Goal: Information Seeking & Learning: Learn about a topic

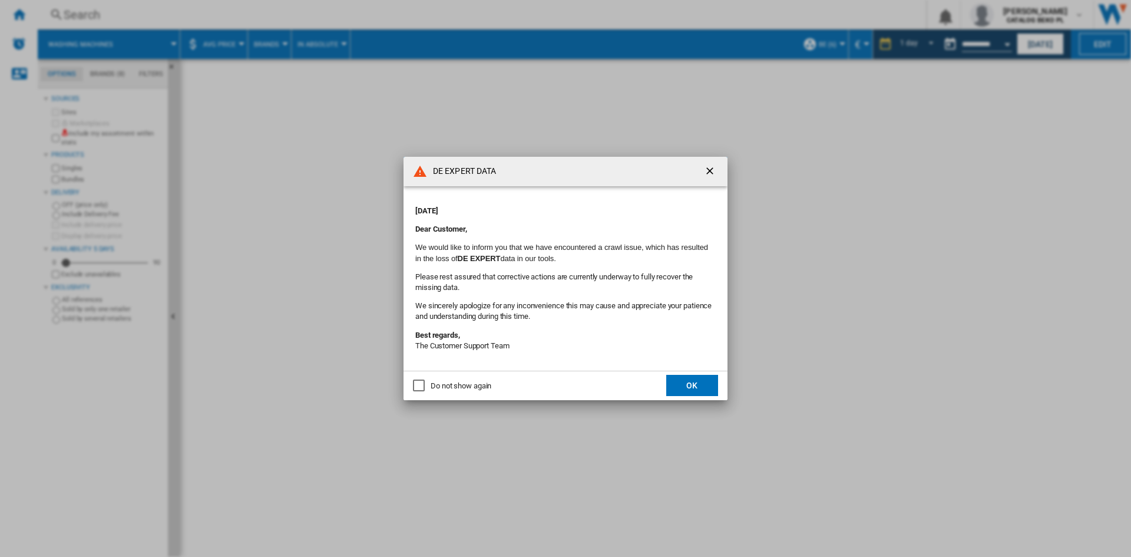
click at [430, 382] on div "Do not show again" at bounding box center [460, 385] width 61 height 11
drag, startPoint x: 684, startPoint y: 394, endPoint x: 482, endPoint y: 147, distance: 319.3
click at [684, 395] on button "OK" at bounding box center [692, 385] width 52 height 21
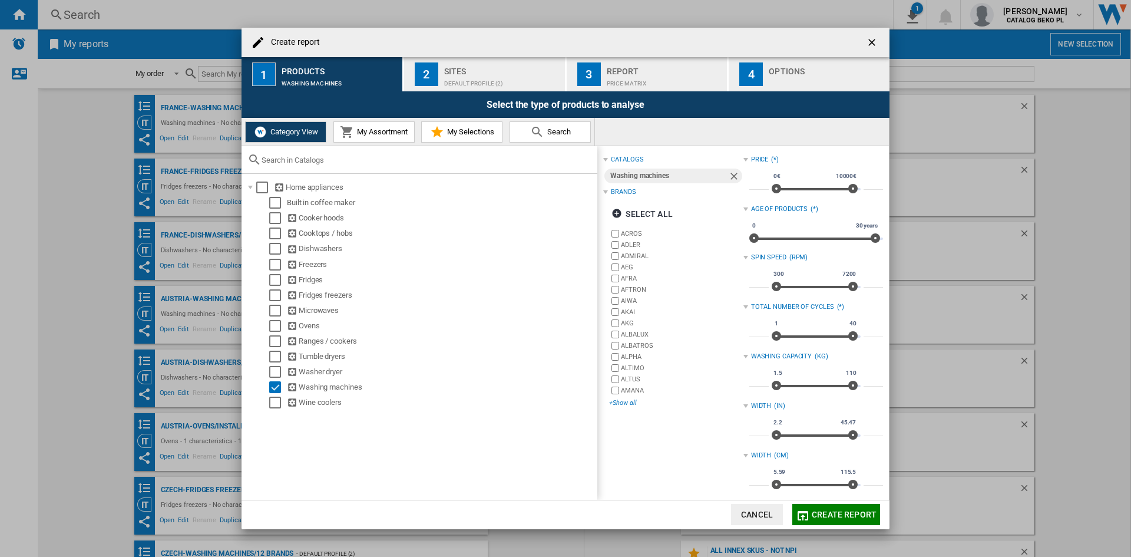
click at [622, 403] on div "+Show all" at bounding box center [676, 402] width 134 height 9
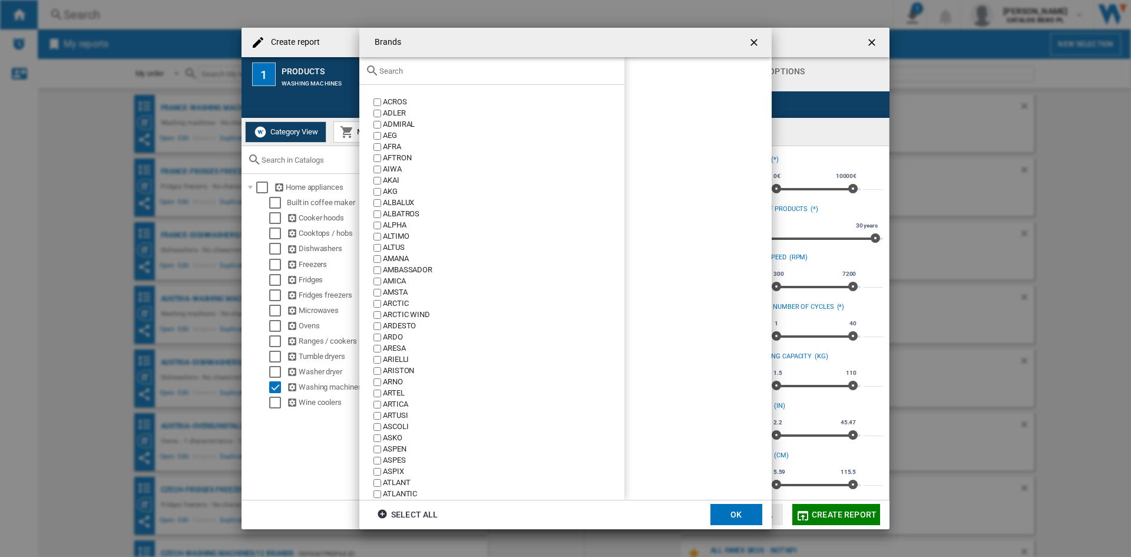
click at [486, 78] on div "Brands ACROS ..." at bounding box center [491, 71] width 265 height 28
click at [486, 73] on input "Brands ACROS ..." at bounding box center [498, 71] width 239 height 9
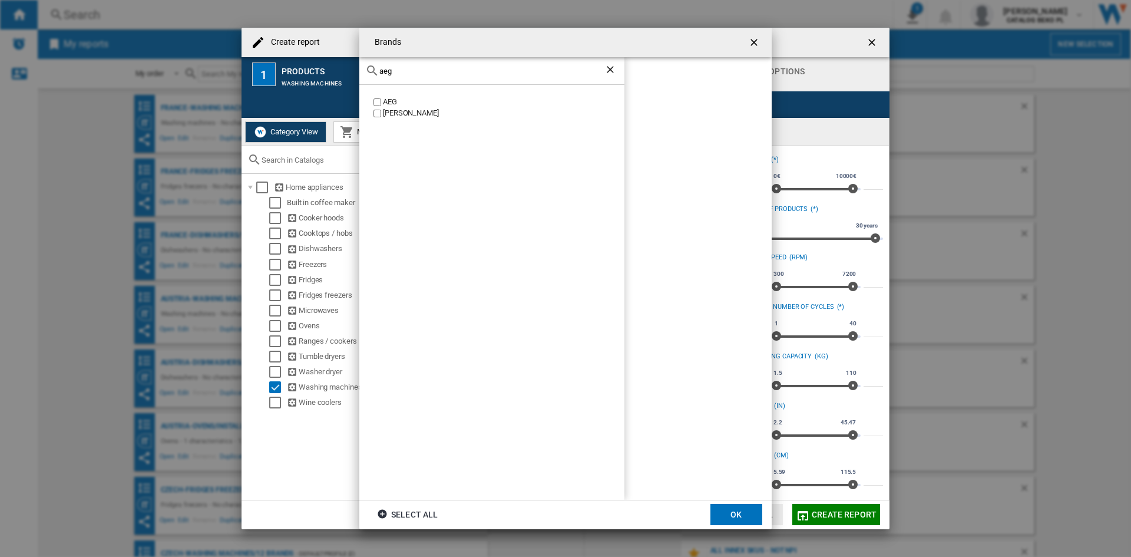
type input "aeg"
click at [390, 98] on div "AEG" at bounding box center [503, 102] width 241 height 11
click at [410, 69] on input "aeg" at bounding box center [491, 71] width 225 height 9
type input "bek"
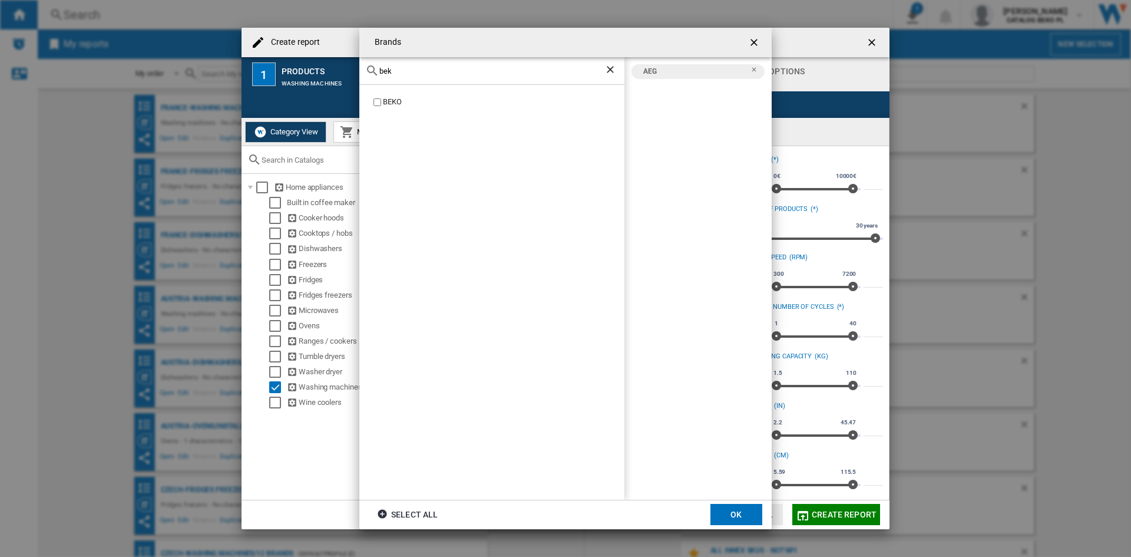
click at [383, 105] on div "BEKO" at bounding box center [503, 102] width 241 height 11
click at [418, 64] on div "bek" at bounding box center [491, 71] width 265 height 28
click at [411, 75] on div "bek" at bounding box center [491, 71] width 265 height 28
click at [412, 72] on input "bek" at bounding box center [491, 71] width 225 height 9
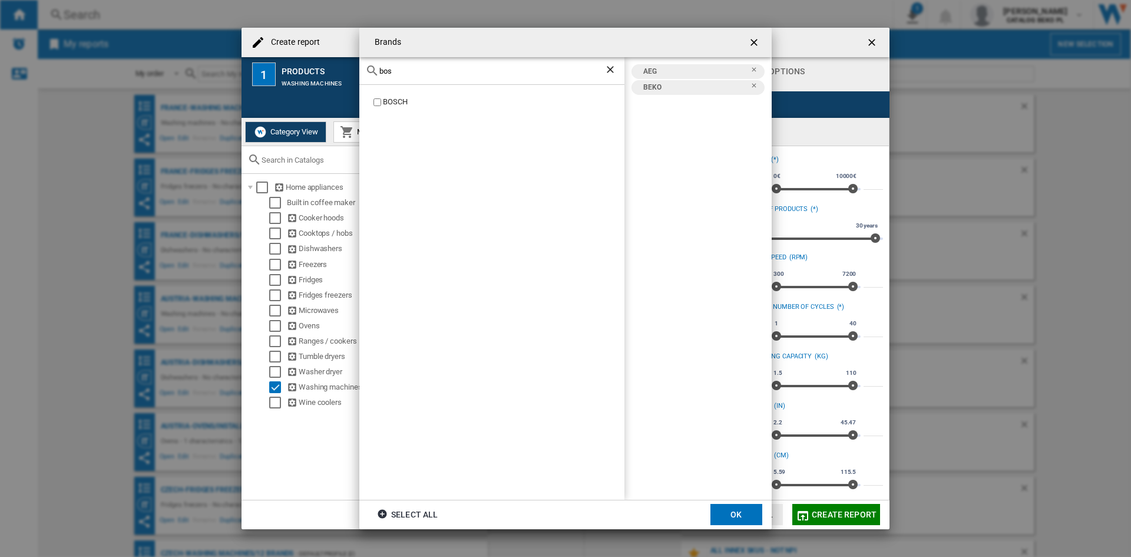
type input "bos"
click at [387, 102] on div "BOSCH" at bounding box center [503, 102] width 241 height 11
click at [410, 72] on input "bos" at bounding box center [491, 71] width 225 height 9
type input "cand"
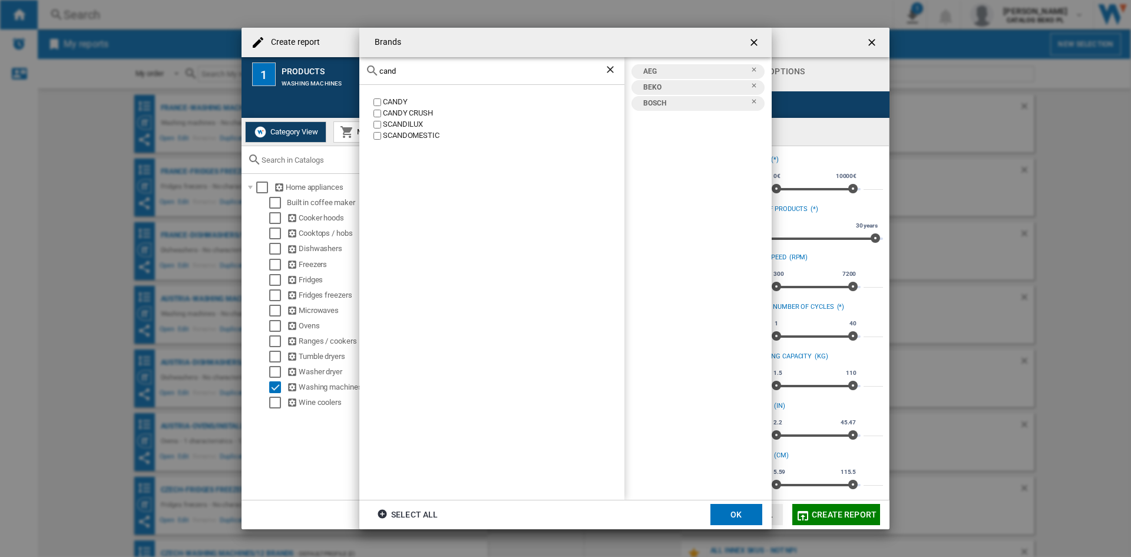
click at [396, 101] on div "CANDY" at bounding box center [503, 102] width 241 height 11
click at [415, 71] on input "cand" at bounding box center [491, 71] width 225 height 9
click at [393, 98] on div "HAIER" at bounding box center [503, 102] width 241 height 11
click at [422, 68] on input "haier" at bounding box center [491, 71] width 225 height 9
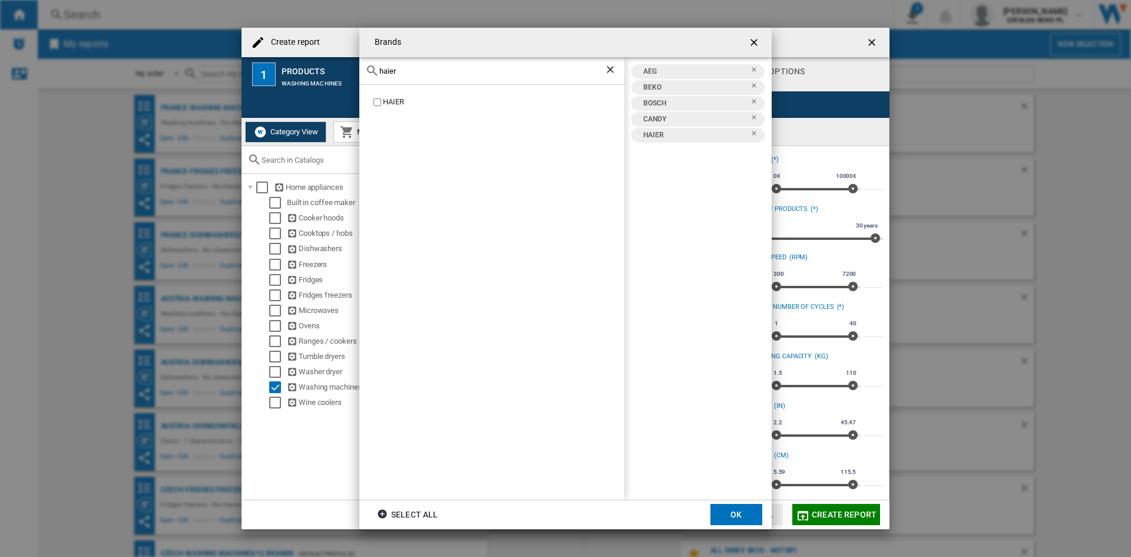
click at [422, 68] on input "haier" at bounding box center [491, 71] width 225 height 9
type input "hise"
click at [393, 98] on div "HISENSE" at bounding box center [503, 102] width 241 height 11
click at [392, 101] on div "HISENSE" at bounding box center [503, 102] width 241 height 11
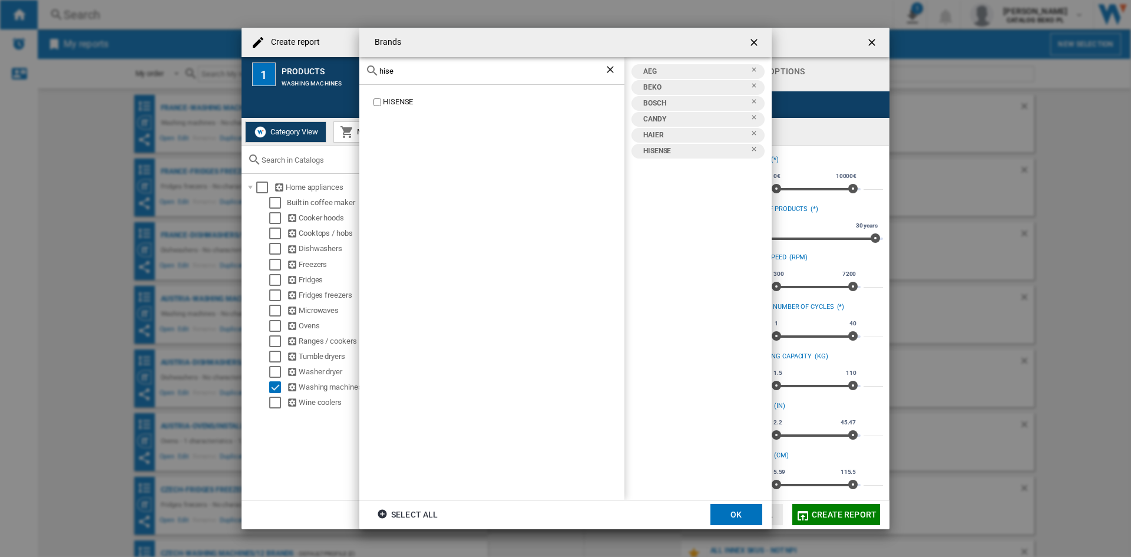
click at [403, 74] on input "hise" at bounding box center [491, 71] width 225 height 9
click at [396, 101] on div "SIEMENS" at bounding box center [503, 102] width 241 height 11
click at [419, 70] on input "sieme" at bounding box center [491, 71] width 225 height 9
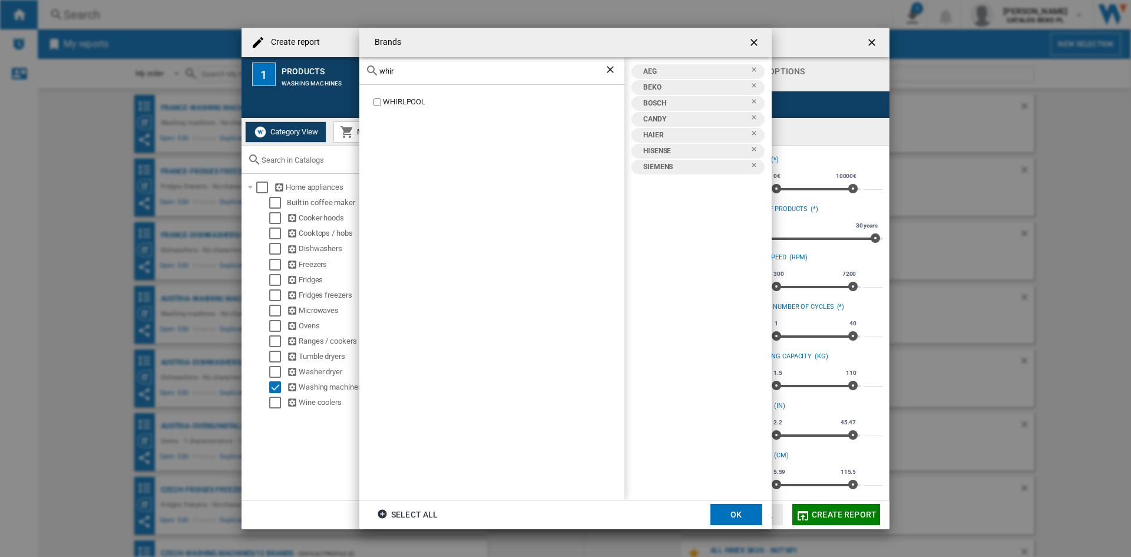
type input "whir"
click at [400, 94] on div "WHIRLPOOL" at bounding box center [491, 292] width 265 height 415
click at [400, 95] on div "WHIRLPOOL" at bounding box center [491, 292] width 265 height 415
click at [397, 102] on div "WHIRLPOOL" at bounding box center [503, 102] width 241 height 11
click at [476, 148] on div "WHIRLPOOL" at bounding box center [491, 292] width 265 height 415
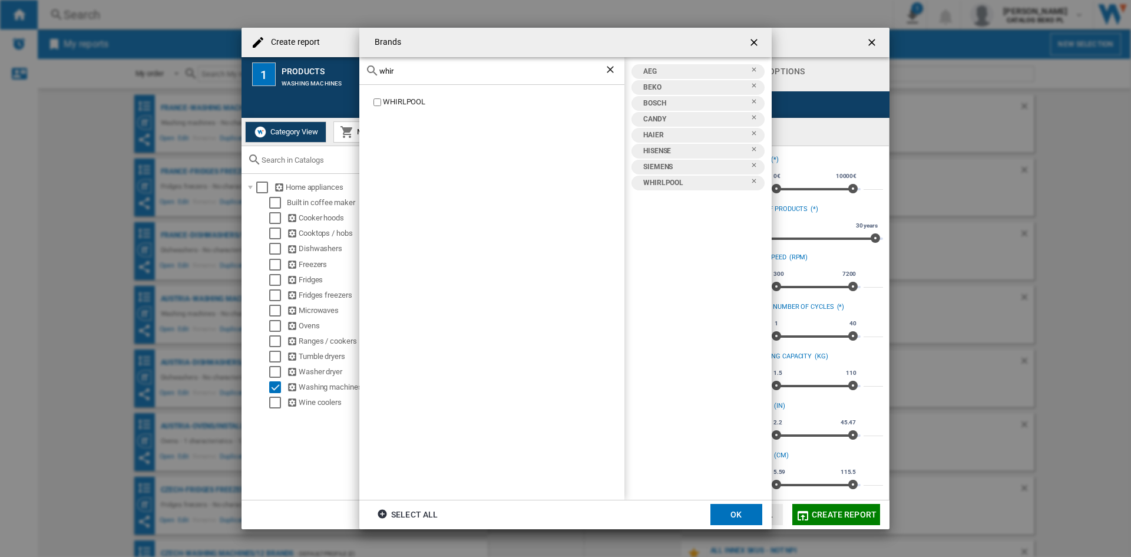
click at [730, 521] on button "OK" at bounding box center [736, 514] width 52 height 21
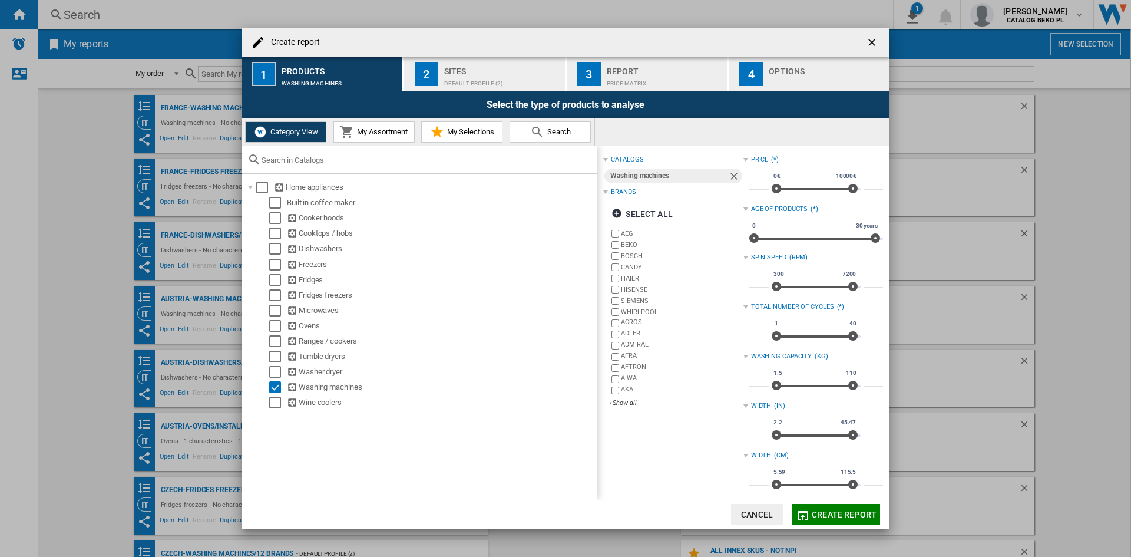
scroll to position [59, 0]
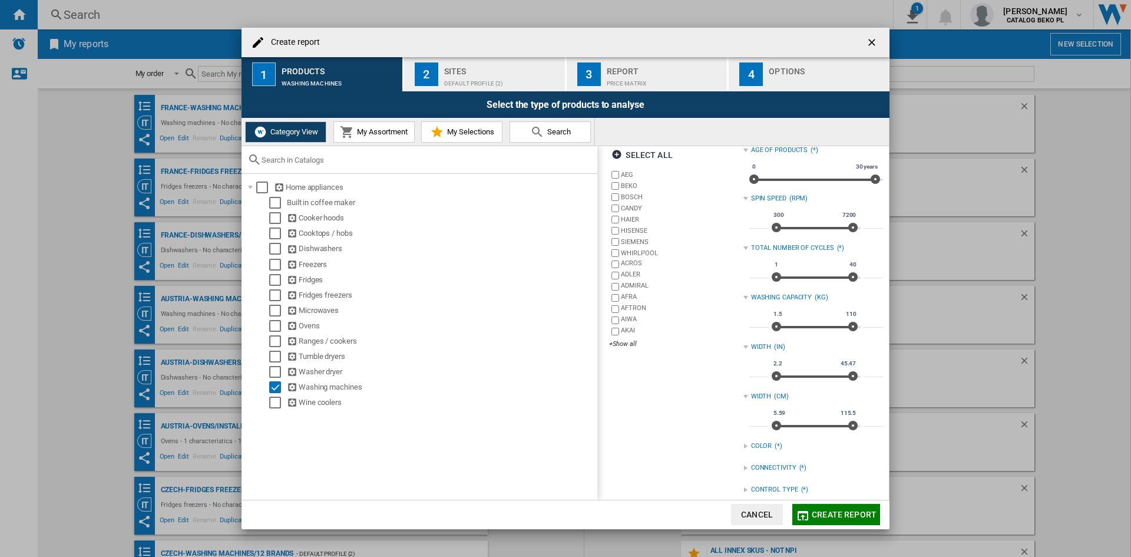
click at [750, 320] on input "***" at bounding box center [758, 322] width 19 height 12
type input "**"
click at [866, 320] on input "***" at bounding box center [872, 322] width 19 height 12
type input "**"
click at [685, 397] on div "catalogs Washing machines Brands Select all AEG BEKO BOSCH CANDY HAIER HISENSE …" at bounding box center [673, 342] width 140 height 498
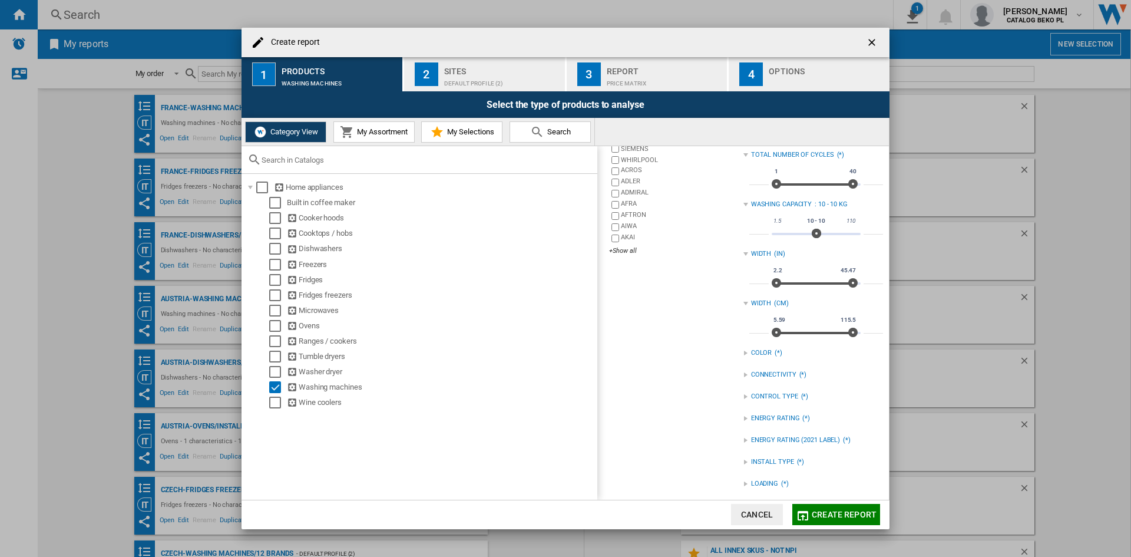
scroll to position [156, 0]
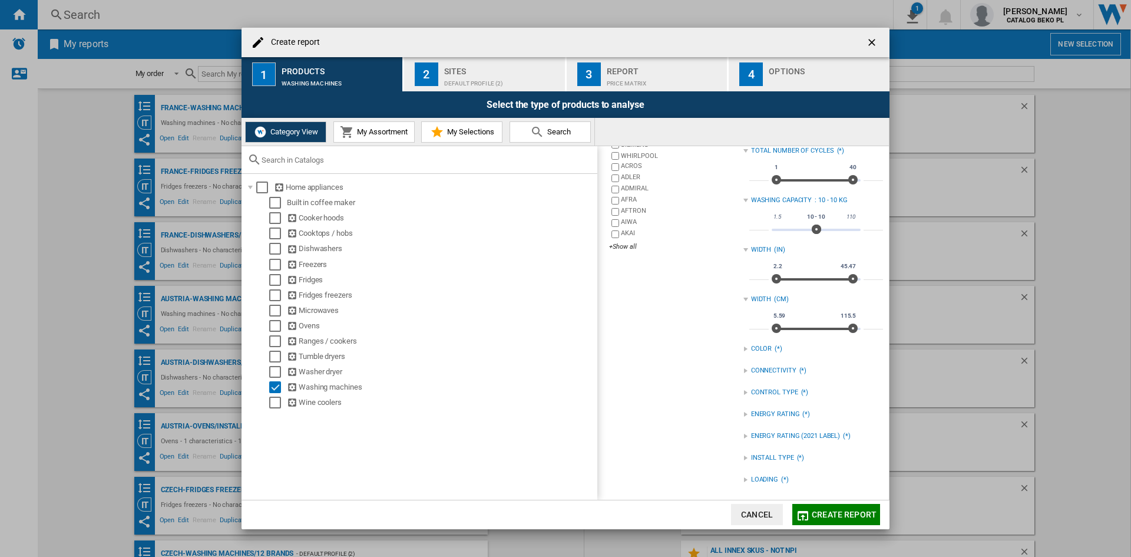
click at [746, 456] on div "INSTALL TYPE (*)" at bounding box center [813, 457] width 140 height 15
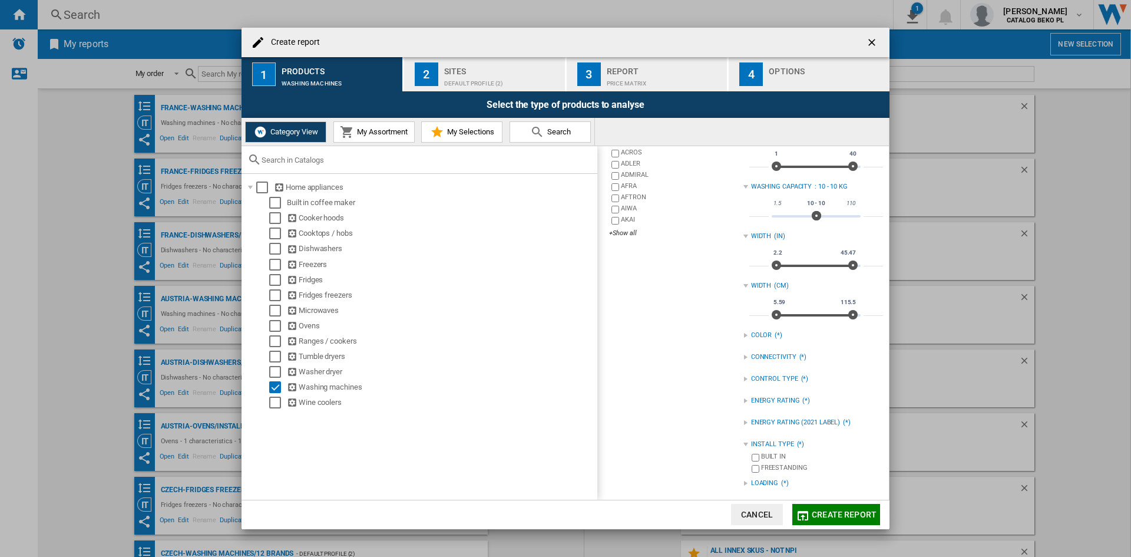
scroll to position [173, 0]
click at [766, 462] on div "FREESTANDING" at bounding box center [822, 464] width 122 height 11
click at [743, 475] on div "LOADING (*)" at bounding box center [813, 479] width 140 height 15
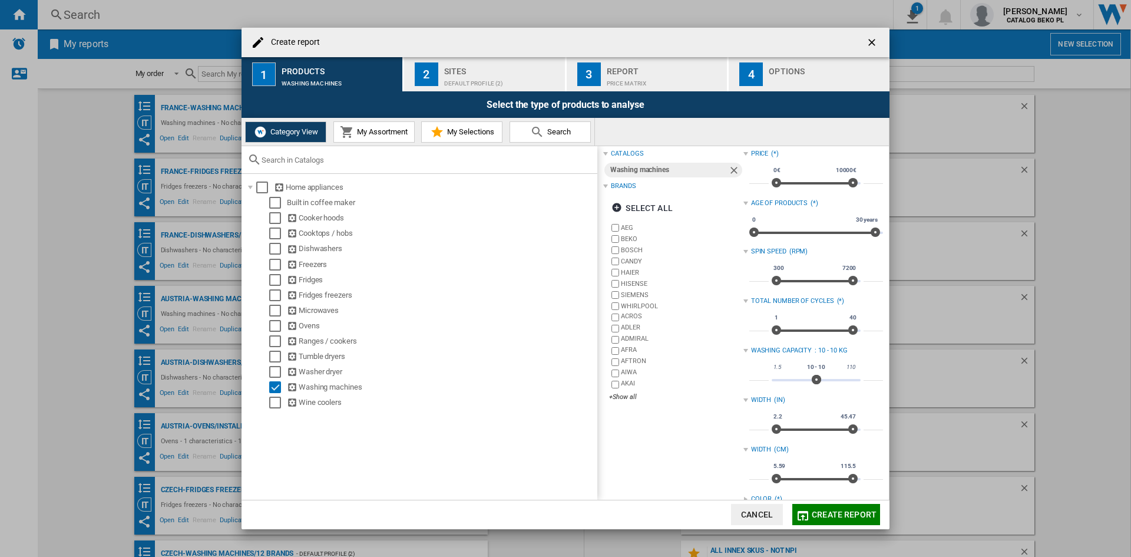
scroll to position [0, 0]
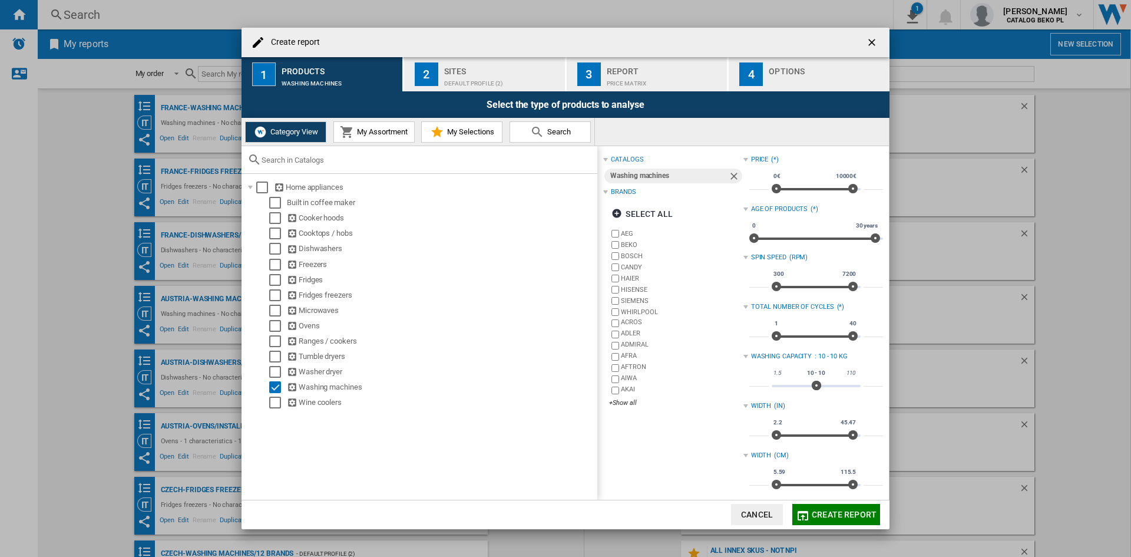
click at [481, 78] on div "Default profile (2)" at bounding box center [502, 80] width 116 height 12
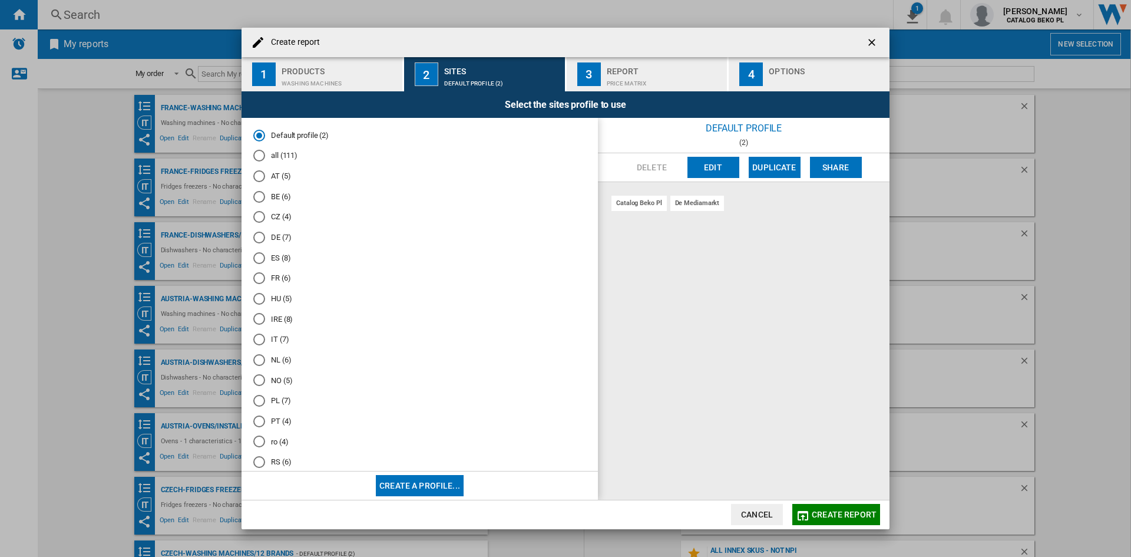
click at [274, 194] on md-radio-button "BE (6)" at bounding box center [419, 196] width 333 height 11
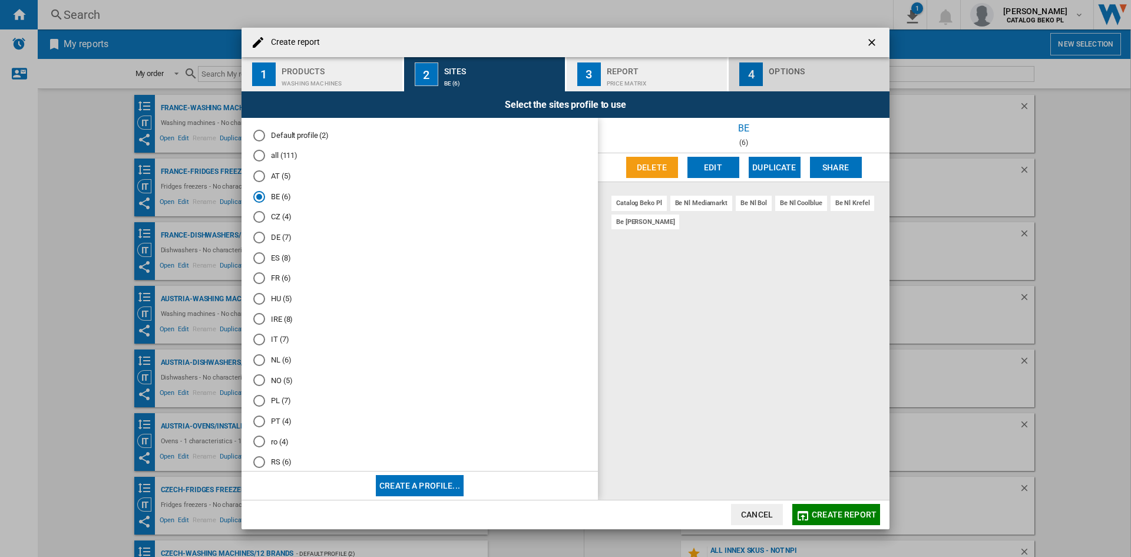
click at [776, 75] on div "Create report ..." at bounding box center [827, 80] width 116 height 12
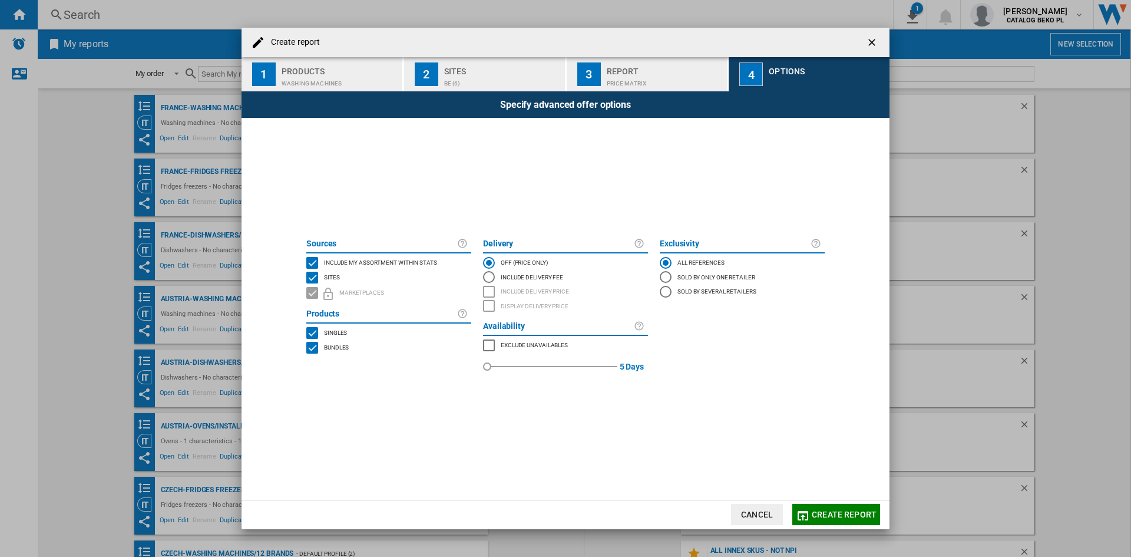
click at [362, 264] on span "Include my assortment within stats" at bounding box center [380, 261] width 113 height 8
click at [827, 510] on span "Create report" at bounding box center [843, 513] width 65 height 9
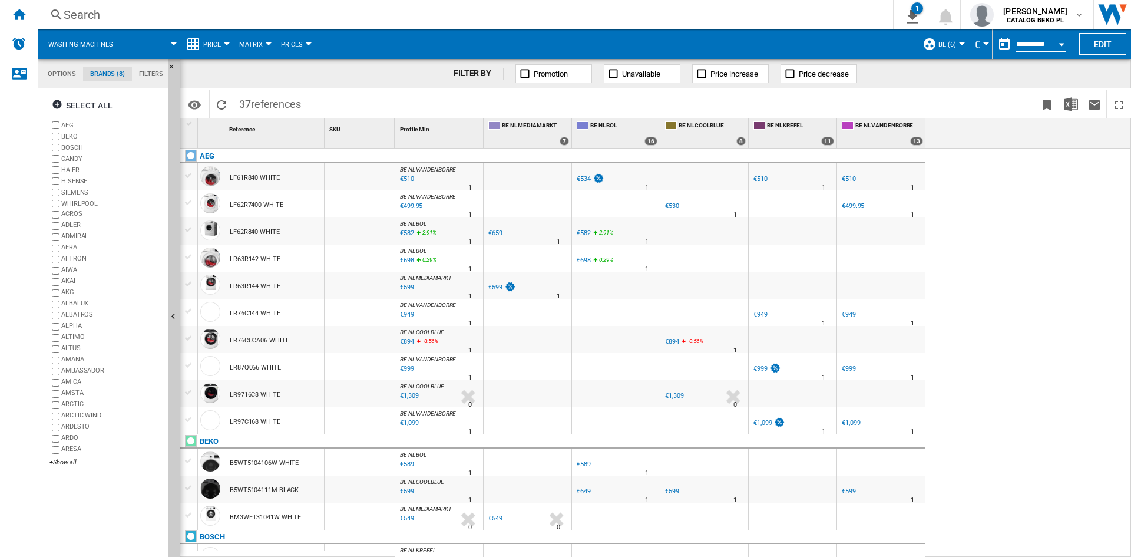
click at [209, 44] on span "Price" at bounding box center [212, 45] width 18 height 8
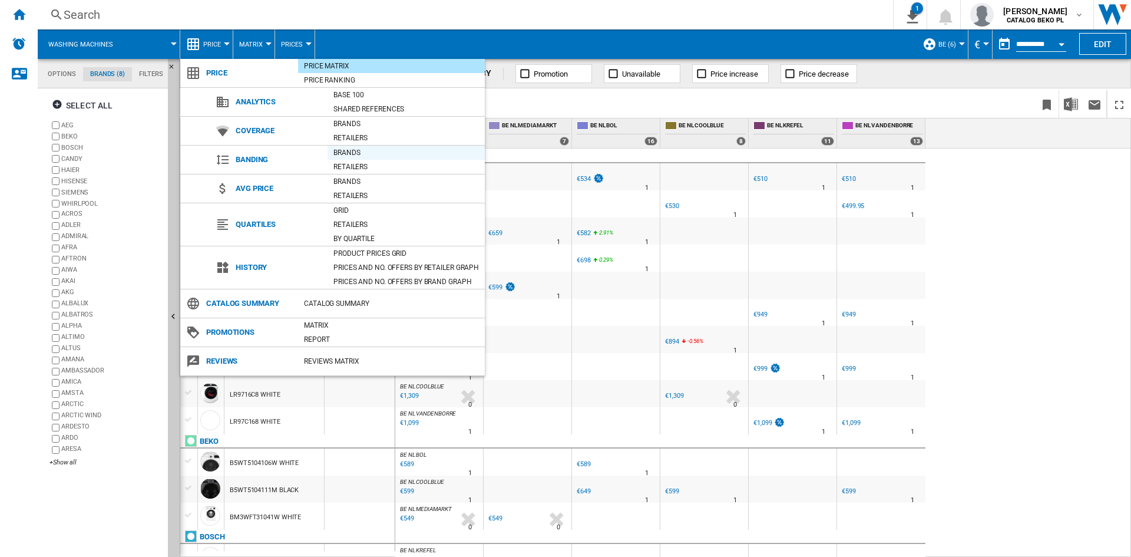
click at [357, 150] on div "Brands" at bounding box center [405, 153] width 157 height 12
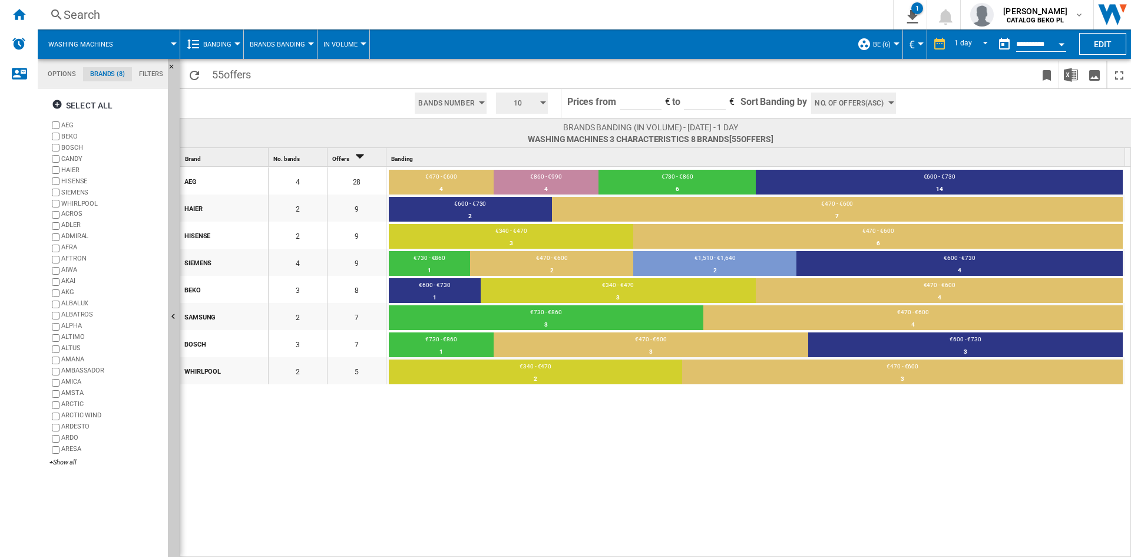
click at [259, 47] on span "Brands Banding" at bounding box center [277, 45] width 55 height 8
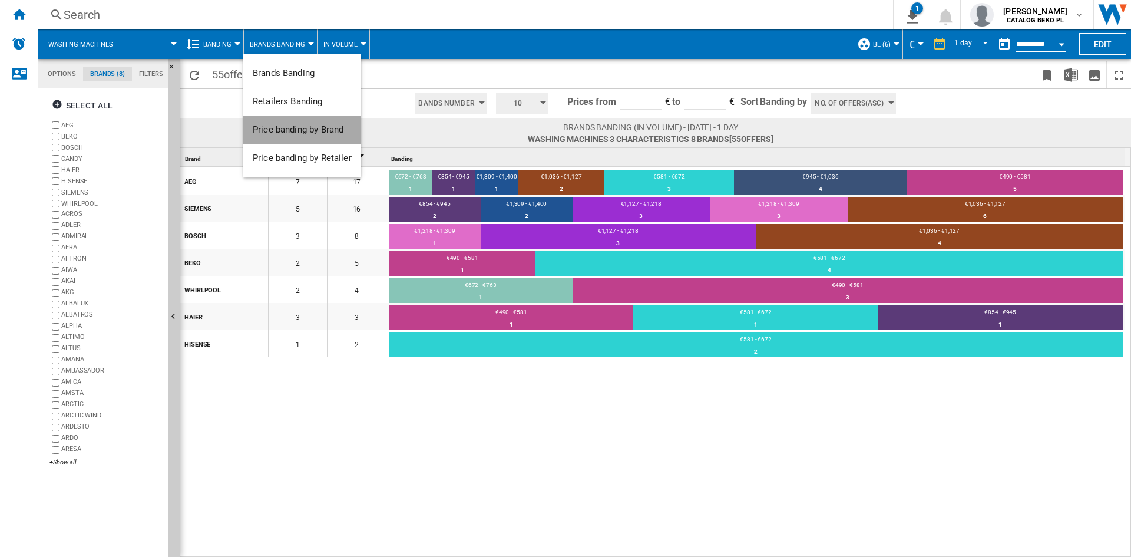
click at [331, 129] on span "Price banding by Brand" at bounding box center [298, 129] width 91 height 11
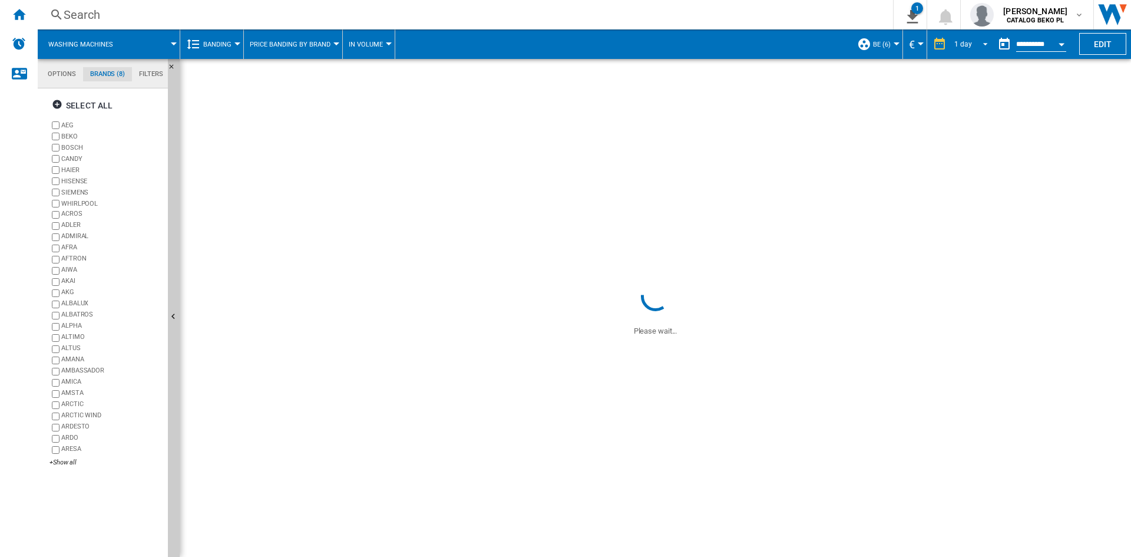
click at [986, 49] on md-select-value "1 day" at bounding box center [972, 44] width 40 height 18
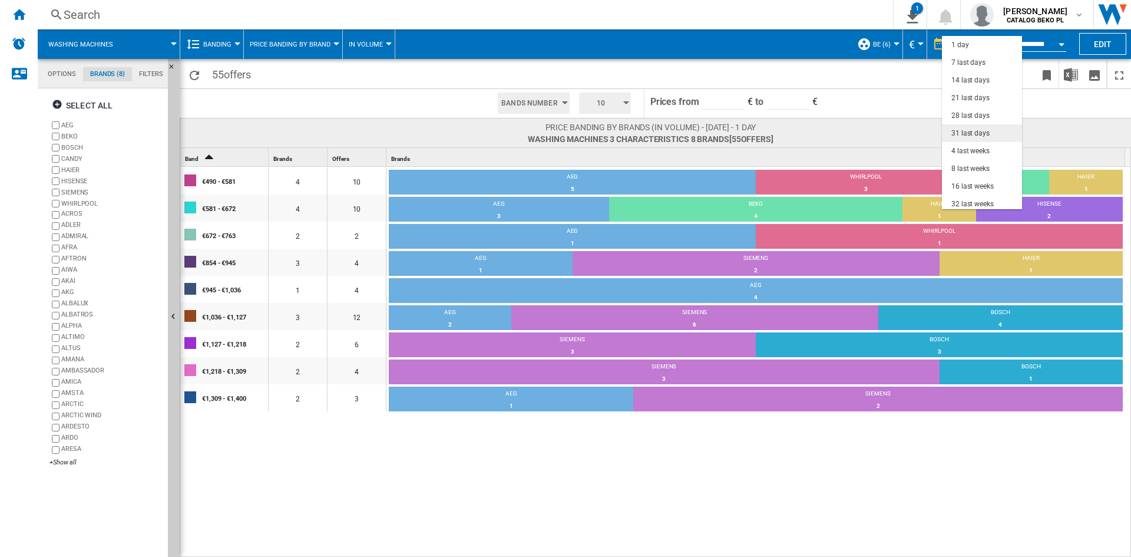
click at [978, 133] on div "31 last days" at bounding box center [970, 133] width 38 height 10
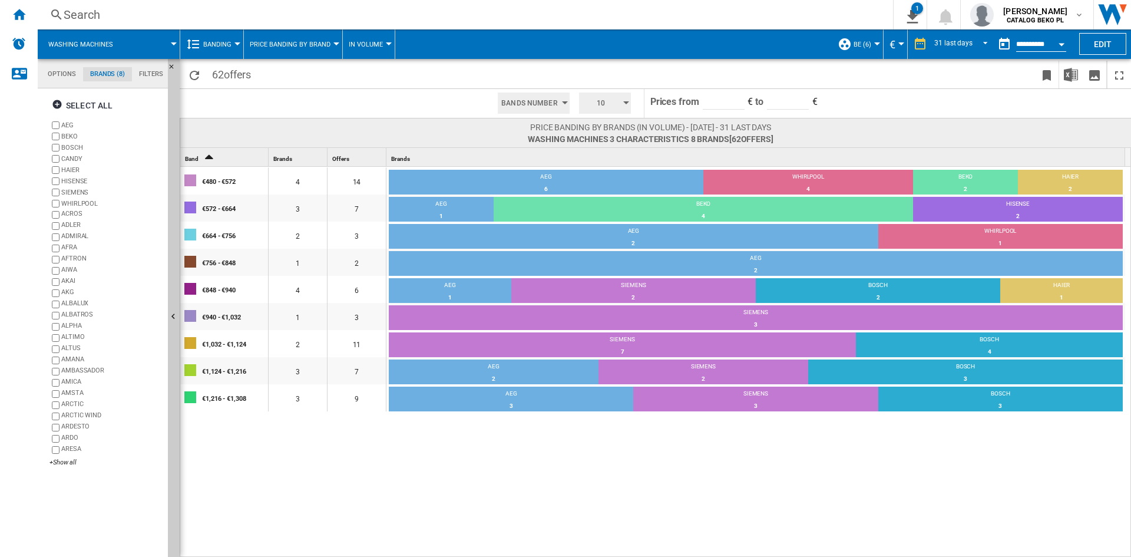
click at [624, 95] on button "10" at bounding box center [605, 102] width 52 height 21
click at [599, 150] on button "5" at bounding box center [606, 148] width 57 height 12
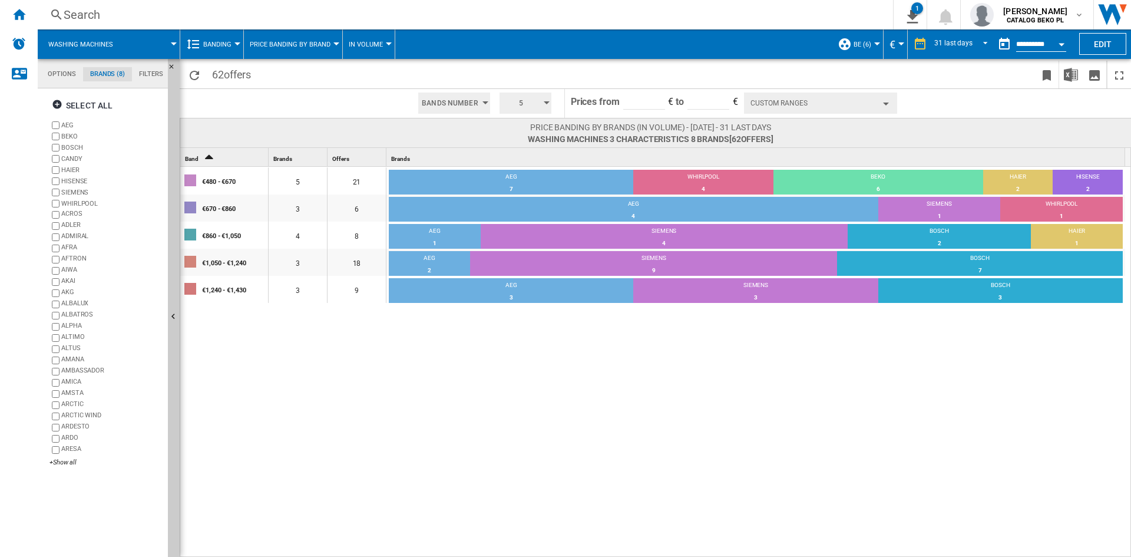
click at [835, 101] on button "Custom Ranges" at bounding box center [820, 102] width 153 height 21
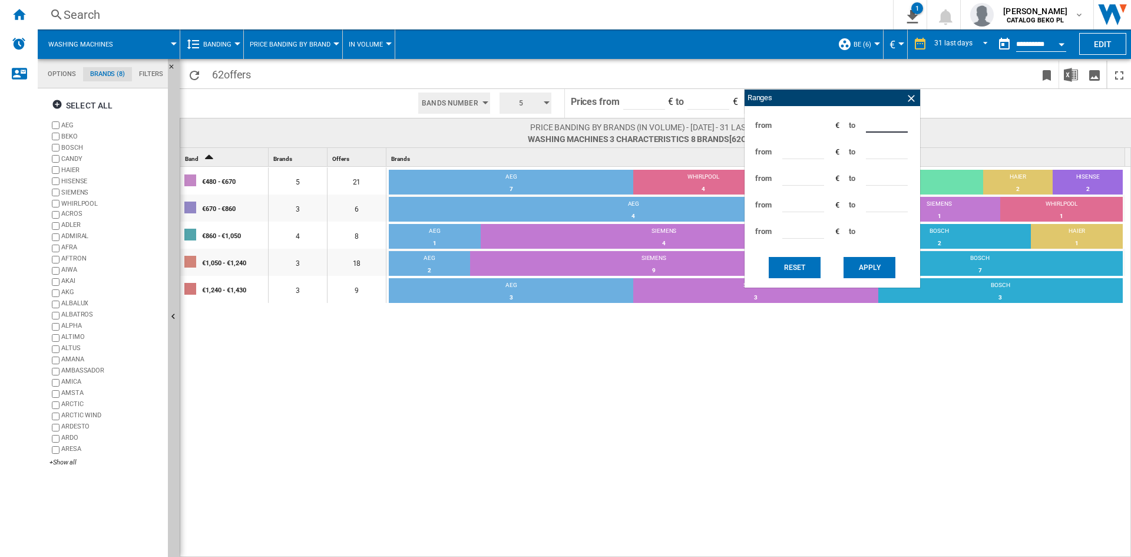
click at [875, 125] on input "***" at bounding box center [887, 124] width 42 height 18
type input "***"
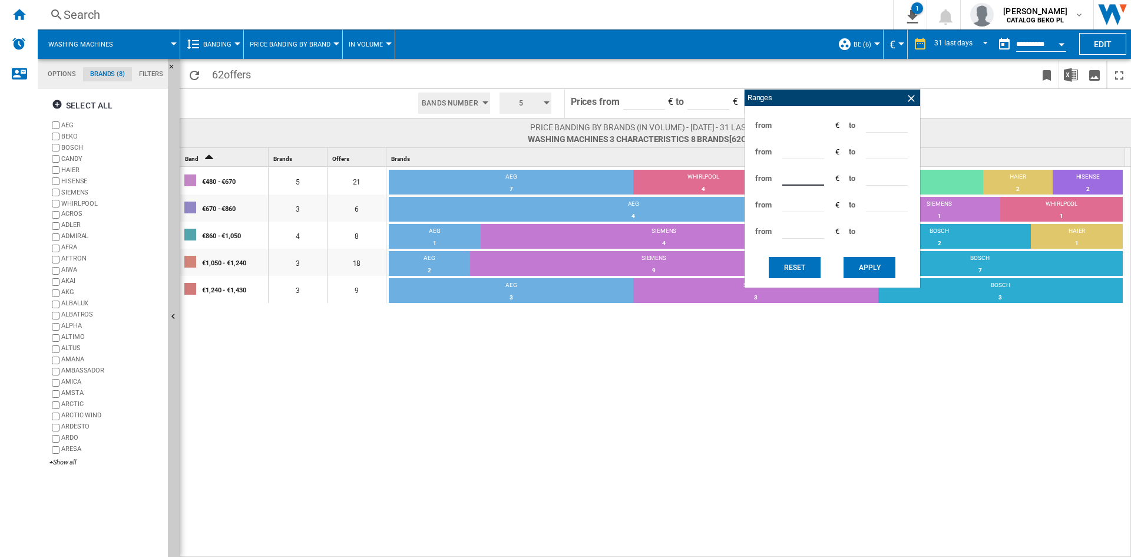
type input "***"
type input "****"
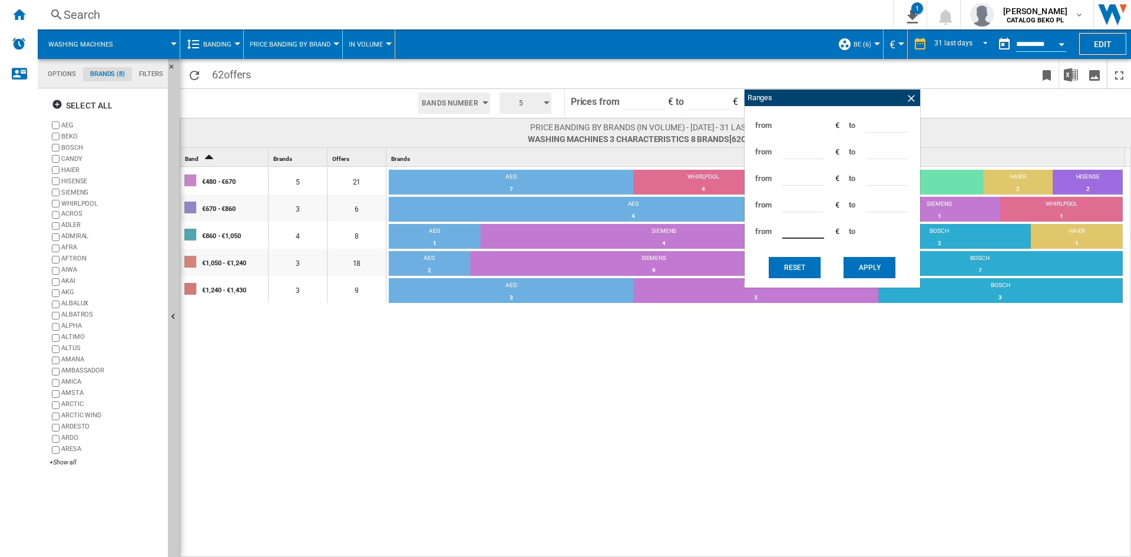
click at [860, 259] on button "Apply" at bounding box center [869, 267] width 52 height 21
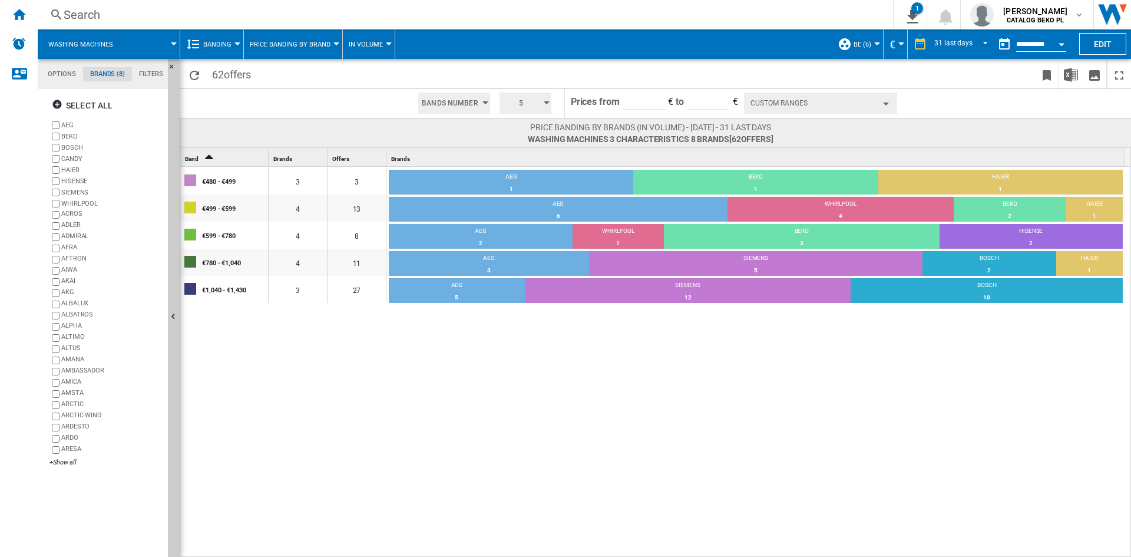
click at [710, 395] on div "€480 - €499 3 3 AEG 1 33.33% BEKO 1 33.33% HAIER 1 33.33% €499 - €599 4 13 AEG …" at bounding box center [655, 362] width 951 height 391
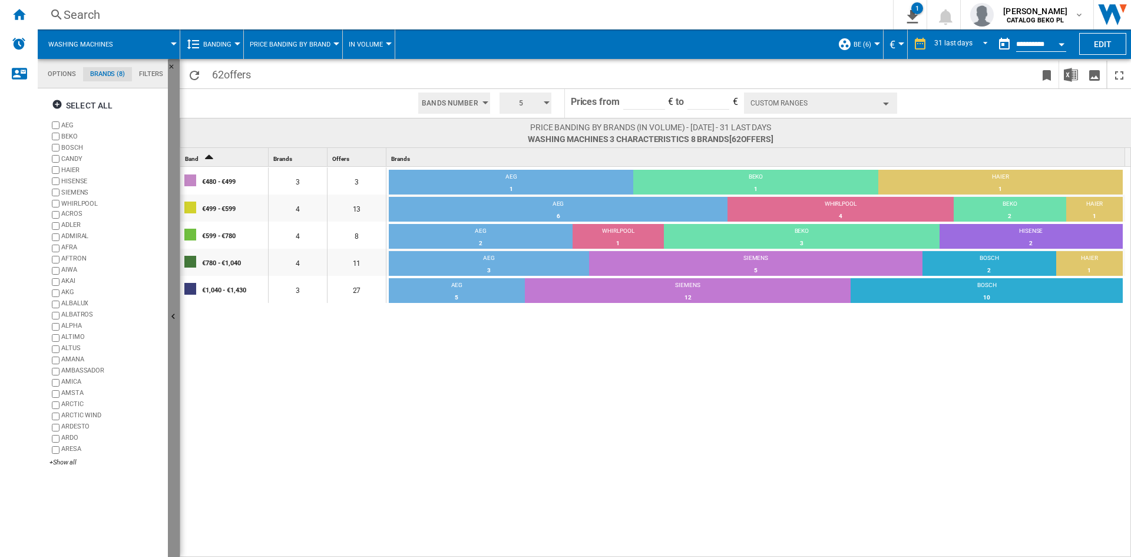
click at [171, 277] on button "Hide" at bounding box center [174, 317] width 12 height 516
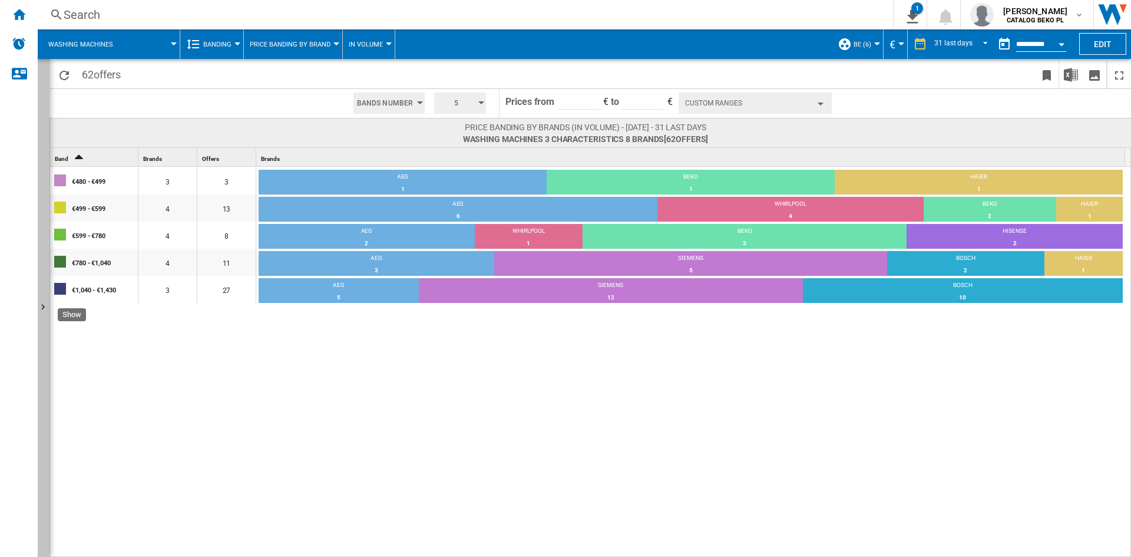
click at [44, 189] on button "Show" at bounding box center [44, 308] width 12 height 498
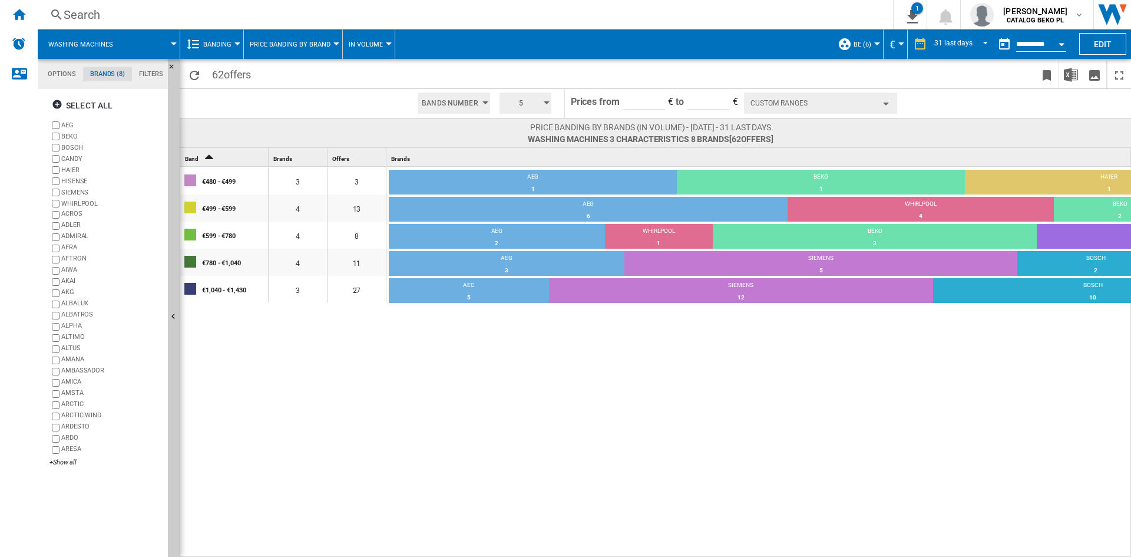
click at [465, 371] on div "€480 - €499 3 3 AEG 1 33.33% BEKO 1 33.33% HAIER 1 33.33% €499 - €599 4 13 AEG …" at bounding box center [720, 362] width 1081 height 391
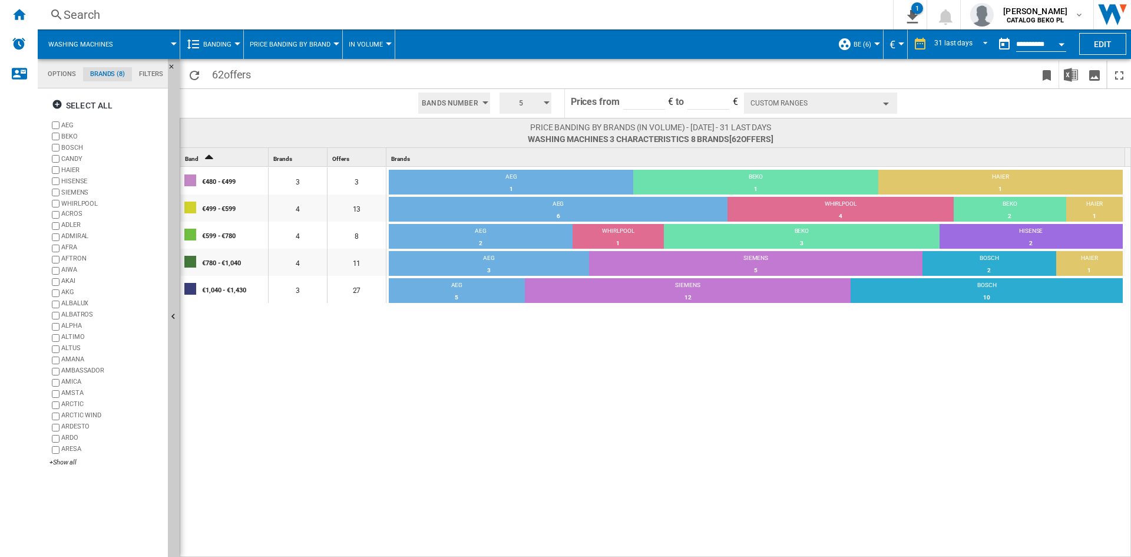
click at [227, 42] on span "Banding" at bounding box center [217, 45] width 28 height 8
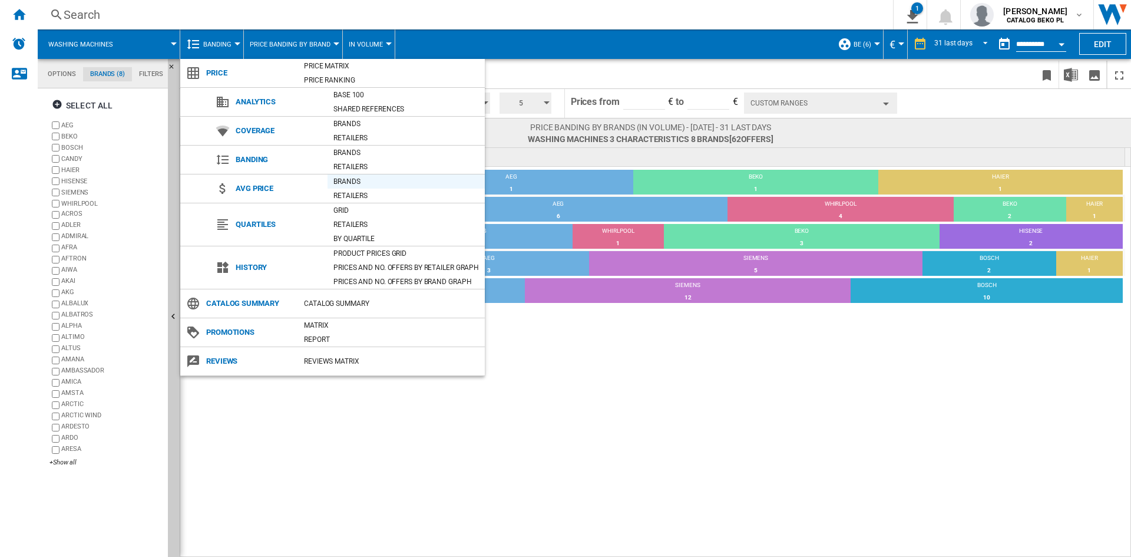
click at [363, 179] on div "Brands" at bounding box center [405, 181] width 157 height 12
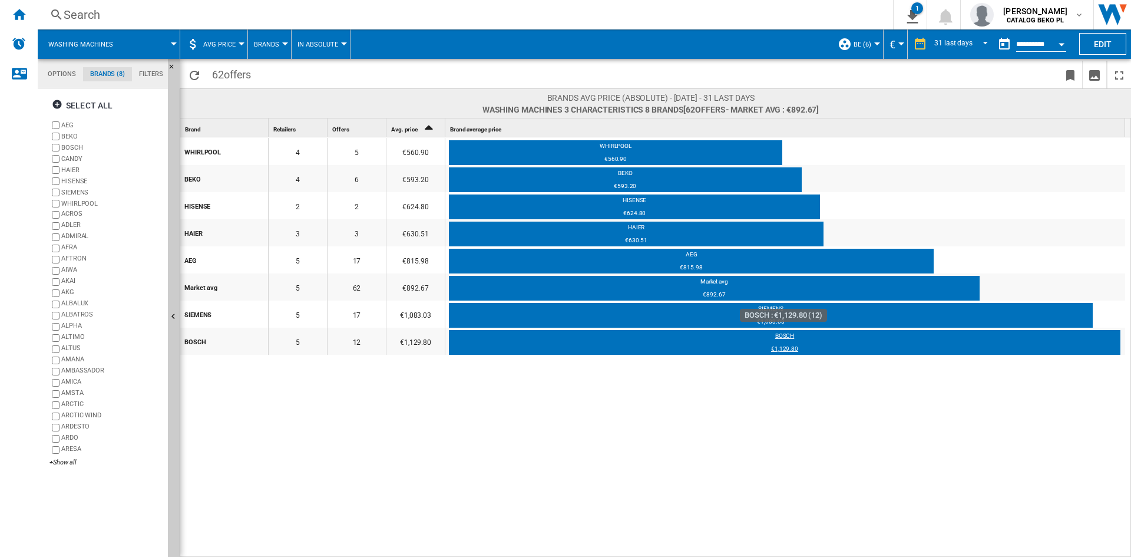
click at [1107, 330] on td "BOSCH €1,129.80" at bounding box center [784, 343] width 671 height 27
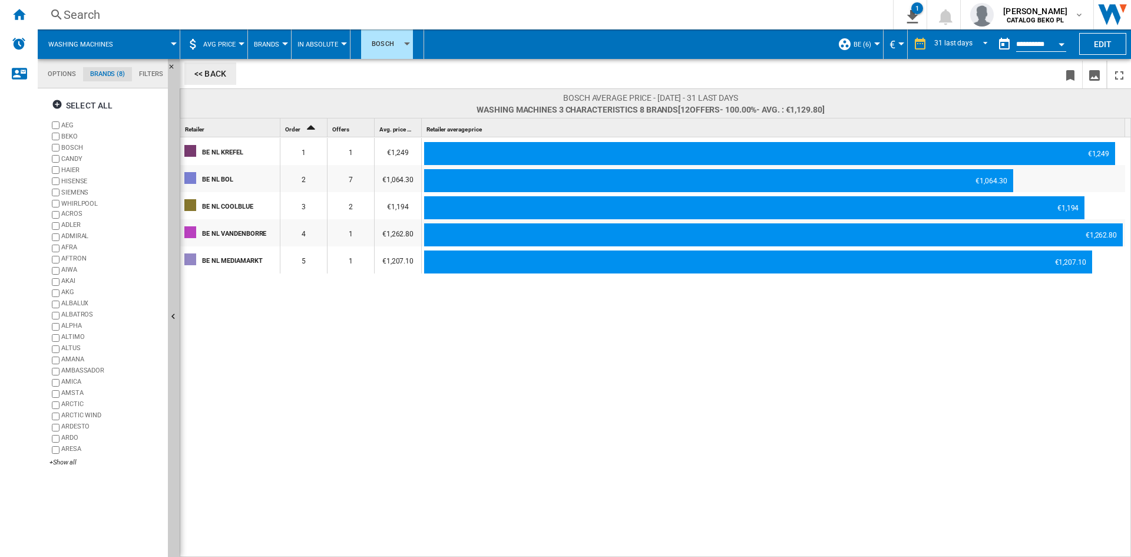
click at [207, 71] on button "<< Back" at bounding box center [210, 73] width 52 height 22
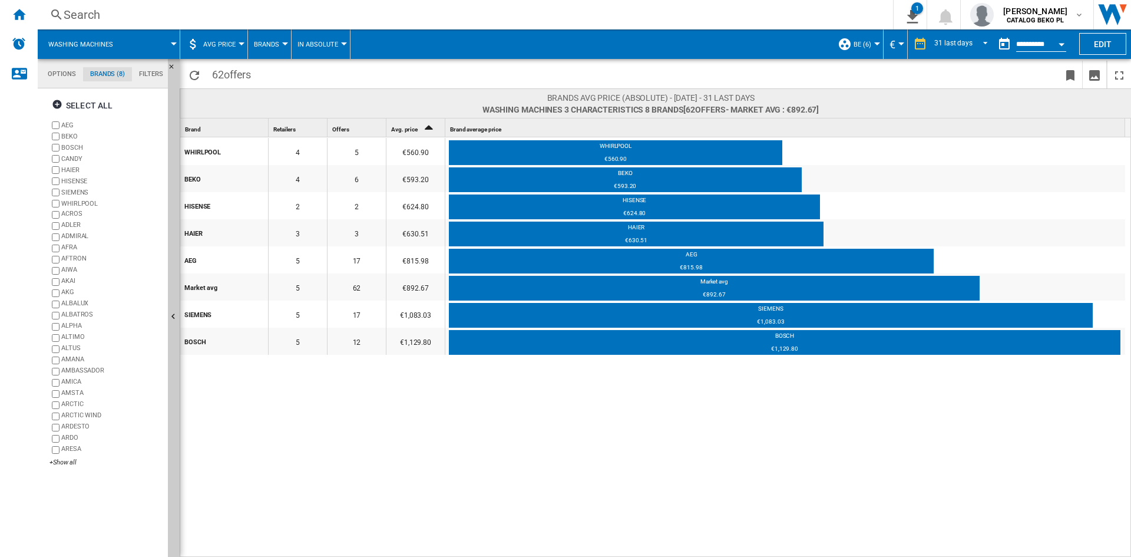
click at [1058, 39] on button "Open calendar" at bounding box center [1061, 42] width 21 height 21
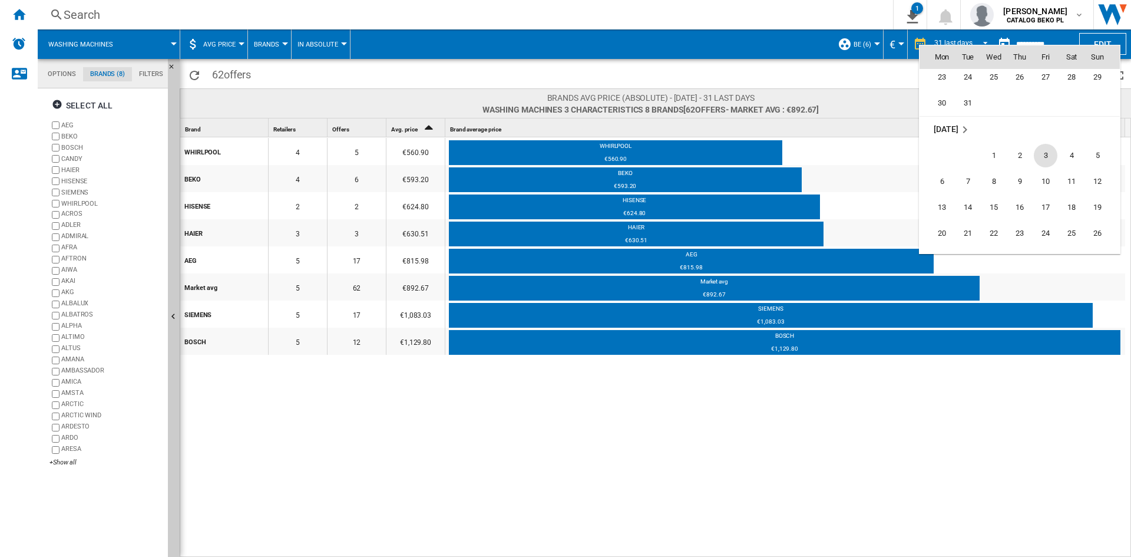
scroll to position [4381, 0]
click at [1051, 194] on span "31" at bounding box center [1046, 200] width 24 height 24
type input "**********"
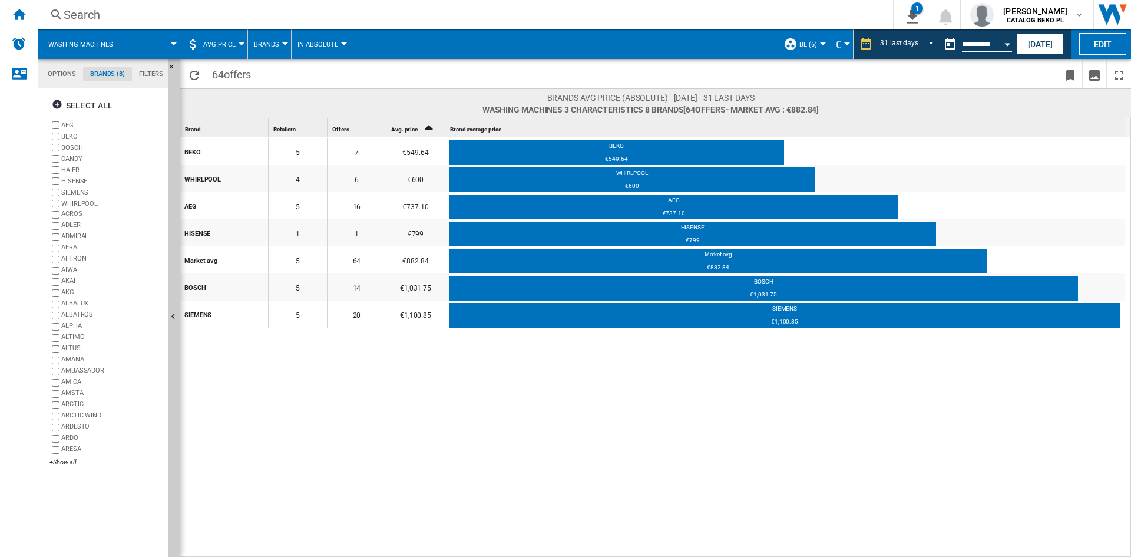
click at [1004, 35] on button "Open calendar" at bounding box center [1006, 42] width 21 height 21
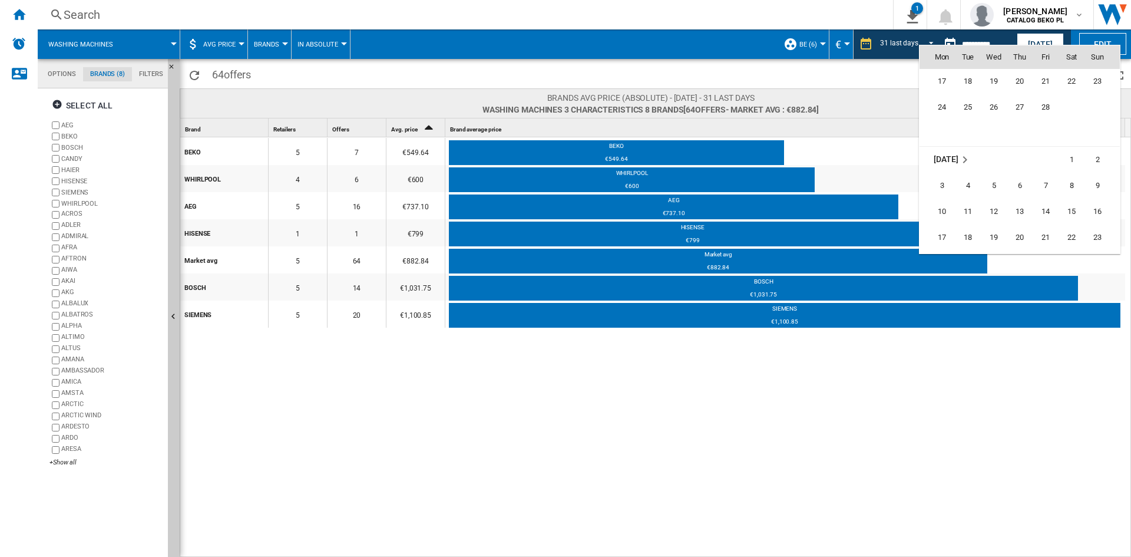
scroll to position [4605, 0]
click at [1049, 112] on span "28" at bounding box center [1046, 107] width 24 height 24
type input "**********"
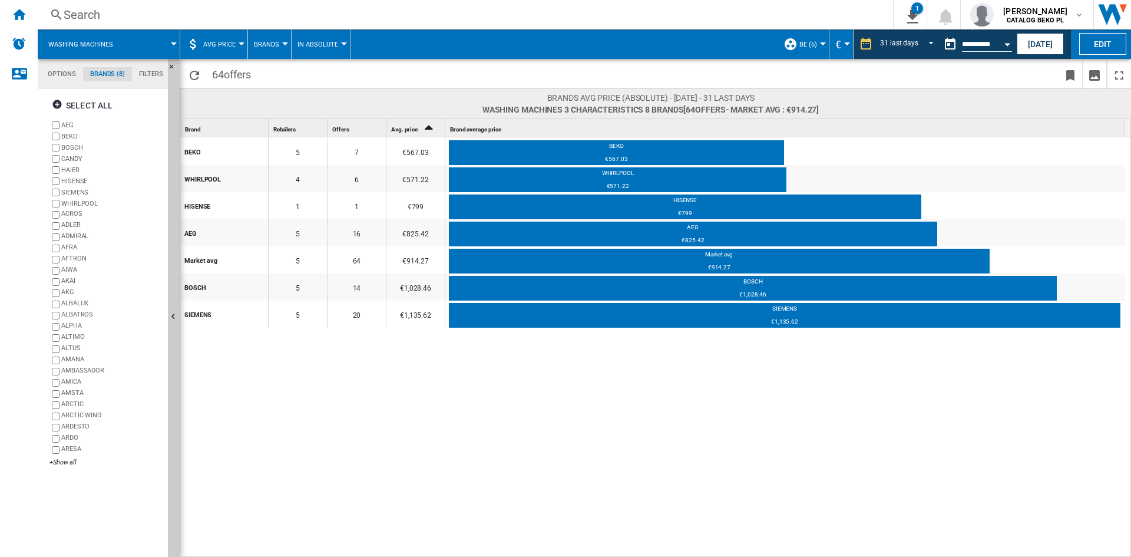
click at [1004, 50] on button "Open calendar" at bounding box center [1006, 42] width 21 height 21
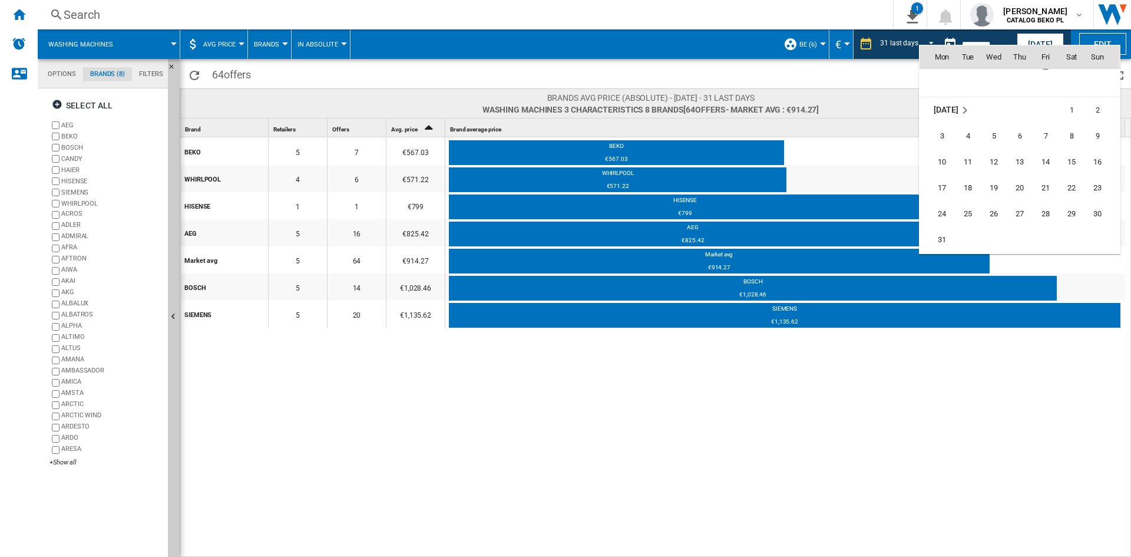
scroll to position [4702, 0]
click at [943, 191] on span "31" at bounding box center [942, 192] width 24 height 24
type input "**********"
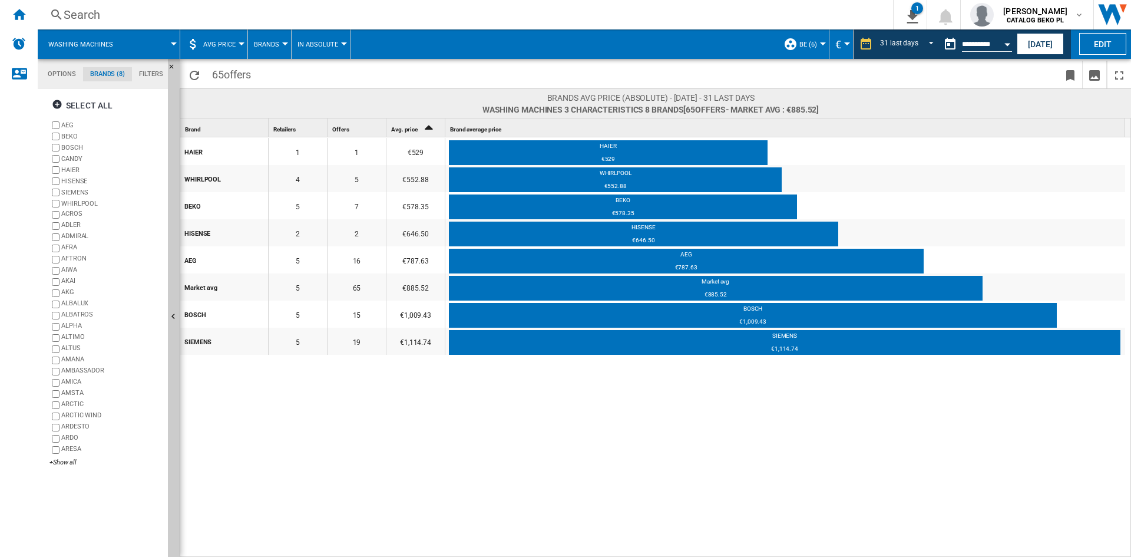
click at [1008, 41] on button "Open calendar" at bounding box center [1006, 42] width 21 height 21
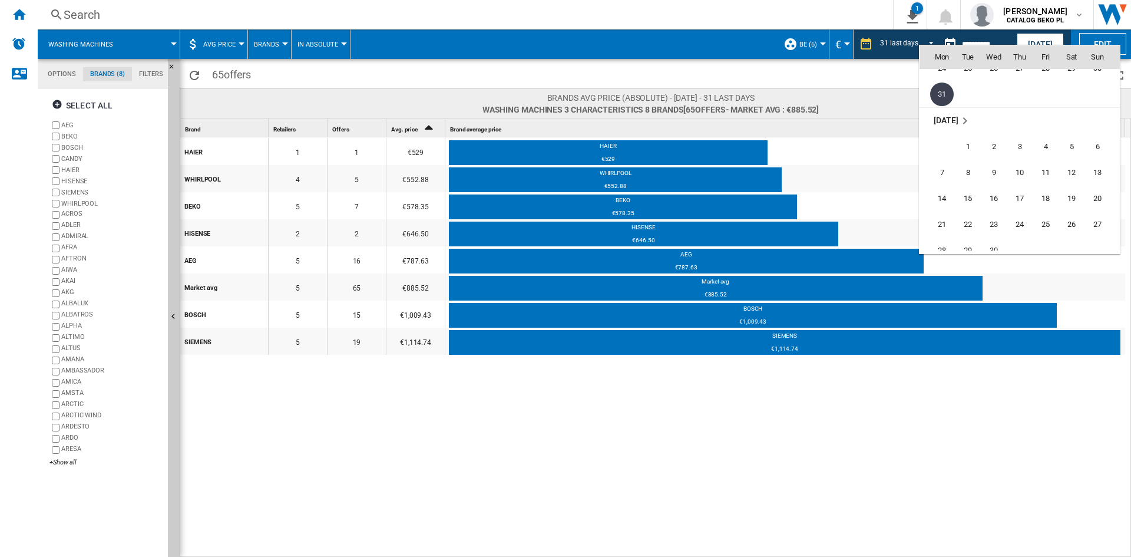
scroll to position [4858, 0]
click at [998, 183] on span "30" at bounding box center [994, 192] width 24 height 24
type input "**********"
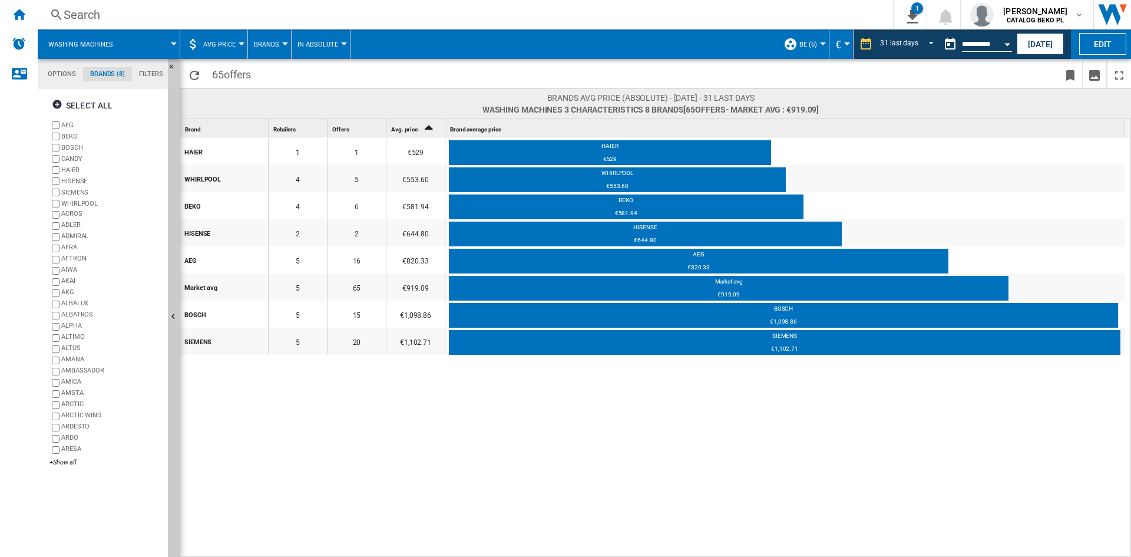
click at [1003, 45] on button "Open calendar" at bounding box center [1006, 42] width 21 height 21
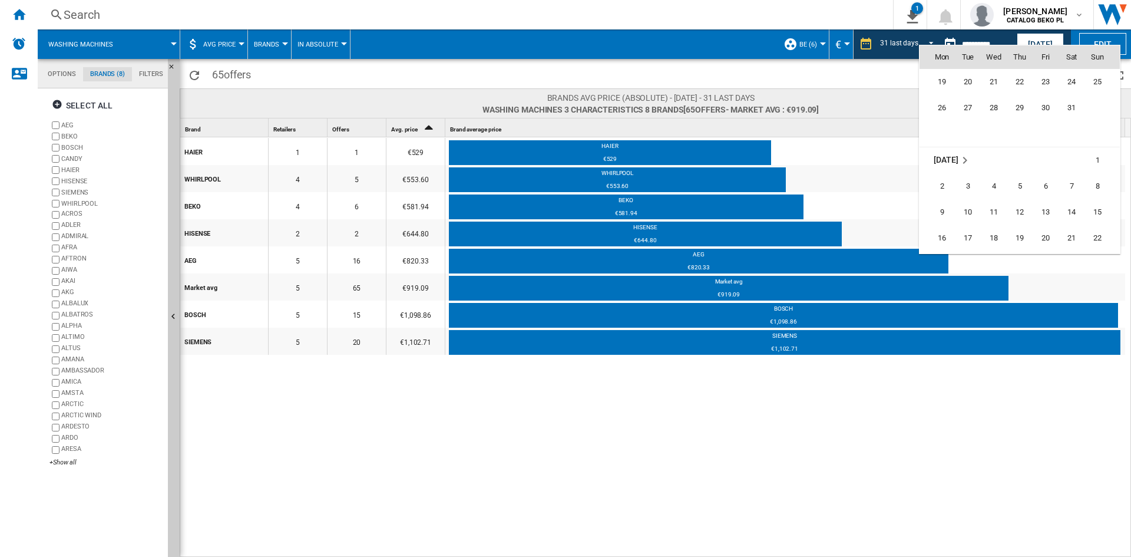
scroll to position [5073, 0]
click at [1069, 111] on span "31" at bounding box center [1071, 107] width 24 height 24
type input "**********"
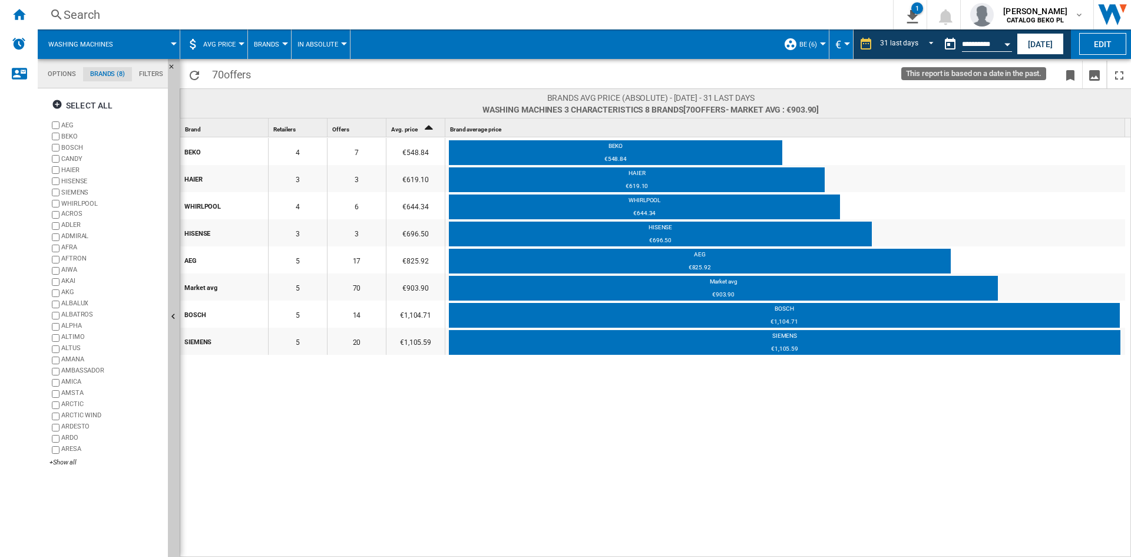
click at [1005, 36] on button "Open calendar" at bounding box center [1006, 42] width 21 height 21
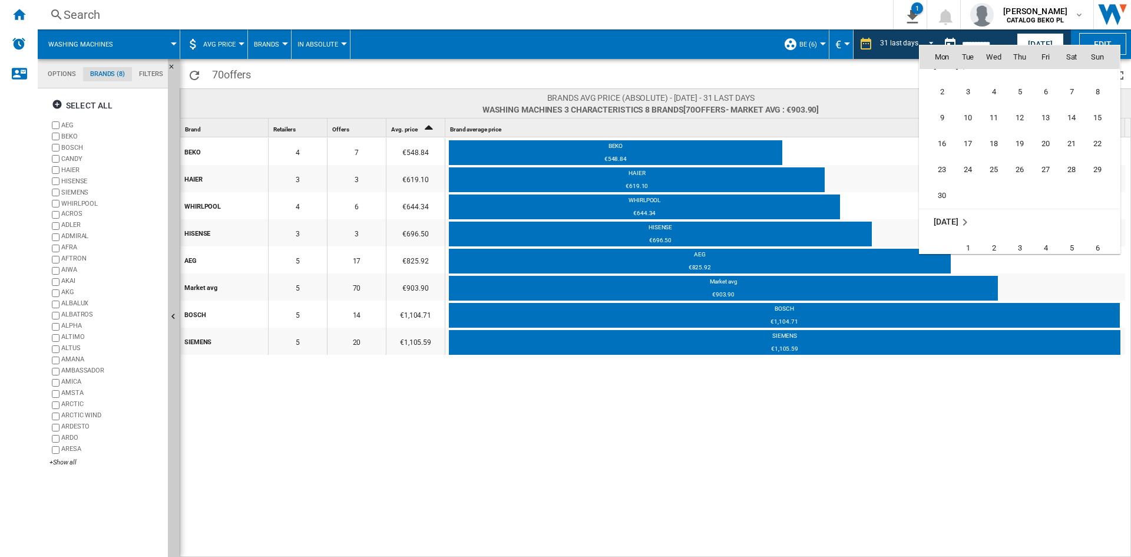
scroll to position [5170, 0]
click at [945, 191] on span "30" at bounding box center [942, 192] width 24 height 24
type input "**********"
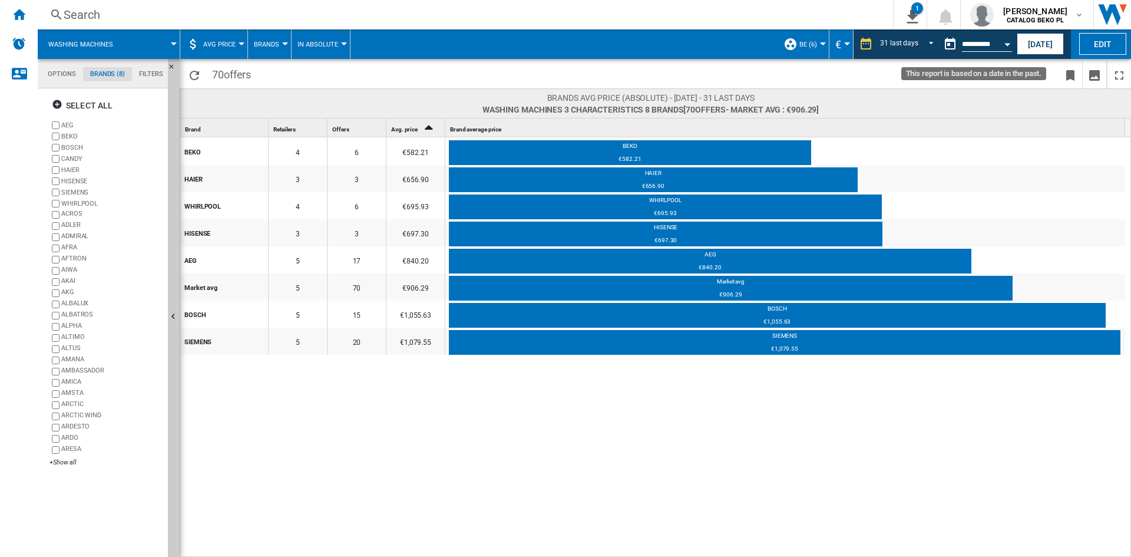
click at [1005, 50] on button "Open calendar" at bounding box center [1006, 42] width 21 height 21
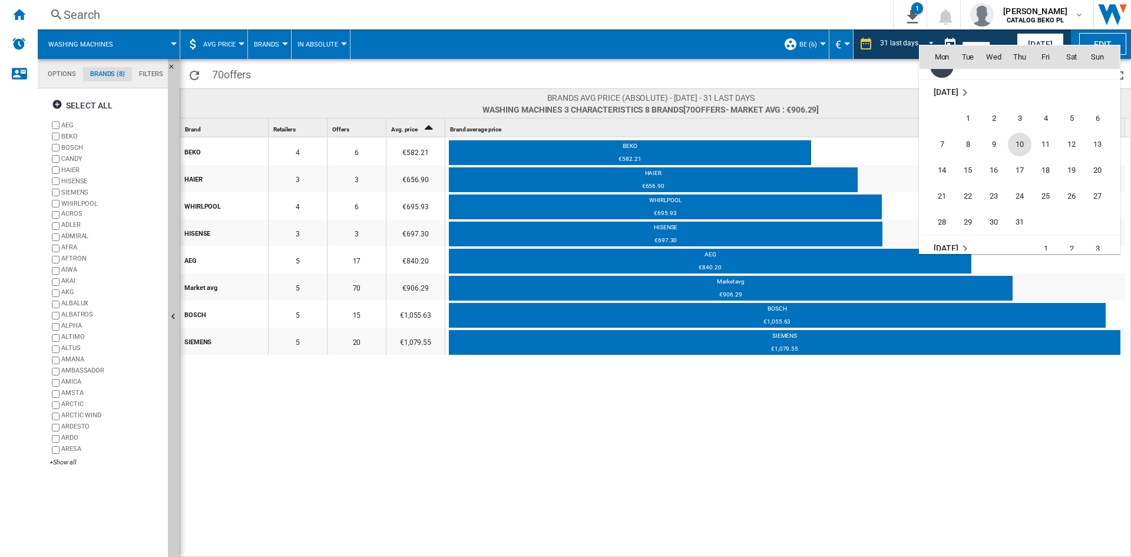
scroll to position [5327, 0]
click at [1022, 188] on span "31" at bounding box center [1020, 192] width 24 height 24
type input "**********"
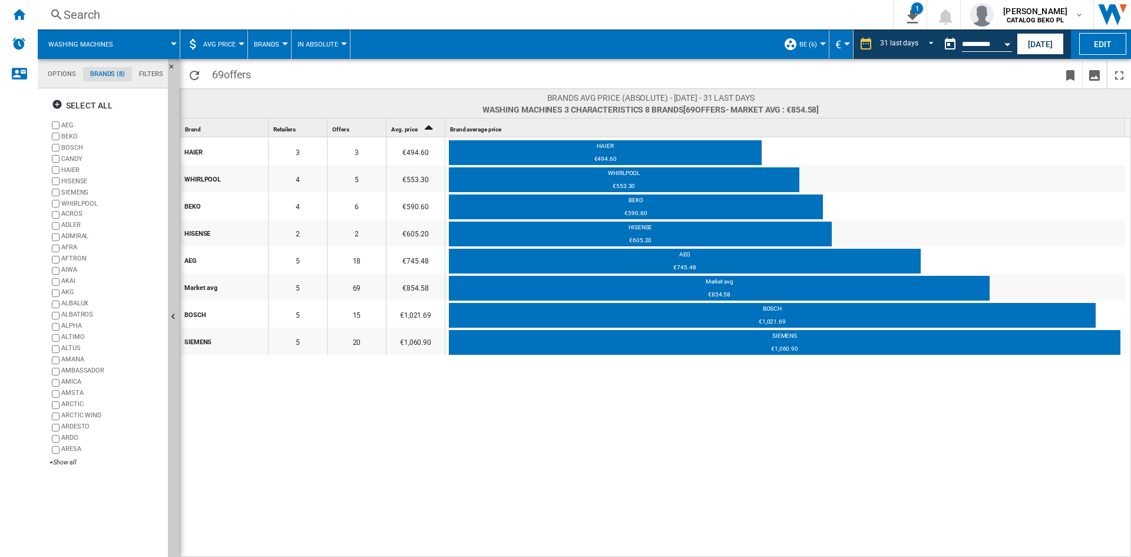
click at [1006, 45] on div "Open calendar" at bounding box center [1007, 44] width 6 height 3
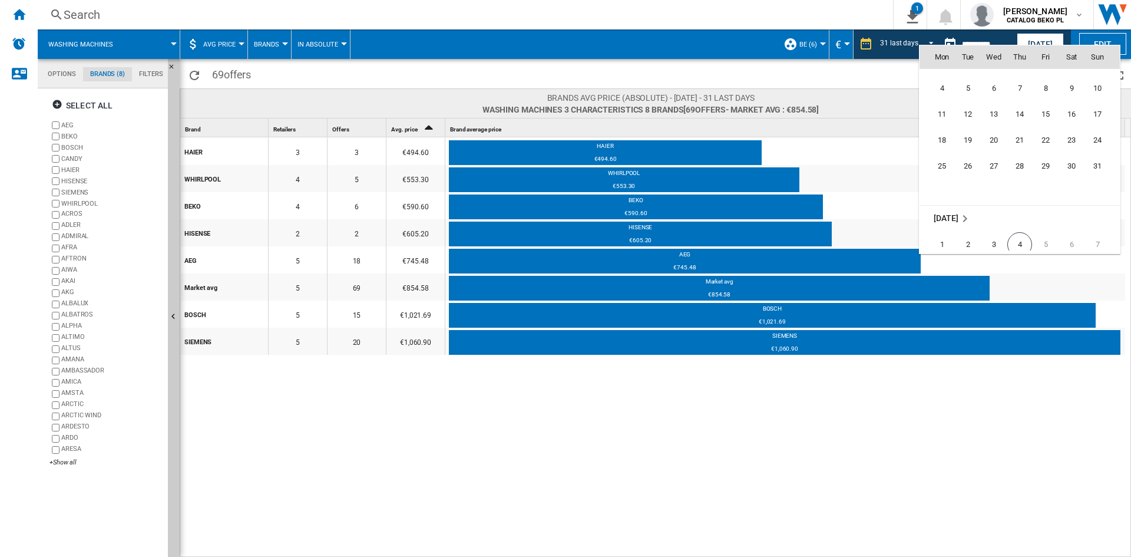
scroll to position [5483, 0]
click at [1105, 164] on span "31" at bounding box center [1097, 166] width 24 height 24
type input "**********"
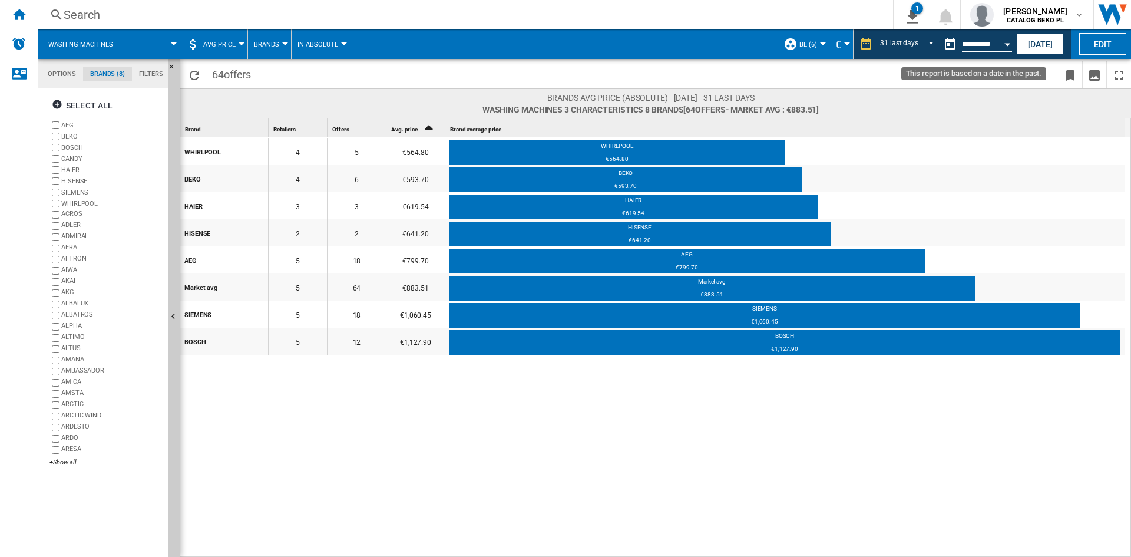
click at [1009, 50] on button "Open calendar" at bounding box center [1006, 42] width 21 height 21
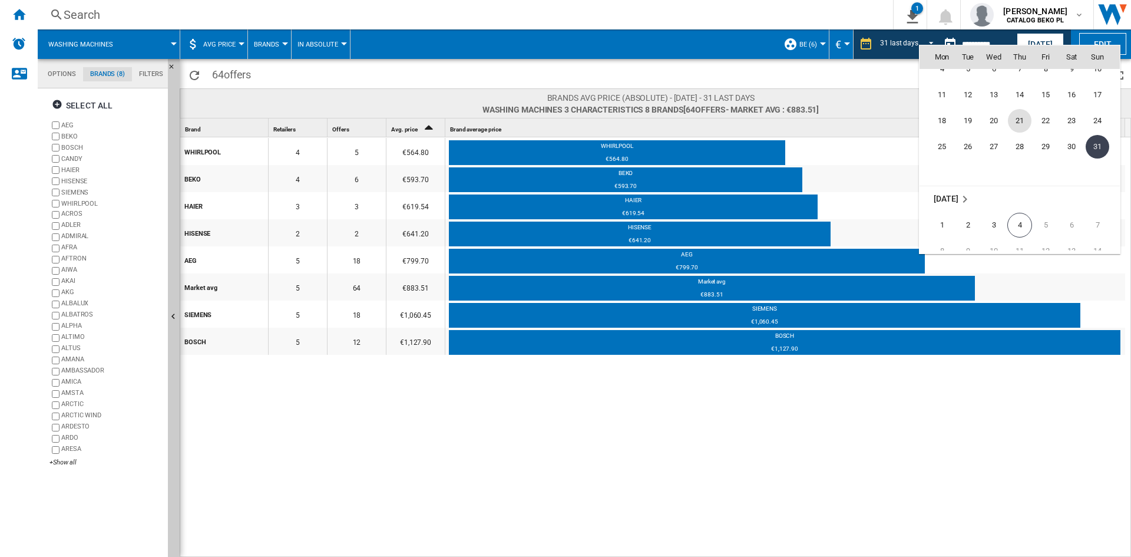
scroll to position [5521, 0]
click at [1024, 210] on span "4" at bounding box center [1019, 205] width 25 height 25
type input "**********"
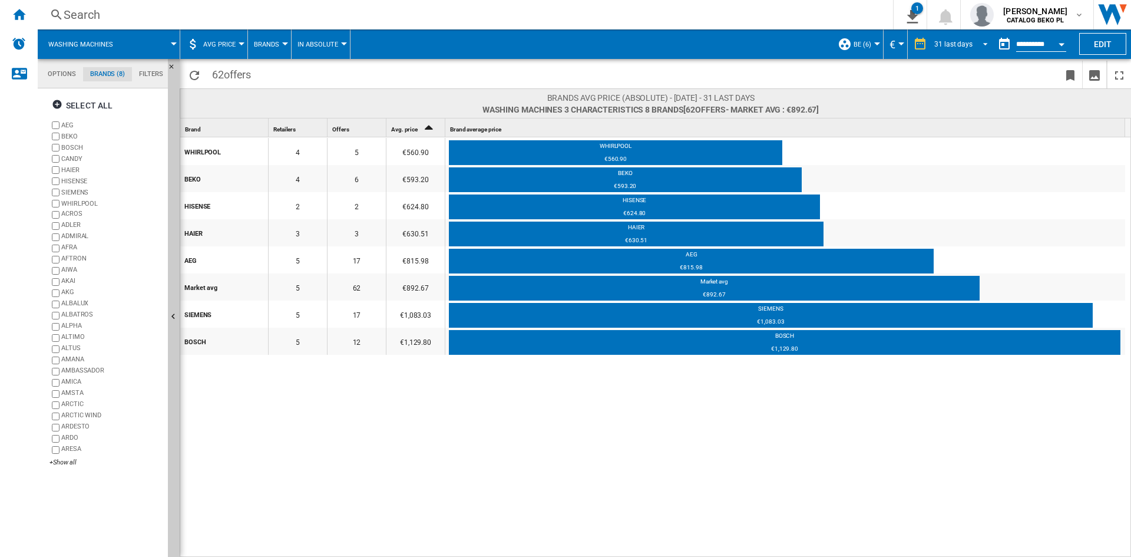
click at [980, 44] on span "REPORTS.WIZARD.STEPS.REPORT.STEPS.REPORT_OPTIONS.PERIOD: 31 last days" at bounding box center [982, 43] width 14 height 11
click at [958, 27] on md-option "1 day" at bounding box center [963, 23] width 80 height 18
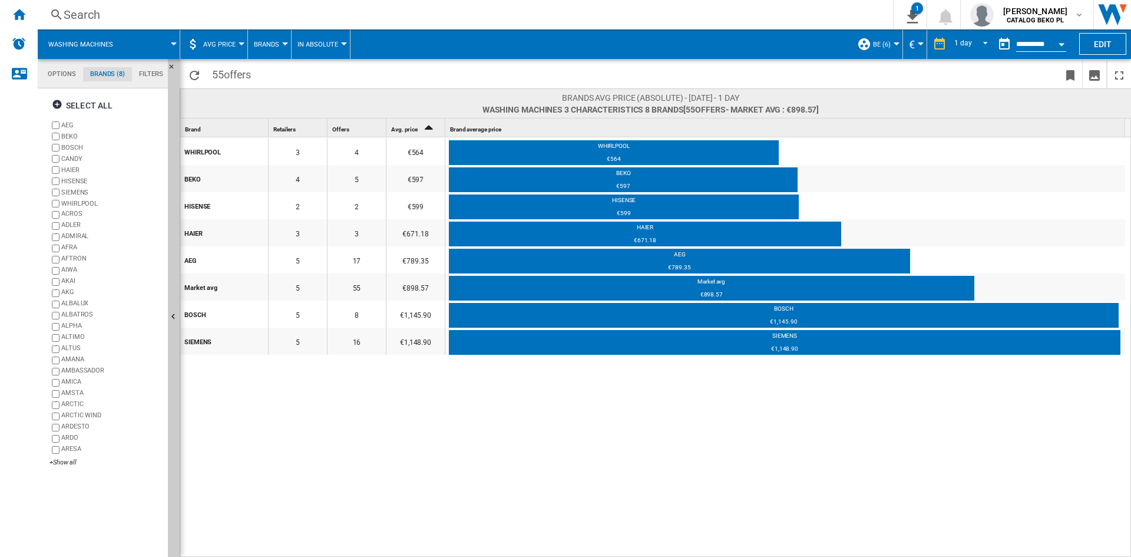
click at [817, 440] on div "WHIRLPOOL 3 4 €564 WHIRLPOOL €564 BEKO 4 5 €597 BEKO €597 HISENSE 2 2 €599 HISE…" at bounding box center [655, 347] width 951 height 420
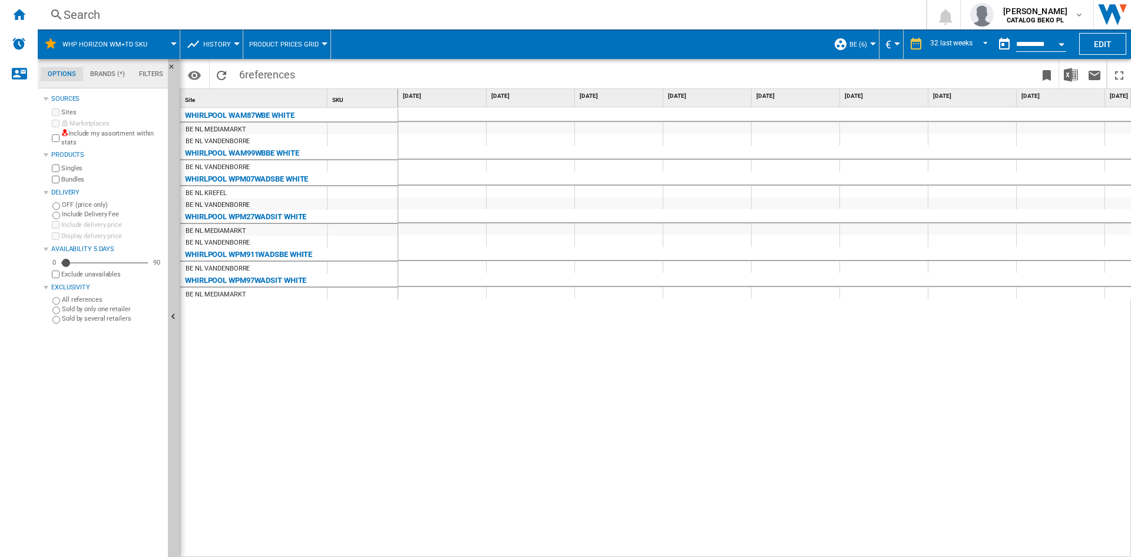
click at [342, 358] on div "WHIRLPOOL WAM87WBE WHITE BE NL MEDIAMARKT BE NL VANDENBORRE WHIRLPOOL WAM99WBBE…" at bounding box center [289, 329] width 218 height 443
click at [22, 13] on ng-md-icon "Home" at bounding box center [19, 14] width 14 height 14
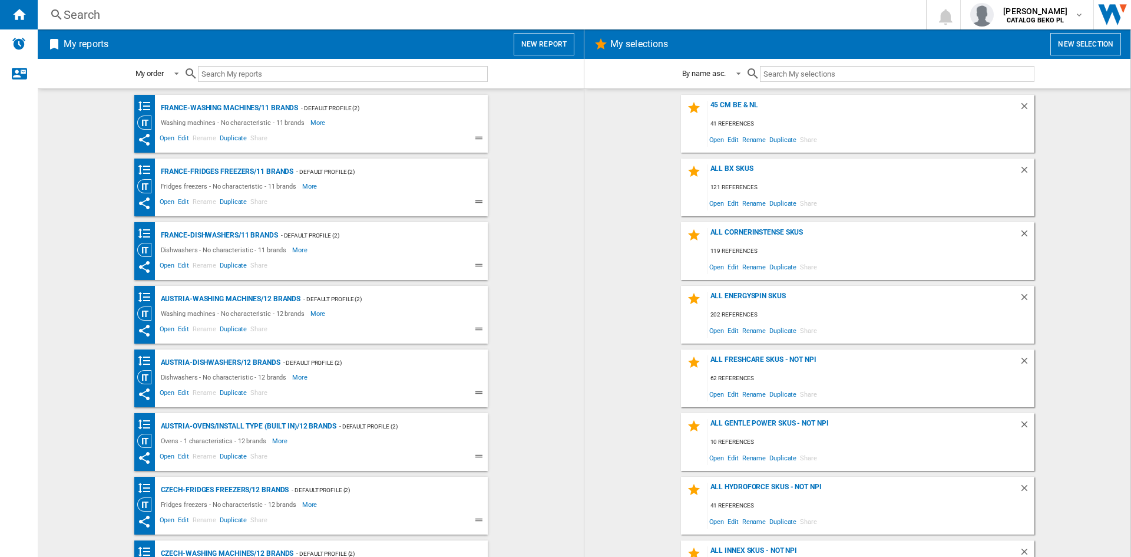
click at [545, 32] on div "My reports New report" at bounding box center [311, 43] width 546 height 29
click at [545, 41] on button "New report" at bounding box center [544, 44] width 61 height 22
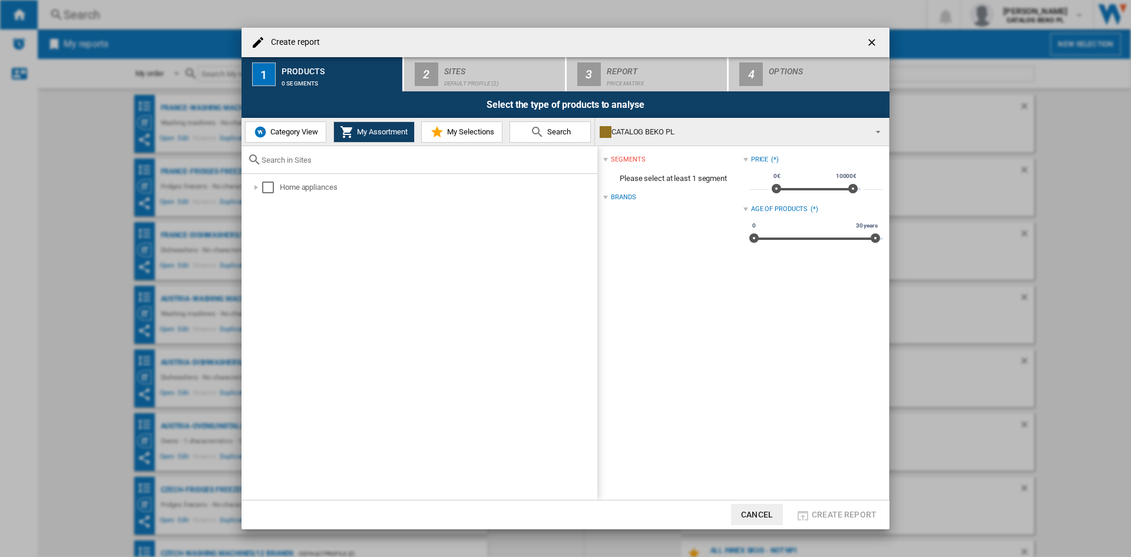
click at [283, 132] on span "Category View" at bounding box center [292, 131] width 51 height 9
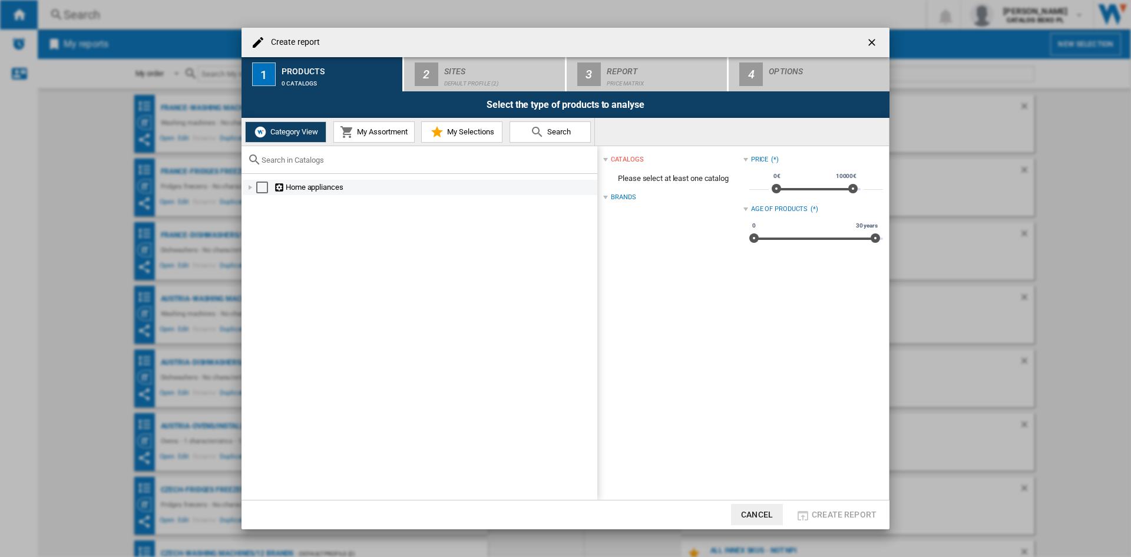
click at [248, 190] on div at bounding box center [250, 187] width 12 height 12
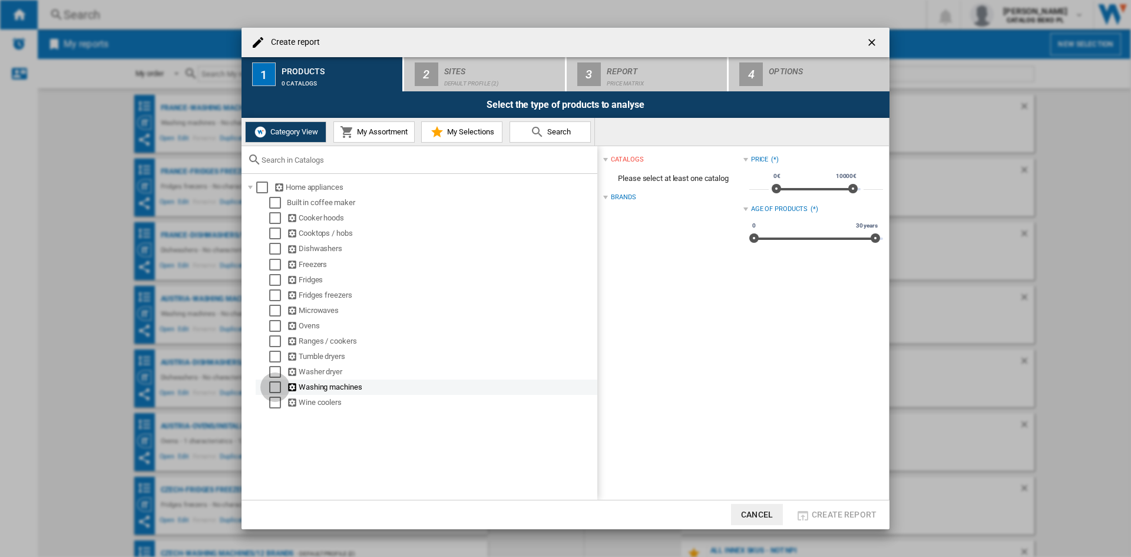
click at [276, 386] on div "Select" at bounding box center [275, 387] width 12 height 12
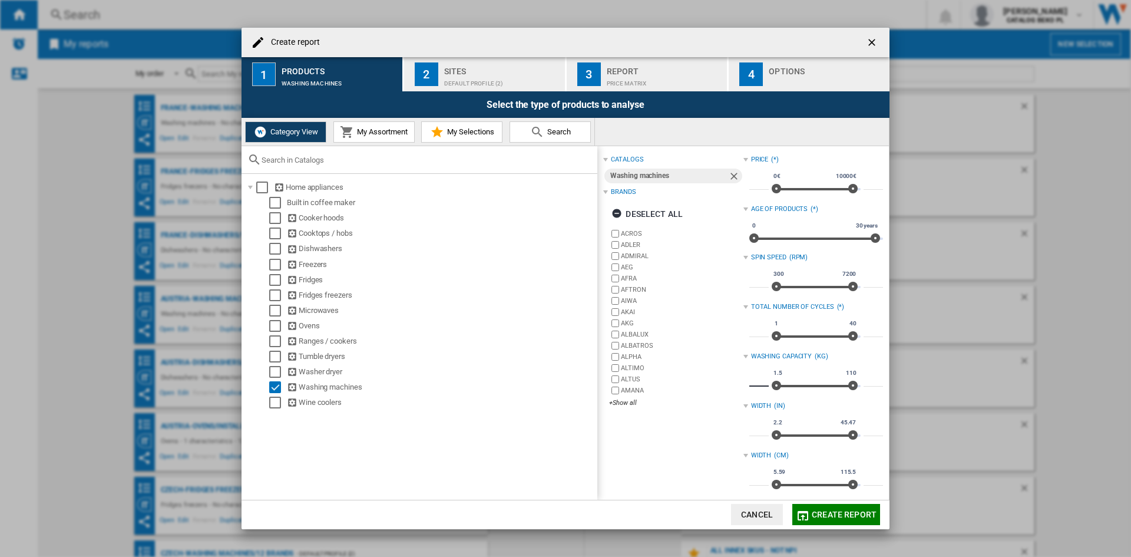
click at [750, 379] on input "***" at bounding box center [758, 381] width 19 height 12
type input "**"
click at [866, 379] on input "***" at bounding box center [872, 381] width 19 height 12
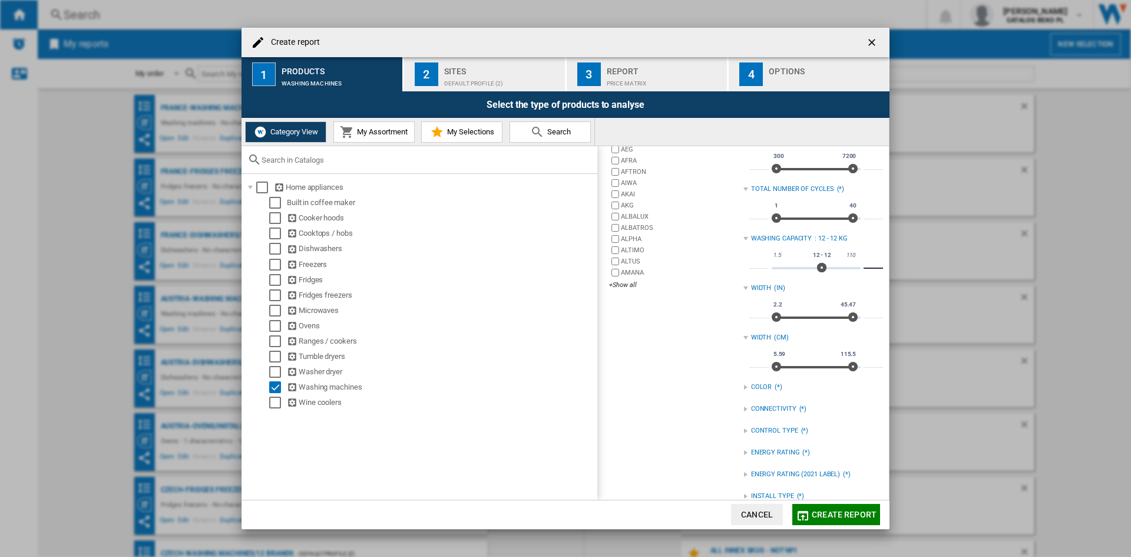
scroll to position [156, 0]
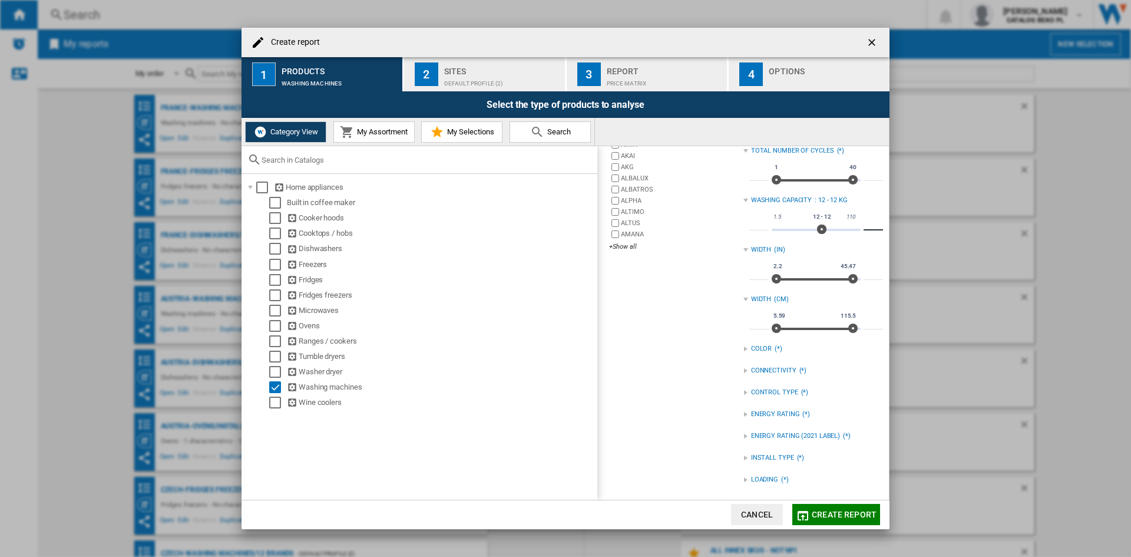
type input "**"
click at [770, 471] on div "INSTALL TYPE (*)" at bounding box center [813, 460] width 140 height 21
click at [770, 475] on div "LOADING" at bounding box center [764, 479] width 27 height 9
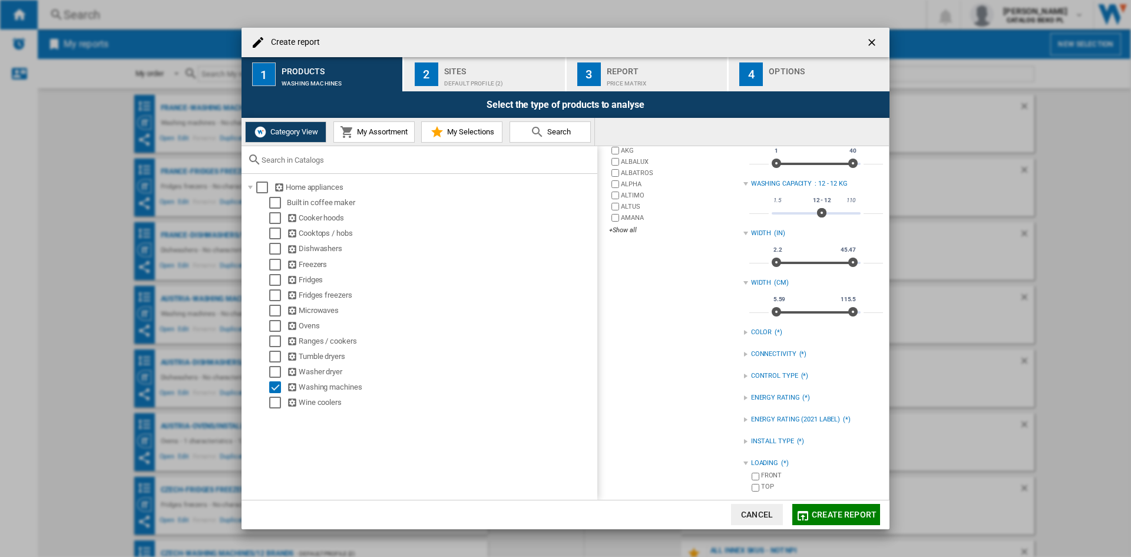
scroll to position [173, 0]
click at [771, 476] on div "FRONT" at bounding box center [822, 475] width 122 height 11
click at [772, 436] on div "INSTALL TYPE" at bounding box center [772, 440] width 43 height 9
click at [780, 463] on div "FREESTANDING" at bounding box center [822, 464] width 122 height 11
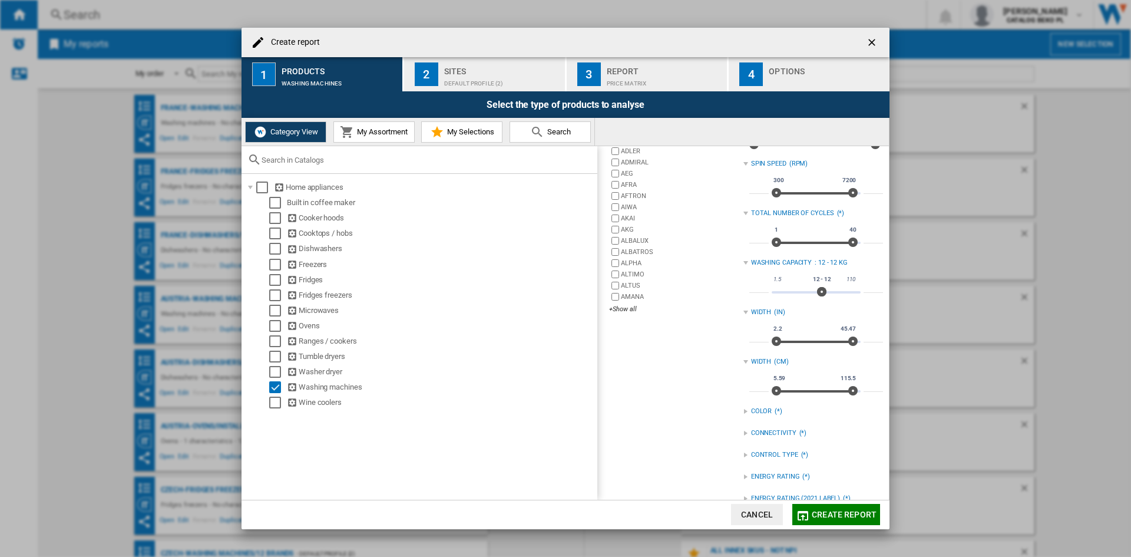
scroll to position [0, 0]
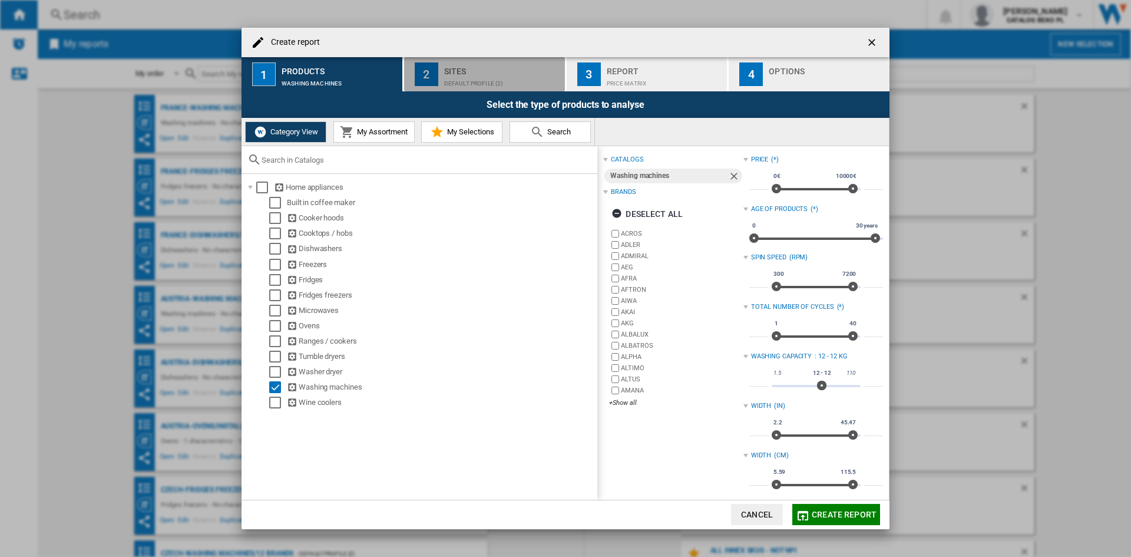
click at [471, 72] on div "Sites" at bounding box center [502, 68] width 116 height 12
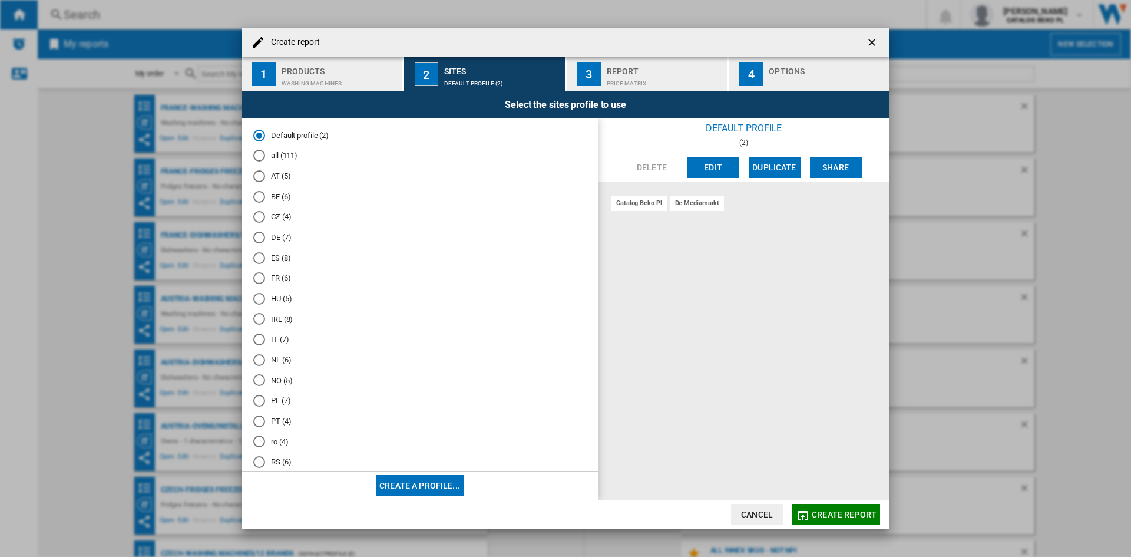
click at [279, 196] on md-radio-button "BE (6)" at bounding box center [419, 196] width 333 height 11
click at [819, 65] on div "Options" at bounding box center [827, 68] width 116 height 12
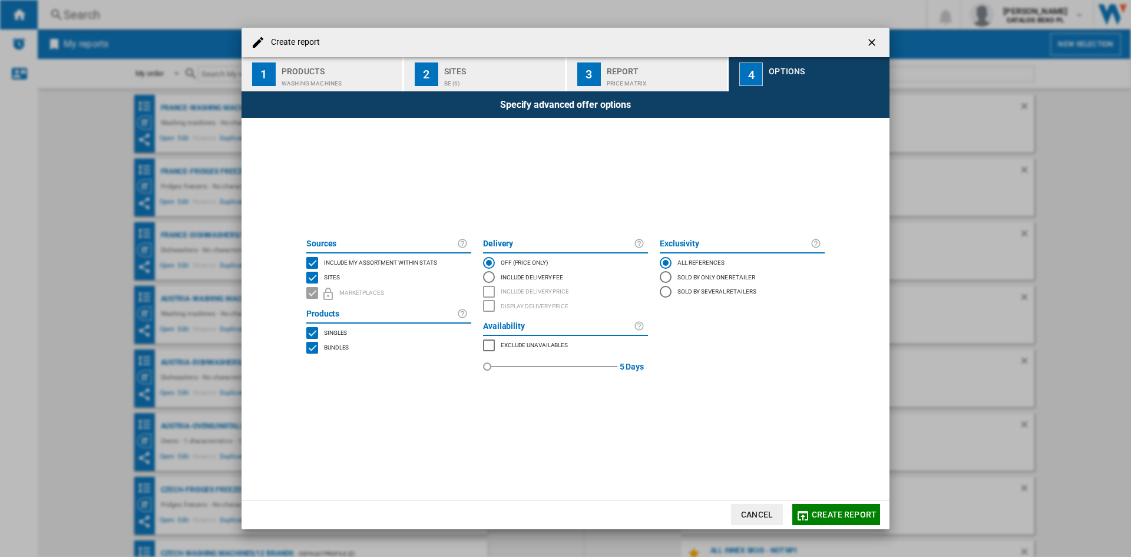
click at [367, 256] on md-checkbox "Include my assortment within stats" at bounding box center [388, 263] width 165 height 15
click at [832, 506] on button "Create report" at bounding box center [836, 514] width 88 height 21
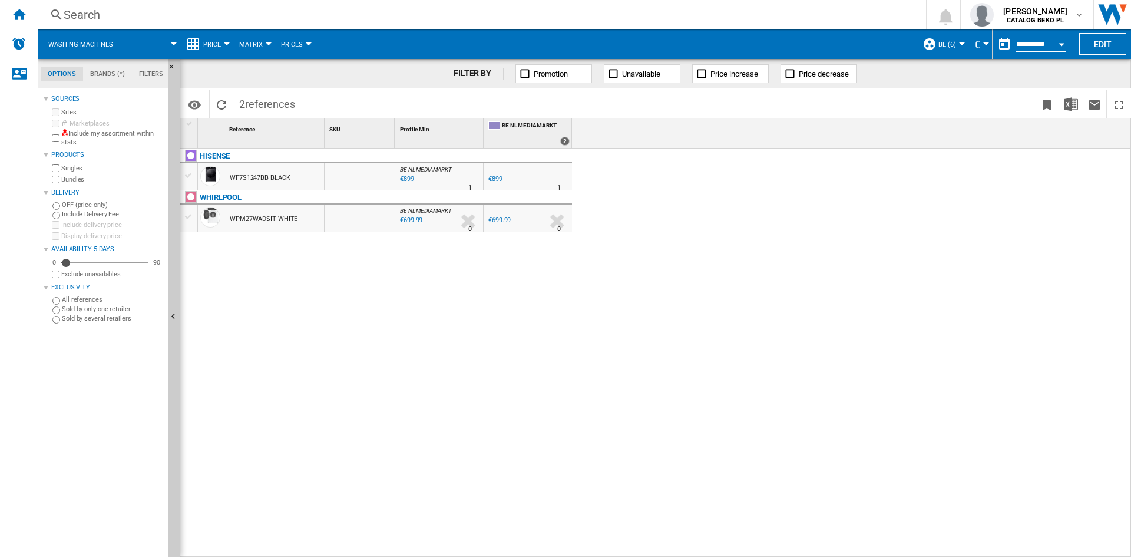
click at [208, 37] on button "Price" at bounding box center [215, 43] width 24 height 29
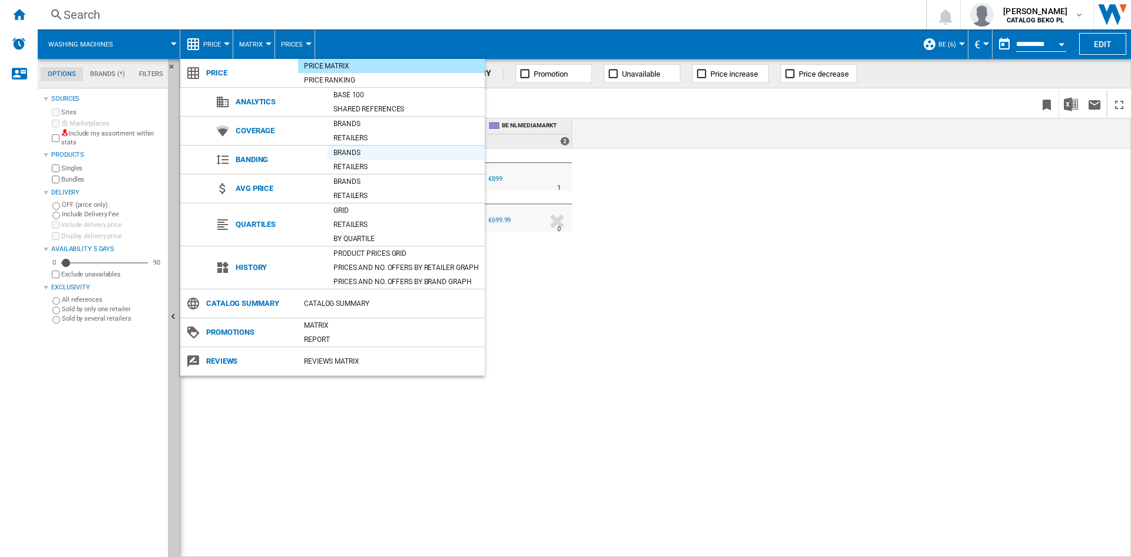
click at [362, 155] on div "Brands" at bounding box center [405, 153] width 157 height 12
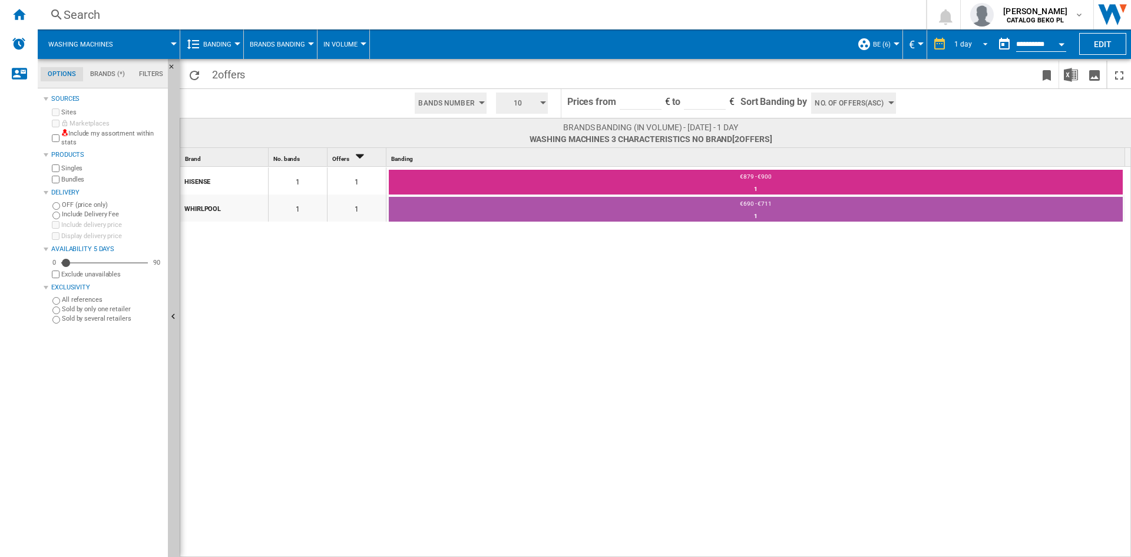
click at [979, 47] on md-select-value "1 day" at bounding box center [972, 44] width 40 height 18
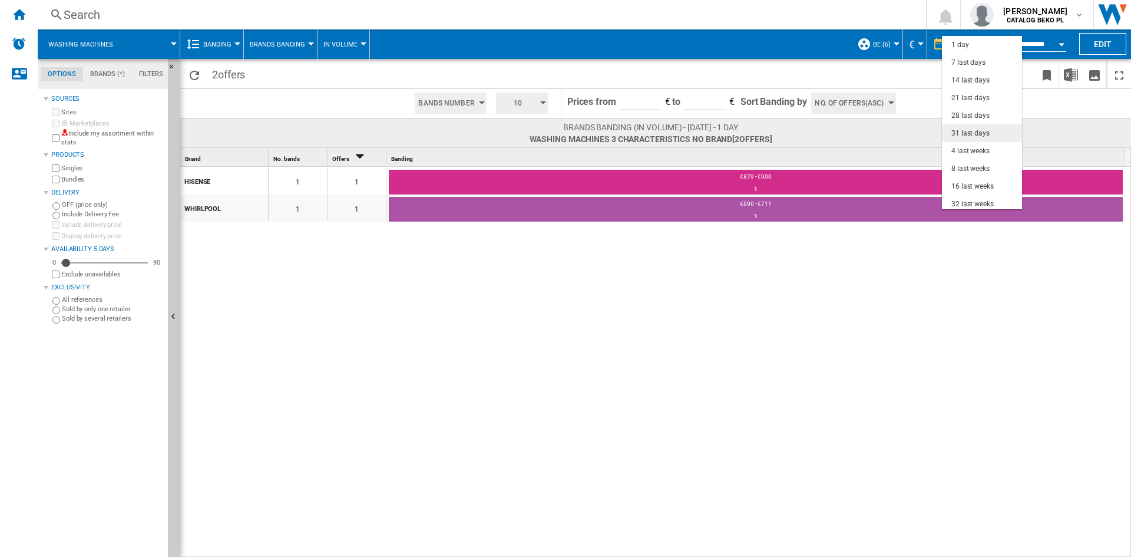
click at [976, 131] on div "31 last days" at bounding box center [970, 133] width 38 height 10
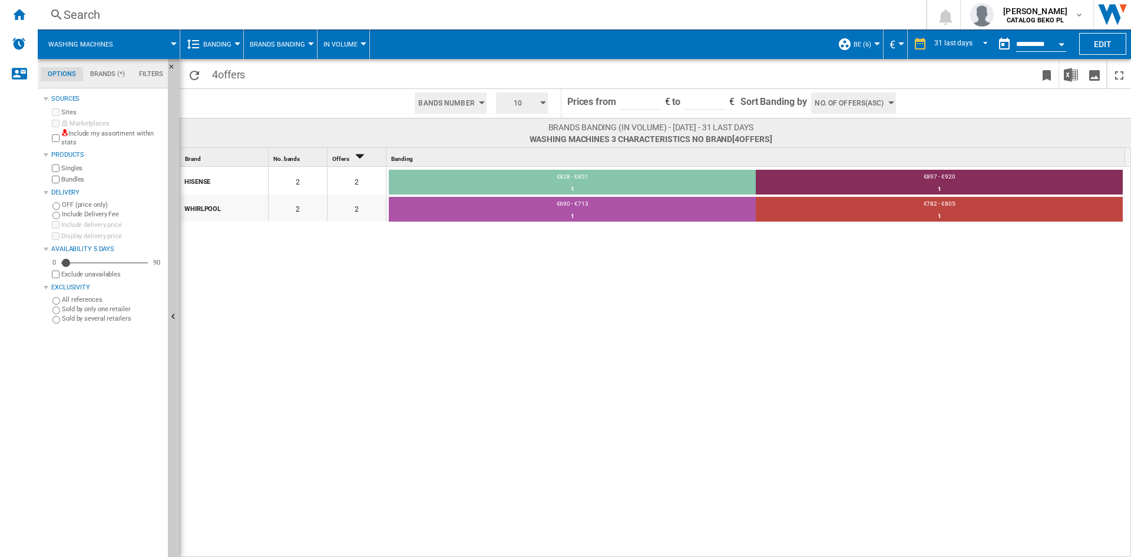
click at [142, 74] on md-tab-item "Filters" at bounding box center [151, 74] width 38 height 14
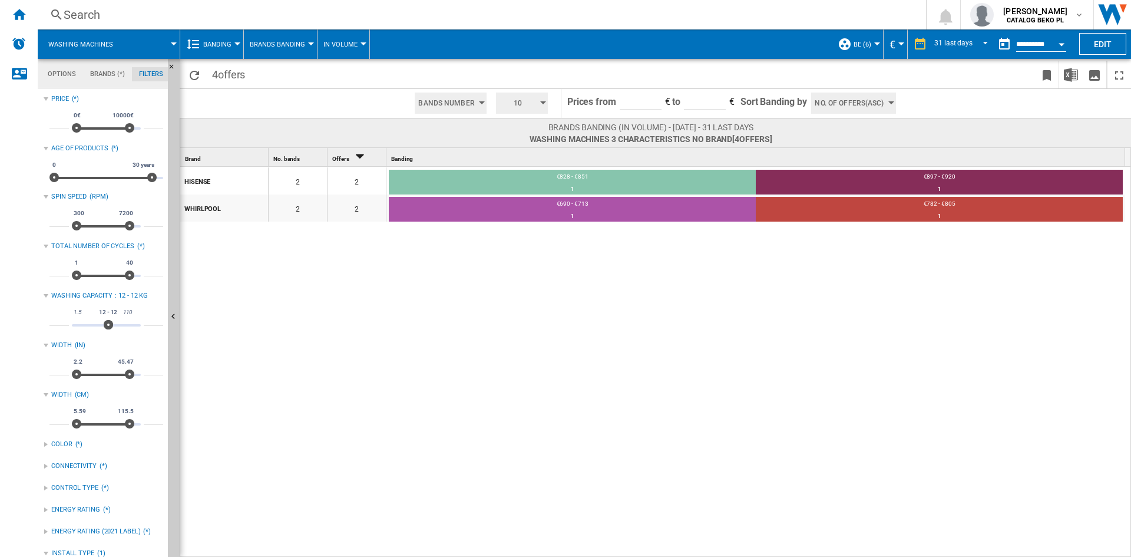
click at [294, 39] on button "Brands Banding" at bounding box center [280, 43] width 61 height 29
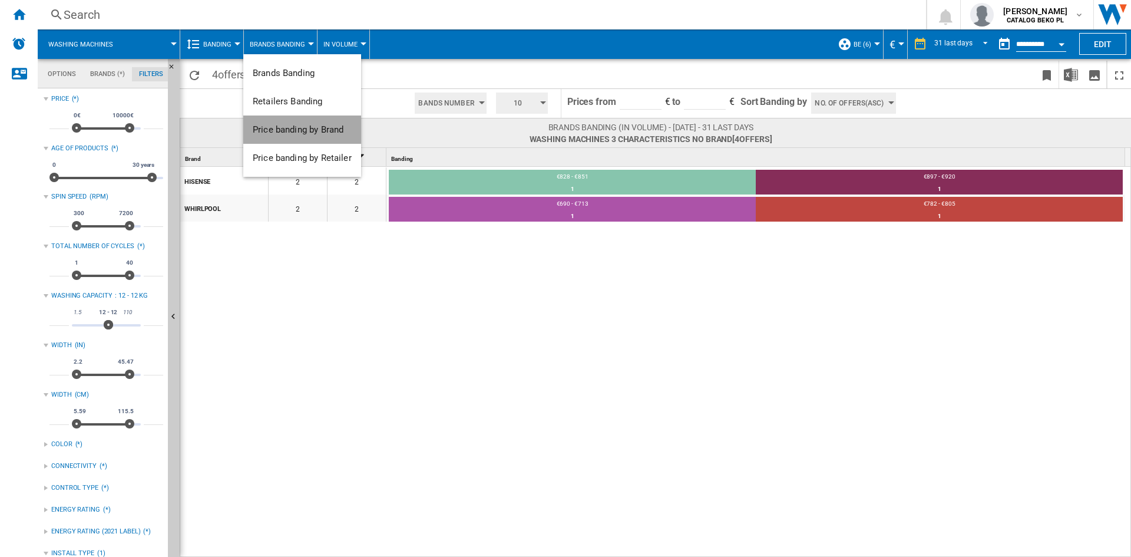
click at [319, 133] on span "Price banding by Brand" at bounding box center [298, 129] width 91 height 11
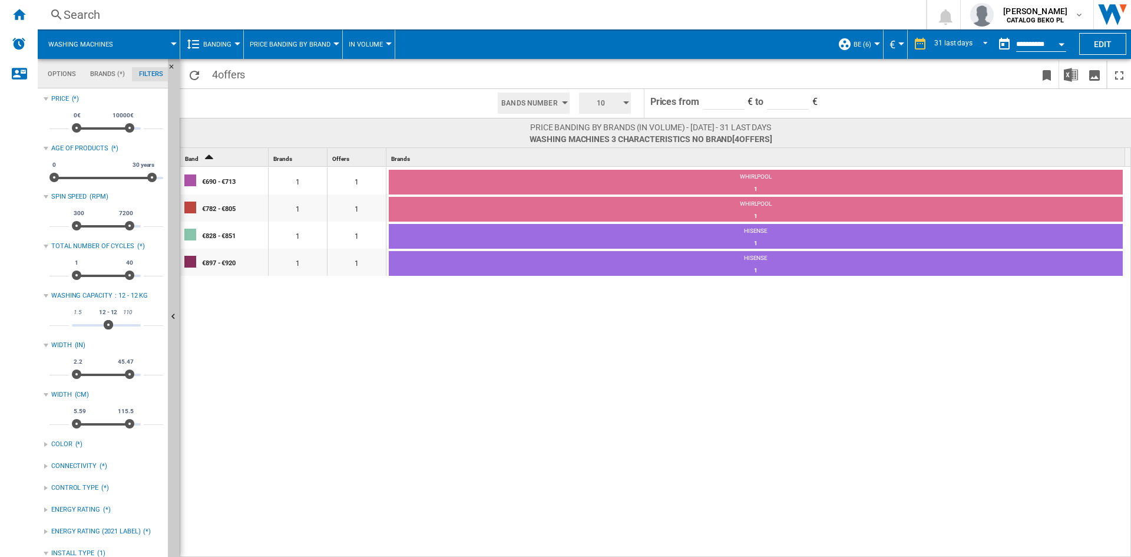
click at [550, 337] on div "€690 - €713 1 1 WHIRLPOOL 1 100% €782 - €805 1 1 WHIRLPOOL 1 100% €828 - €851 1…" at bounding box center [655, 362] width 951 height 391
click at [793, 111] on md-input-container "*****" at bounding box center [788, 102] width 44 height 27
click at [794, 102] on input "*****" at bounding box center [788, 101] width 42 height 18
click at [901, 117] on span at bounding box center [973, 103] width 313 height 29
click at [603, 110] on span "10" at bounding box center [600, 102] width 37 height 21
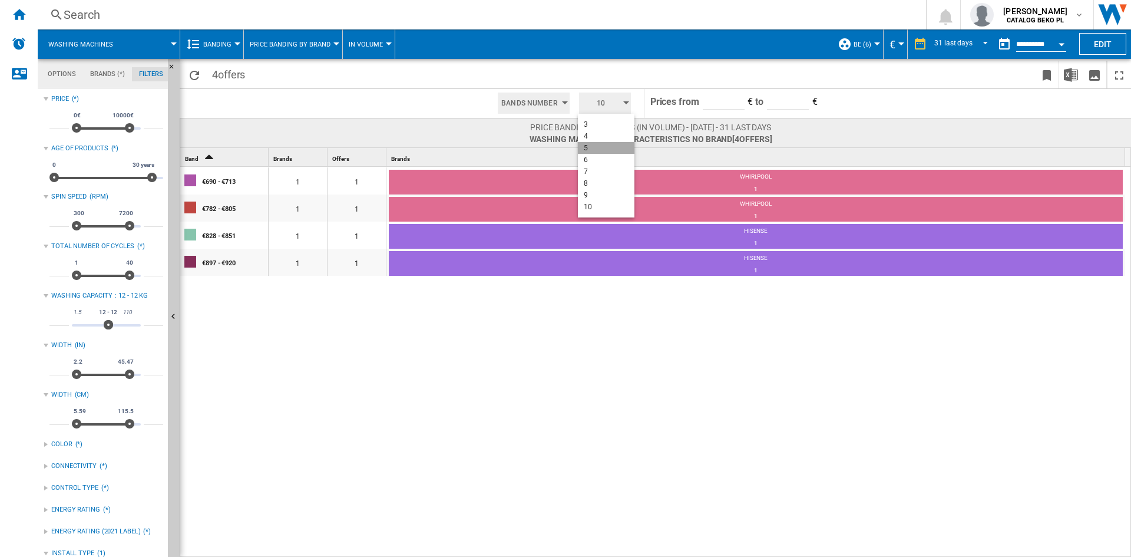
click at [599, 153] on button "5" at bounding box center [606, 148] width 57 height 12
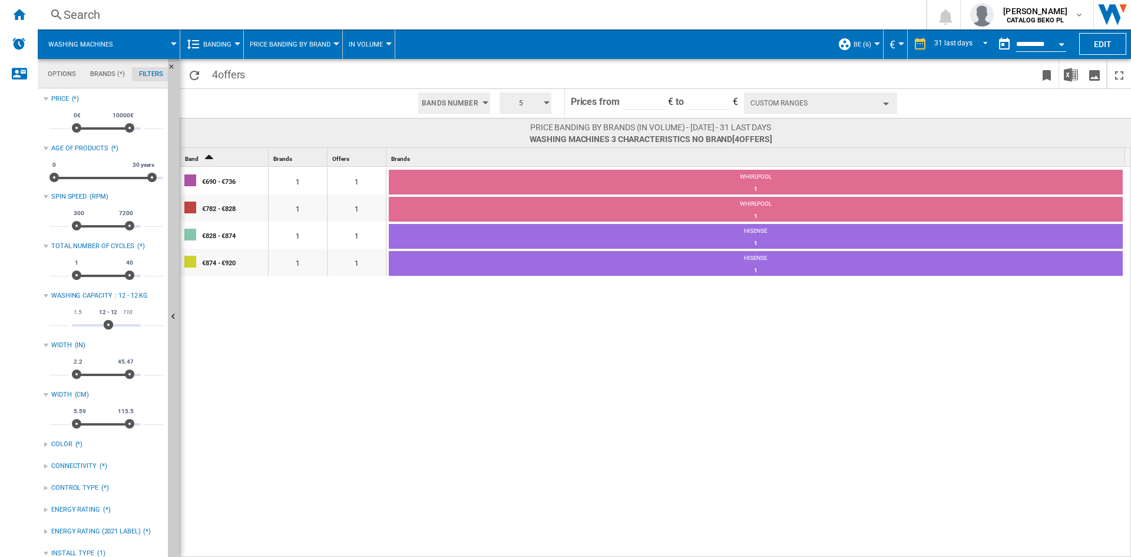
click at [769, 381] on div "€690 - €736 1 1 WHIRLPOOL 1 100% €782 - €828 1 1 WHIRLPOOL 1 100% €828 - €874 1…" at bounding box center [655, 362] width 951 height 391
click at [740, 356] on div "€690 - €736 1 1 WHIRLPOOL 1 100% €782 - €828 1 1 WHIRLPOOL 1 100% €828 - €874 1…" at bounding box center [655, 362] width 951 height 391
click at [727, 430] on div "€690 - €736 1 1 WHIRLPOOL 1 100% €782 - €828 1 1 WHIRLPOOL 1 100% €828 - €874 1…" at bounding box center [655, 362] width 951 height 391
click at [172, 281] on button "Hide" at bounding box center [174, 317] width 12 height 516
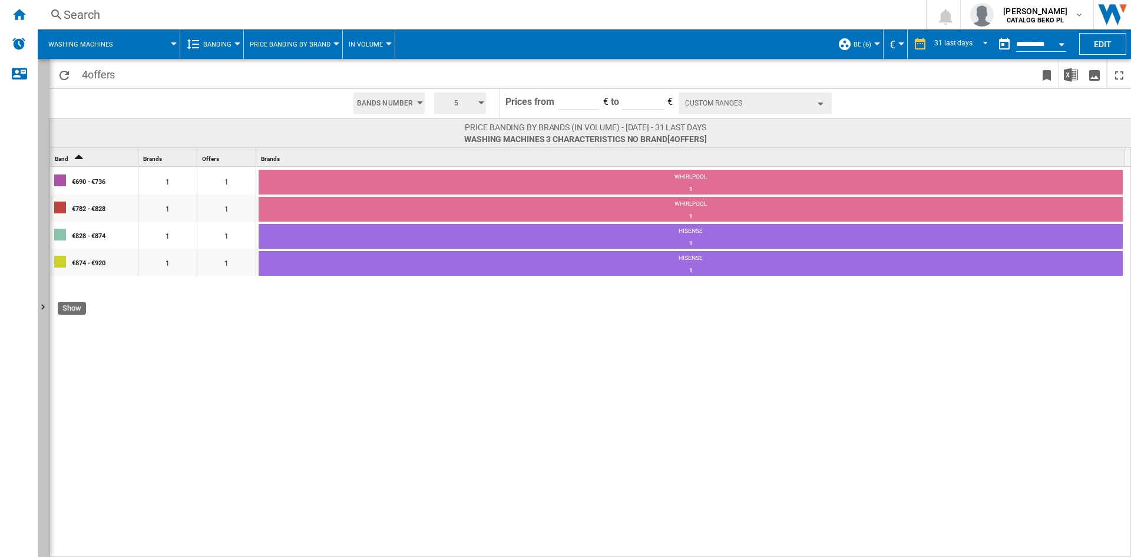
click at [46, 183] on button "Show" at bounding box center [44, 308] width 12 height 498
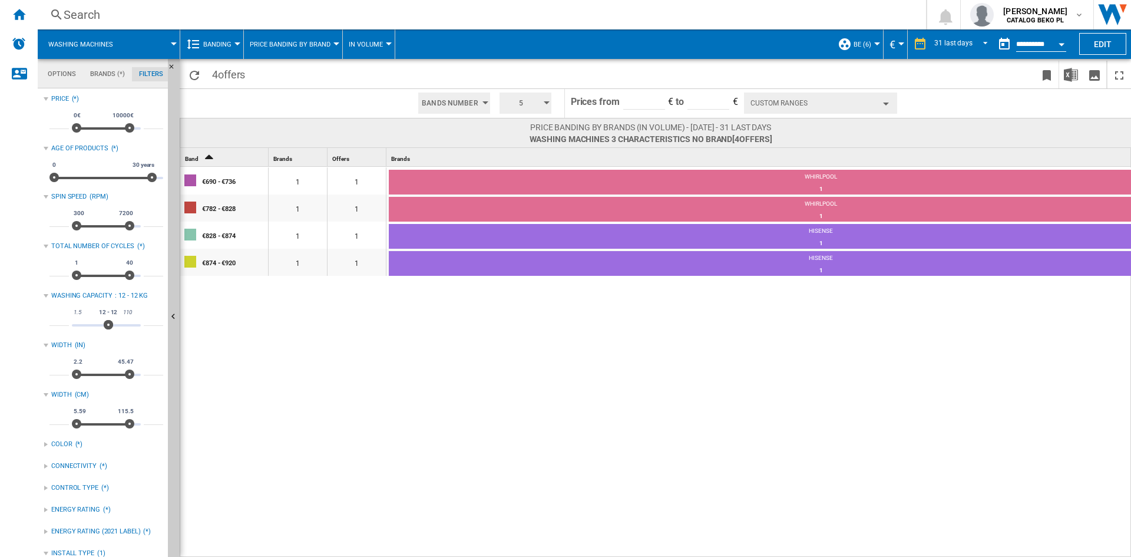
click at [505, 392] on div "€690 - €736 1 1 WHIRLPOOL 1 100% €782 - €828 1 1 WHIRLPOOL 1 100% €828 - €874 1…" at bounding box center [720, 362] width 1081 height 391
click at [751, 177] on div "WHIRLPOOL" at bounding box center [756, 178] width 734 height 11
click at [594, 197] on td "WHIRLPOOL 1 100%" at bounding box center [756, 210] width 734 height 27
click at [515, 187] on div "1" at bounding box center [756, 189] width 734 height 12
click at [231, 187] on div "€690 - €736" at bounding box center [234, 180] width 65 height 25
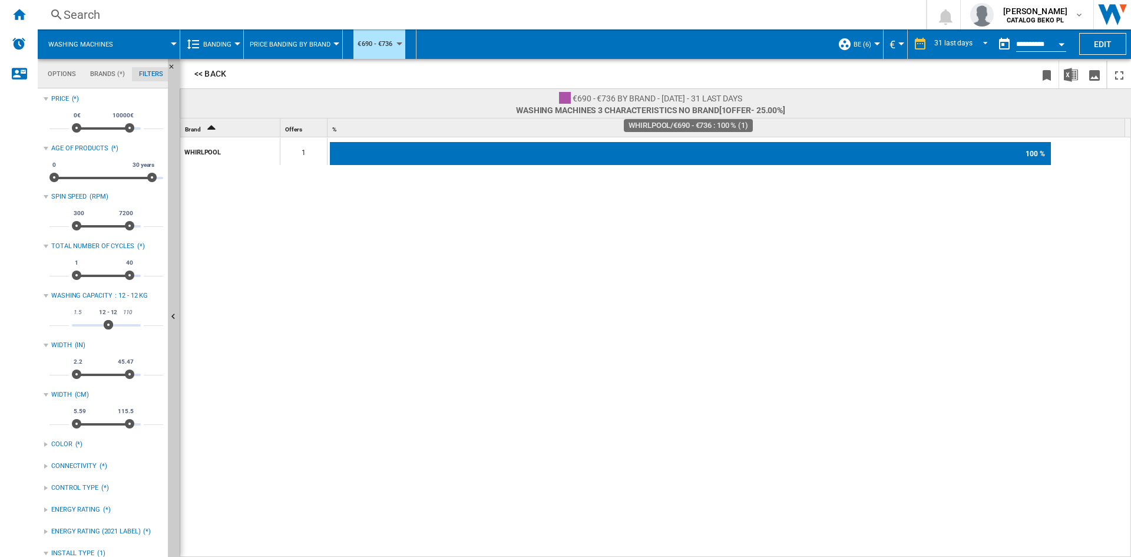
click at [478, 151] on div "100 %" at bounding box center [690, 154] width 721 height 24
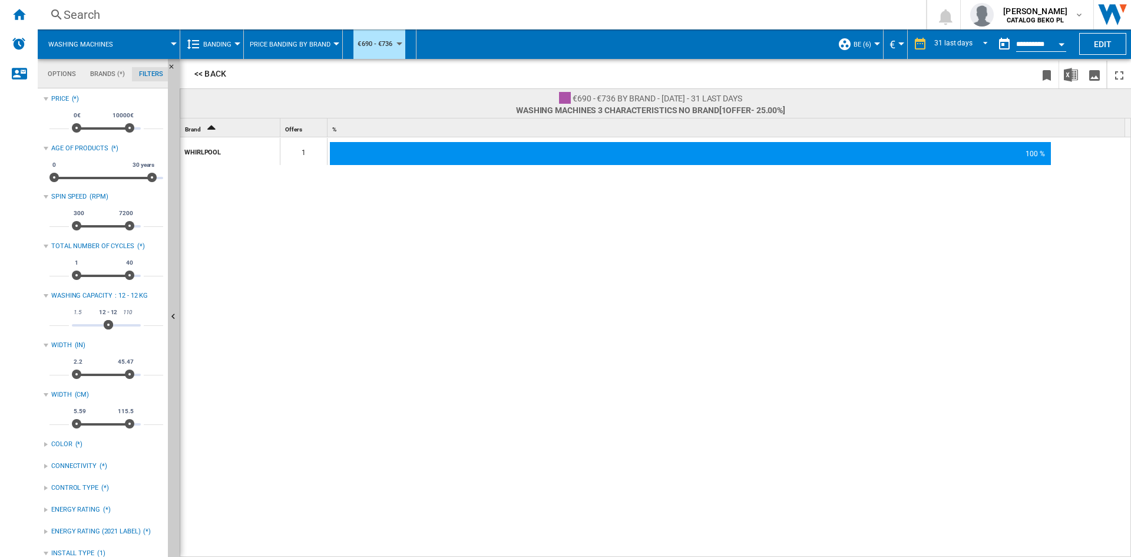
click at [208, 149] on div "WHIRLPOOL" at bounding box center [231, 151] width 95 height 25
click at [209, 72] on button "<< Back" at bounding box center [210, 73] width 52 height 22
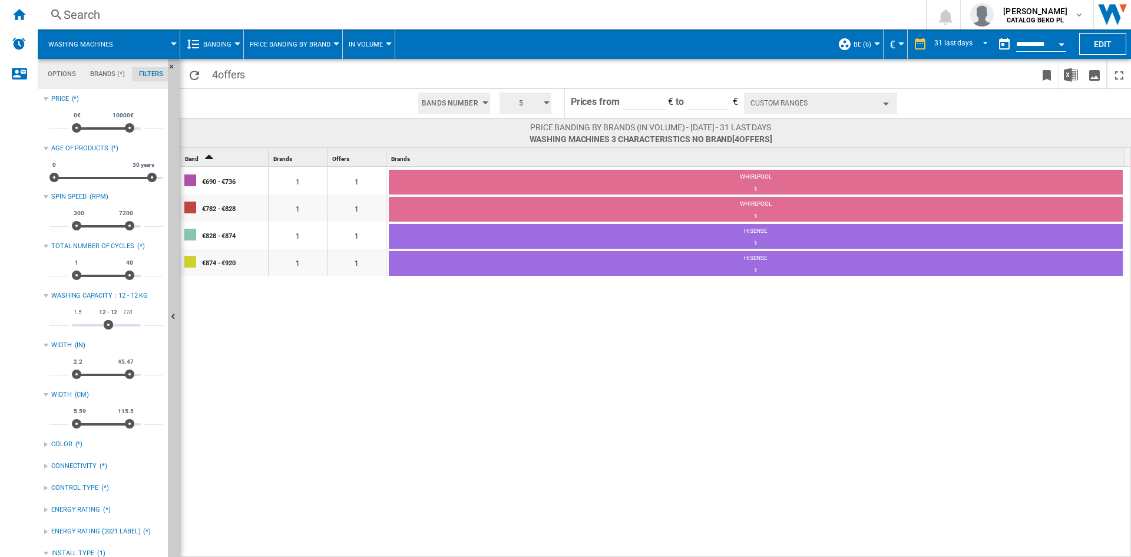
click at [546, 369] on div "€690 - €736 1 1 WHIRLPOOL 1 100% €782 - €828 1 1 WHIRLPOOL 1 100% €828 - €874 1…" at bounding box center [655, 362] width 951 height 391
click at [225, 41] on span "Banding" at bounding box center [217, 45] width 28 height 8
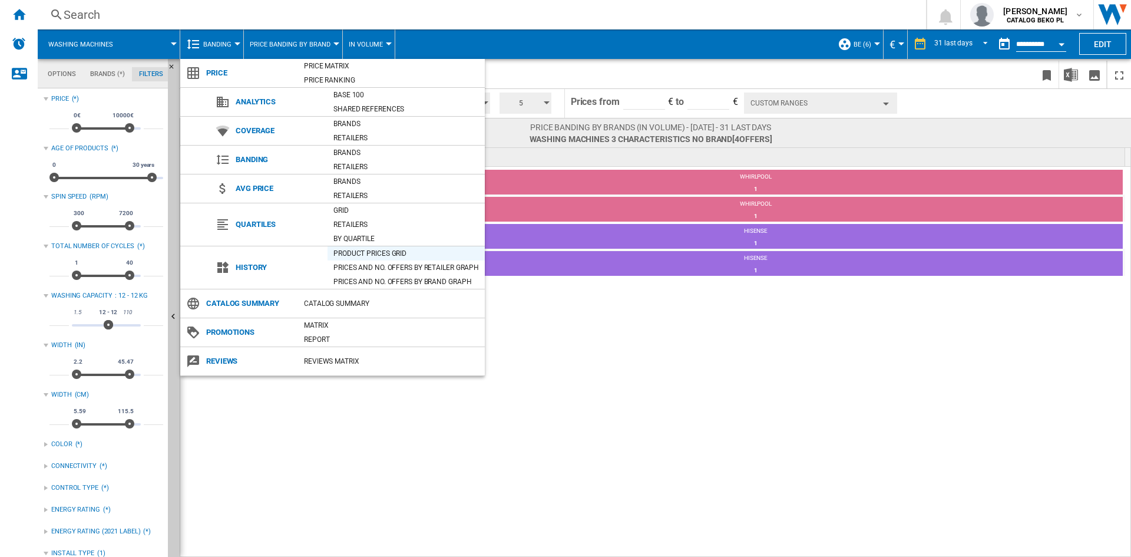
click at [380, 253] on div "Product prices grid" at bounding box center [405, 253] width 157 height 12
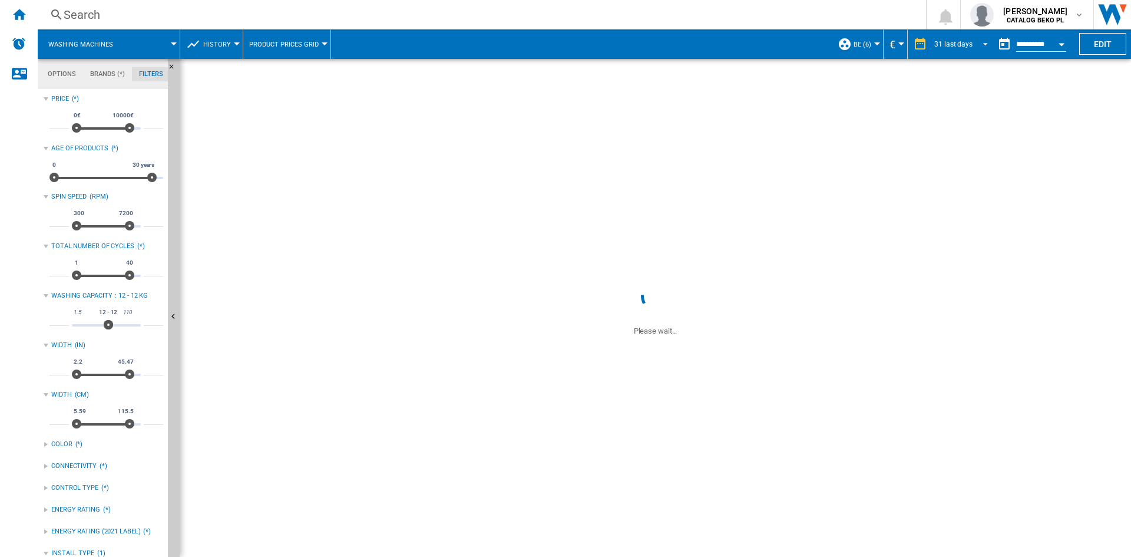
click at [970, 47] on md-select-value "31 last days" at bounding box center [962, 44] width 59 height 18
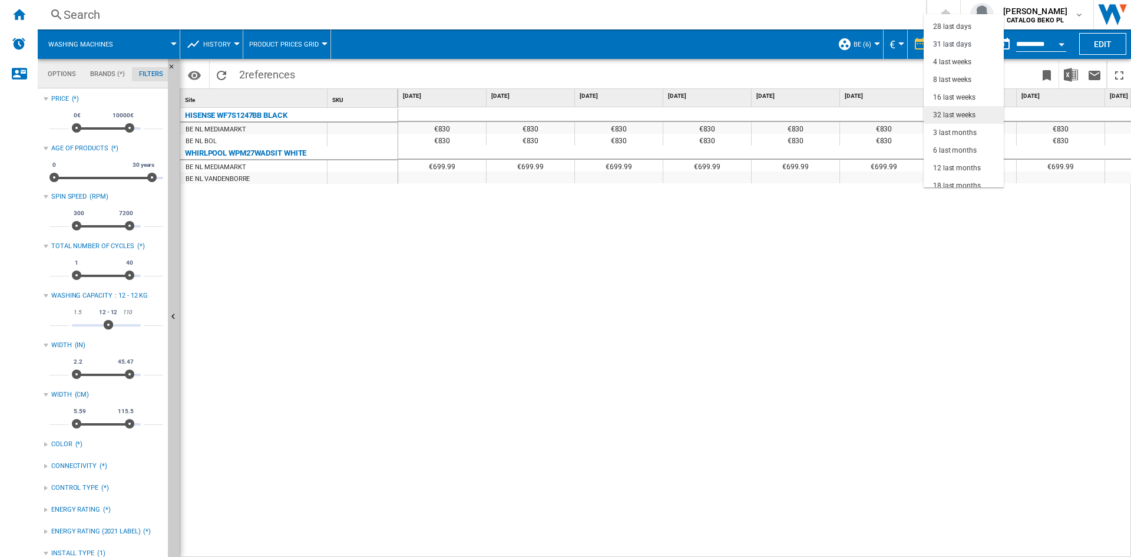
click at [950, 115] on div "32 last weeks" at bounding box center [954, 115] width 42 height 10
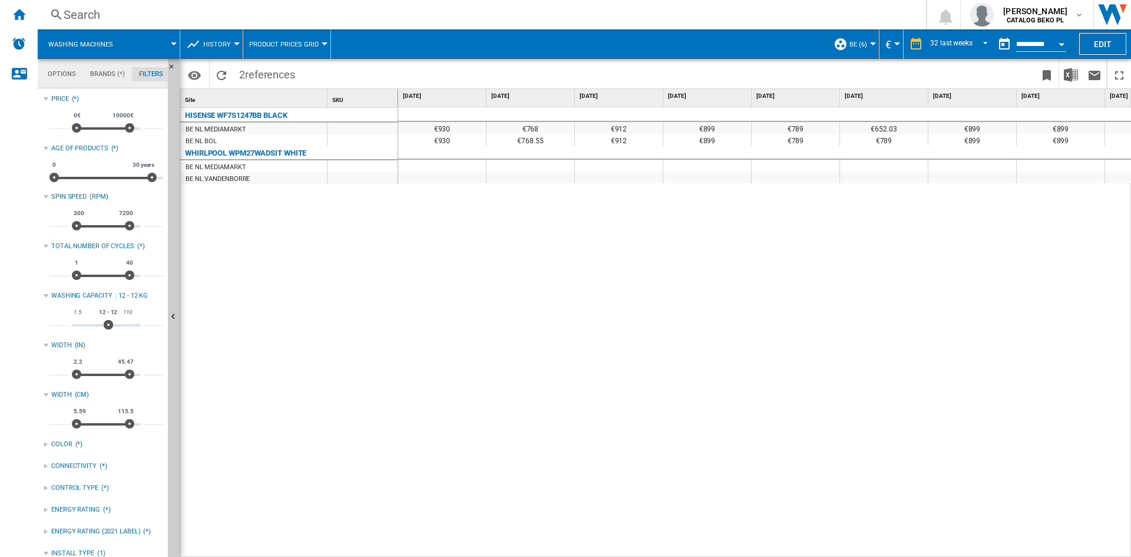
click at [229, 54] on button "History" at bounding box center [220, 43] width 34 height 29
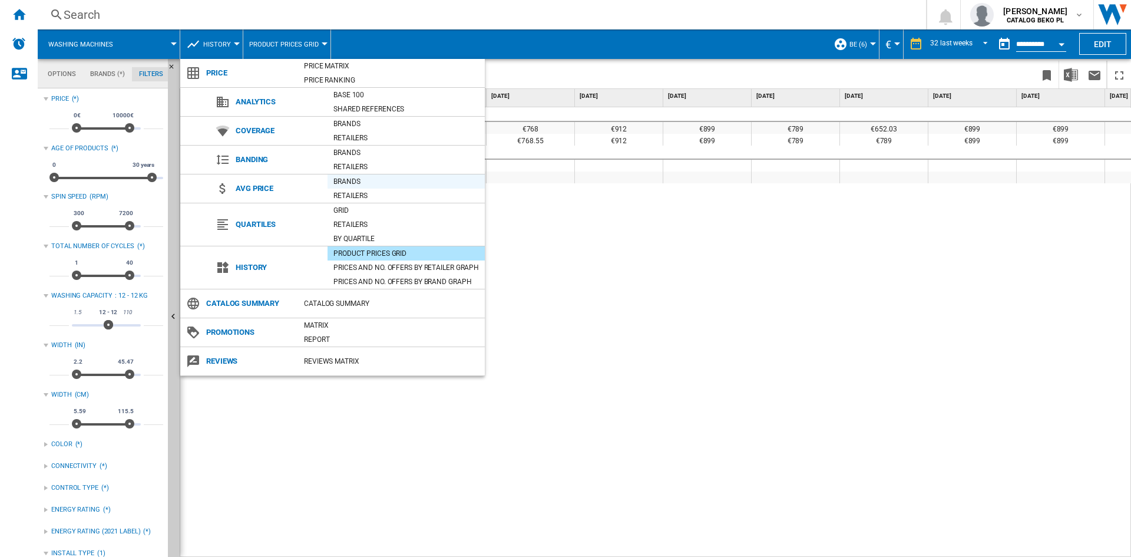
click at [363, 186] on div "Brands" at bounding box center [405, 181] width 157 height 12
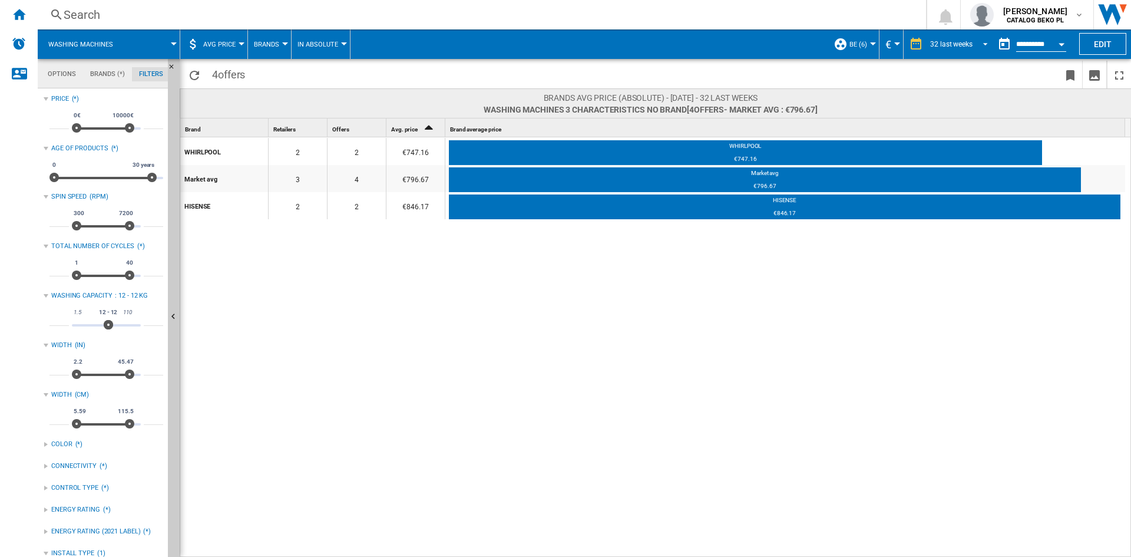
click at [975, 42] on span "REPORTS.WIZARD.STEPS.REPORT.STEPS.REPORT_OPTIONS.PERIOD: 32 last weeks" at bounding box center [982, 43] width 14 height 11
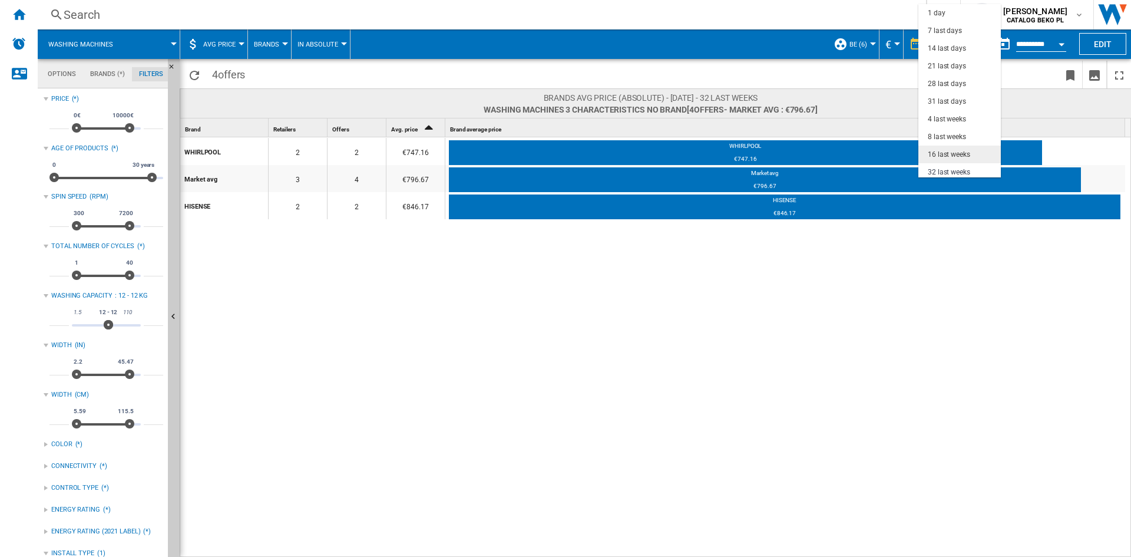
scroll to position [74, 0]
click at [950, 24] on div "31 last days" at bounding box center [947, 27] width 38 height 10
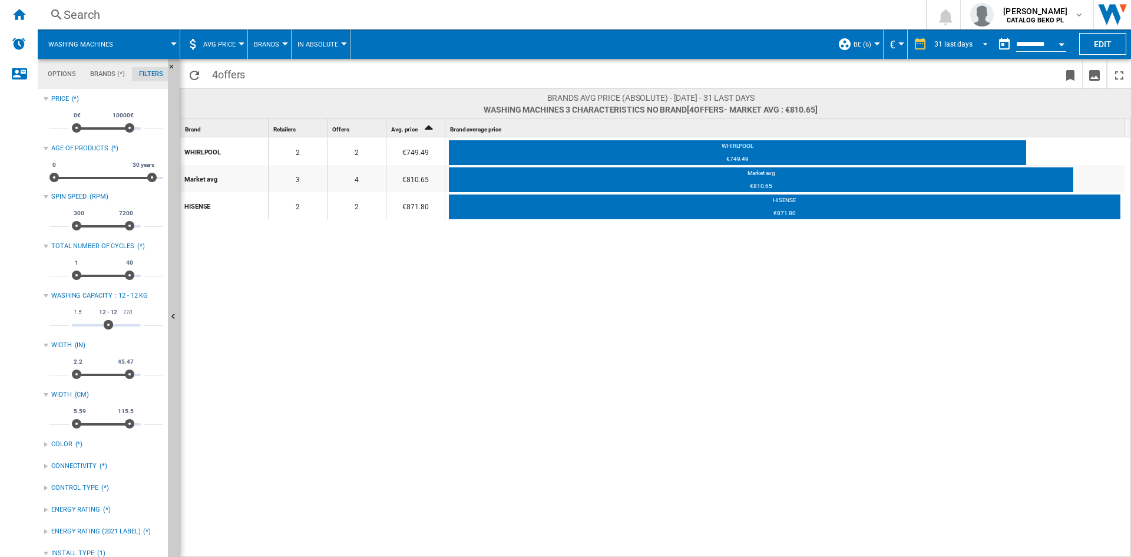
click at [986, 38] on span "REPORTS.WIZARD.STEPS.REPORT.STEPS.REPORT_OPTIONS.PERIOD: 31 last days" at bounding box center [982, 43] width 14 height 11
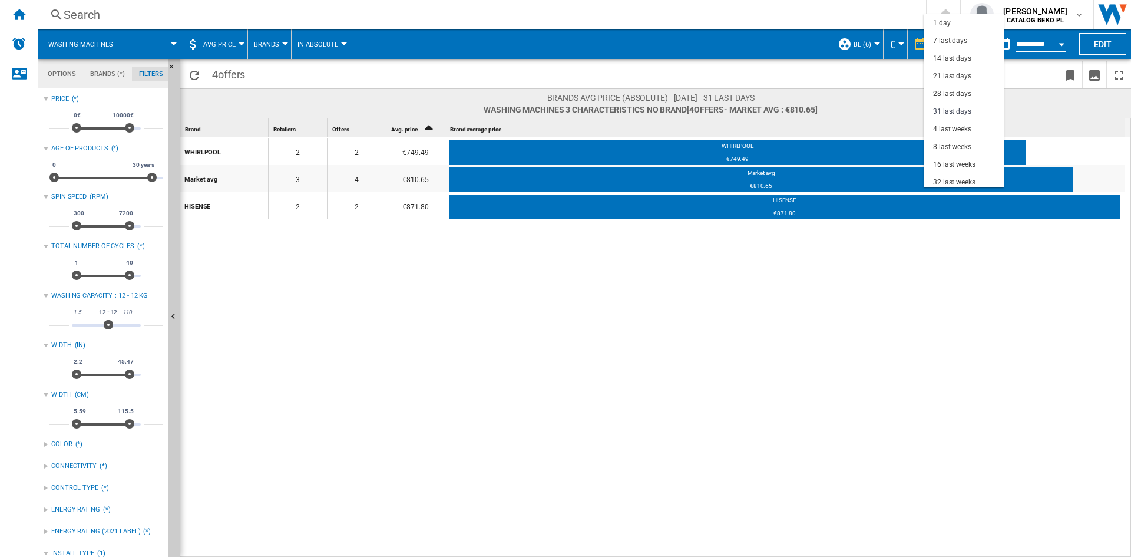
scroll to position [67, 0]
click at [880, 281] on md-backdrop at bounding box center [565, 278] width 1131 height 557
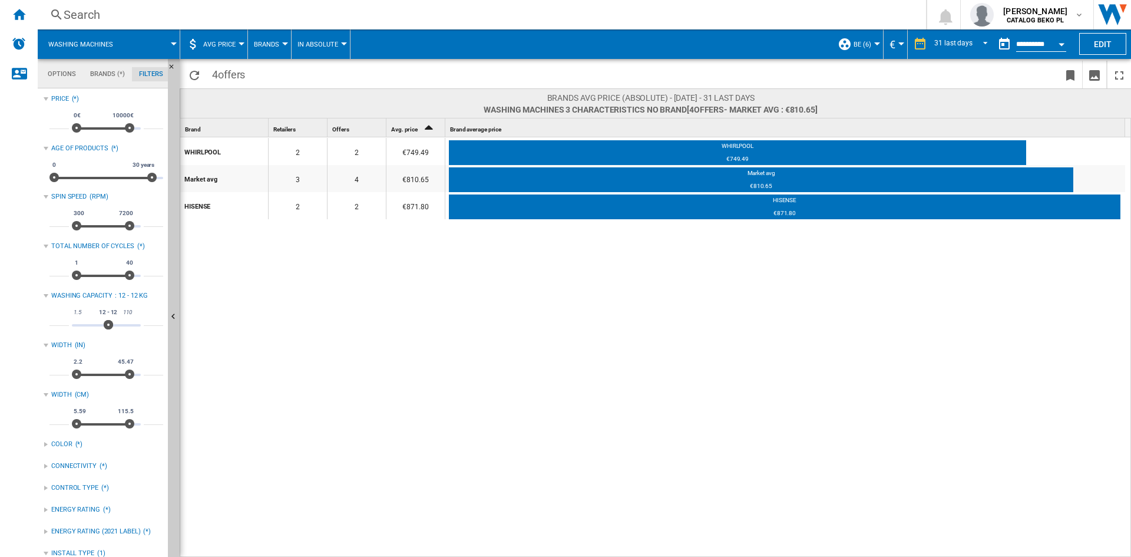
click at [1062, 43] on div "Open calendar" at bounding box center [1061, 44] width 6 height 3
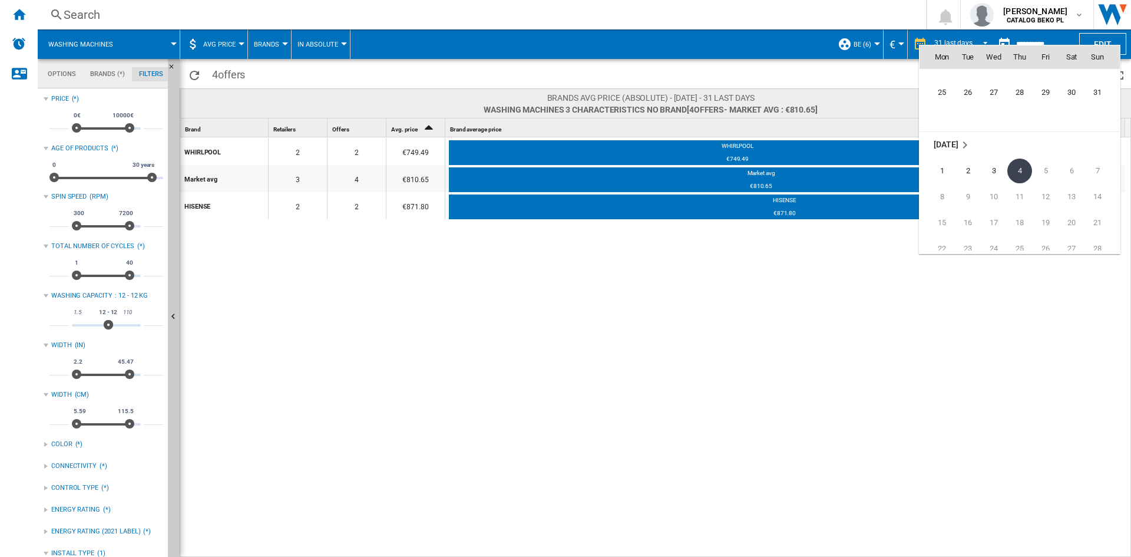
scroll to position [5441, 0]
click at [1098, 201] on span "31" at bounding box center [1097, 207] width 24 height 24
type input "**********"
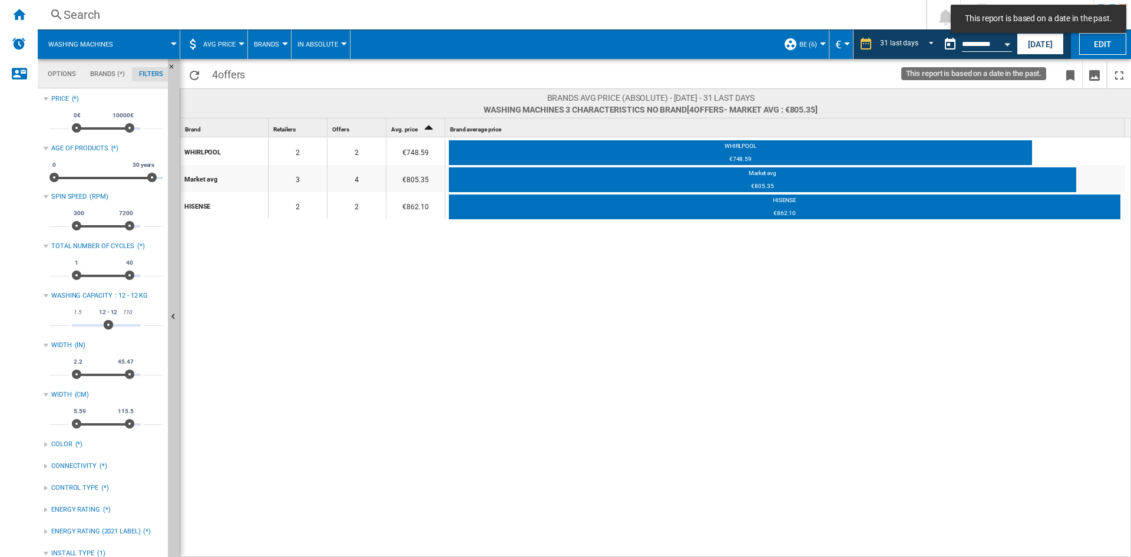
click at [1006, 47] on button "Open calendar" at bounding box center [1006, 42] width 21 height 21
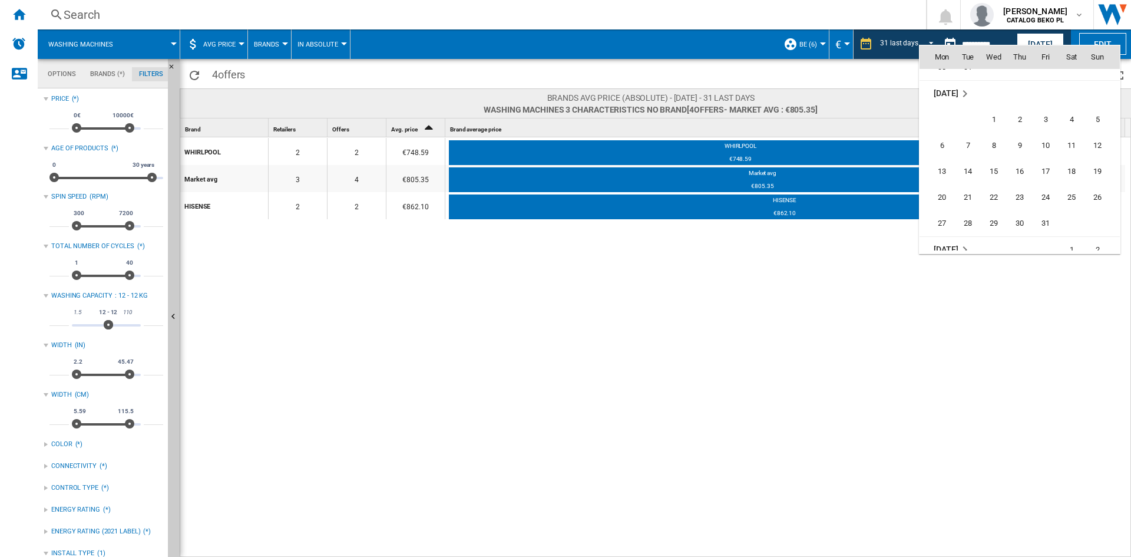
scroll to position [4343, 0]
click at [1049, 240] on span "31" at bounding box center [1046, 239] width 24 height 24
type input "**********"
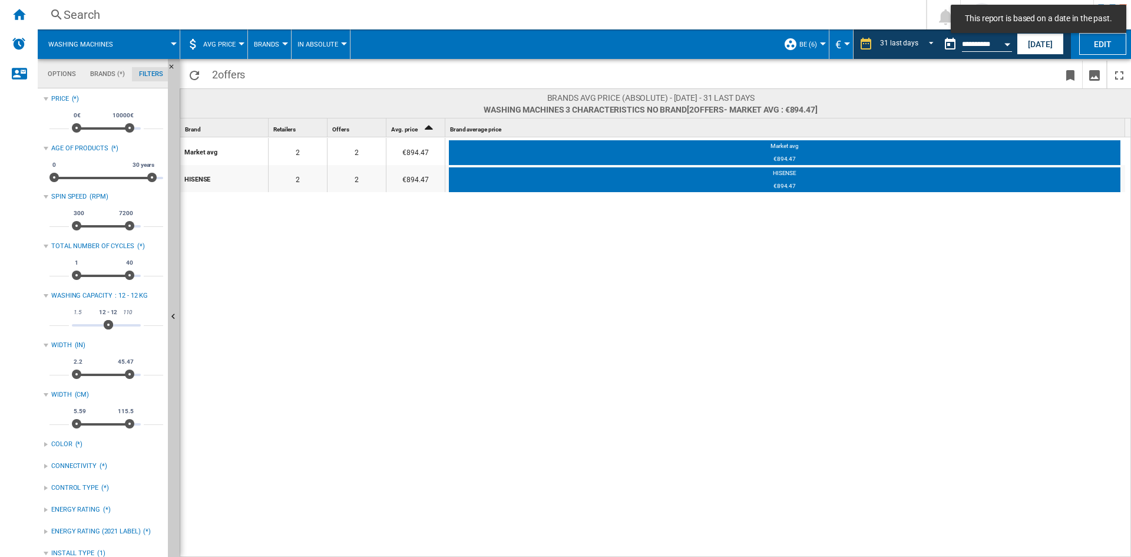
click at [562, 372] on div "Market avg 2 2 €894.47 Market avg €894.47 HISENSE 2 2 €894.47 HISENSE €894.47" at bounding box center [655, 347] width 951 height 420
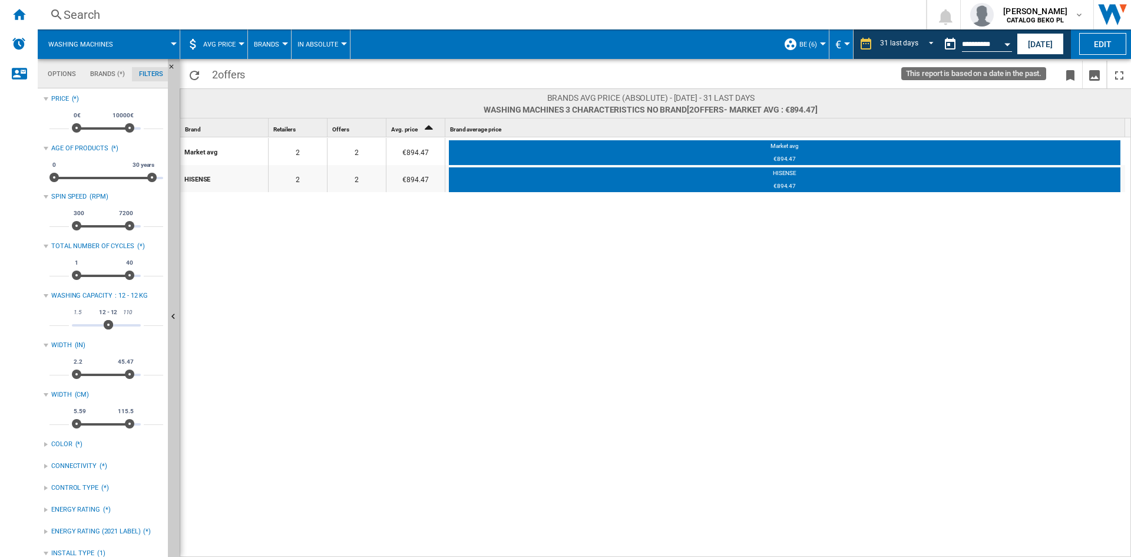
click at [1006, 48] on button "Open calendar" at bounding box center [1006, 42] width 21 height 21
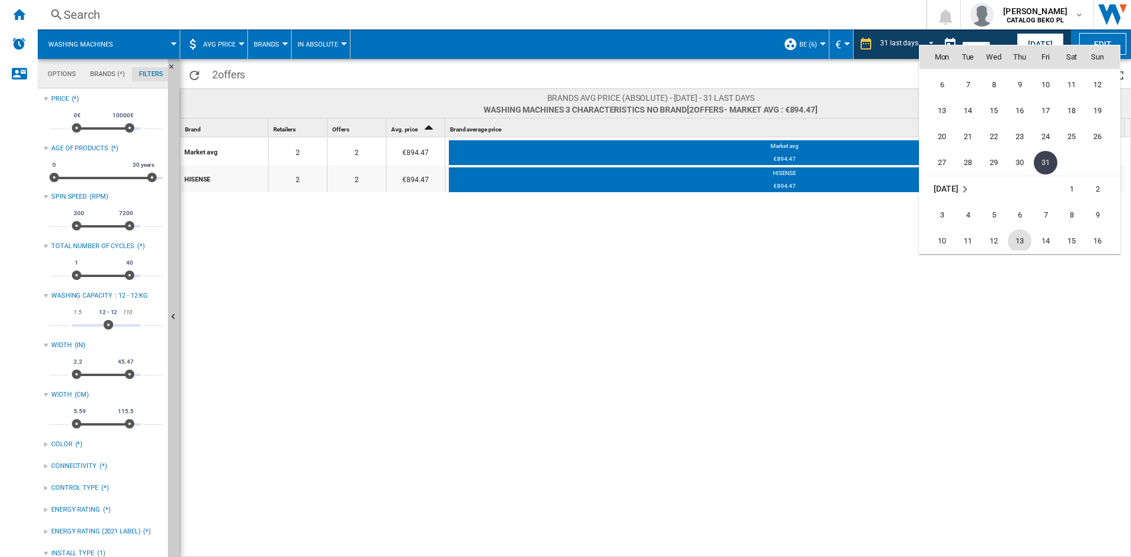
scroll to position [4487, 0]
click at [1046, 220] on span "28" at bounding box center [1046, 225] width 24 height 24
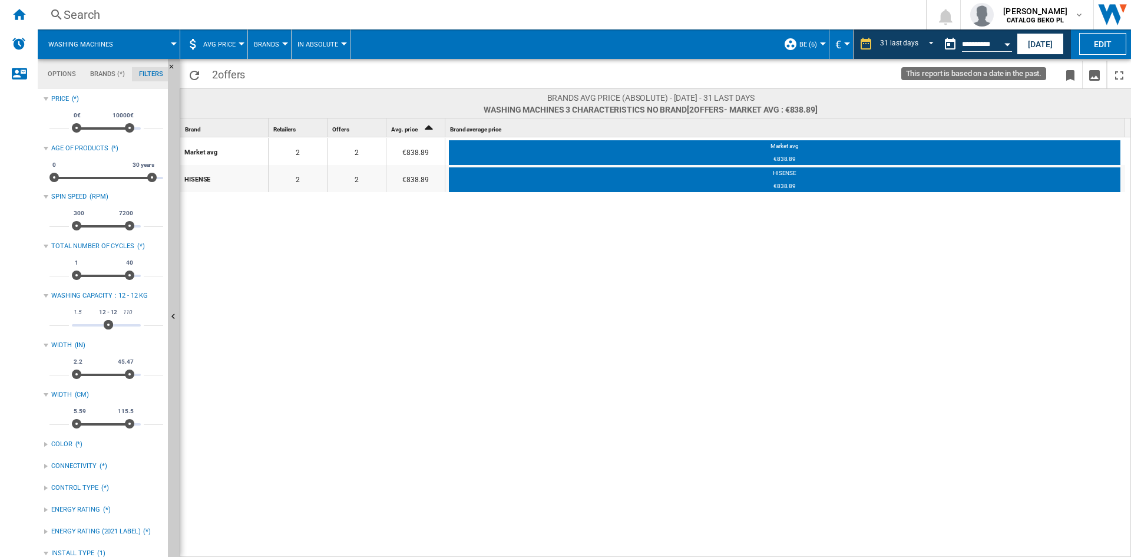
click at [1005, 47] on button "Open calendar" at bounding box center [1006, 42] width 21 height 21
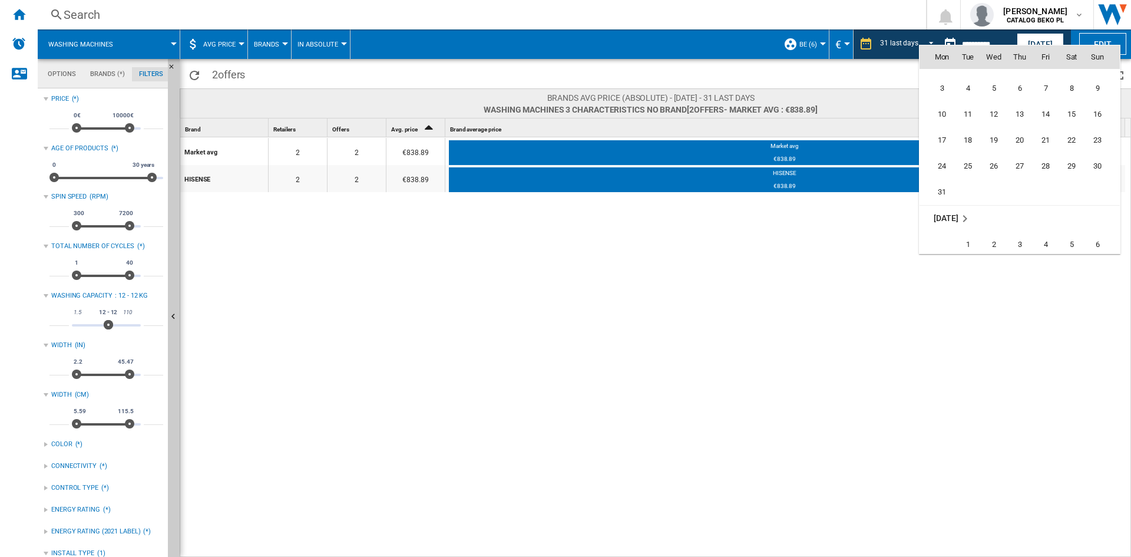
scroll to position [4702, 0]
click at [949, 189] on span "31" at bounding box center [942, 192] width 24 height 24
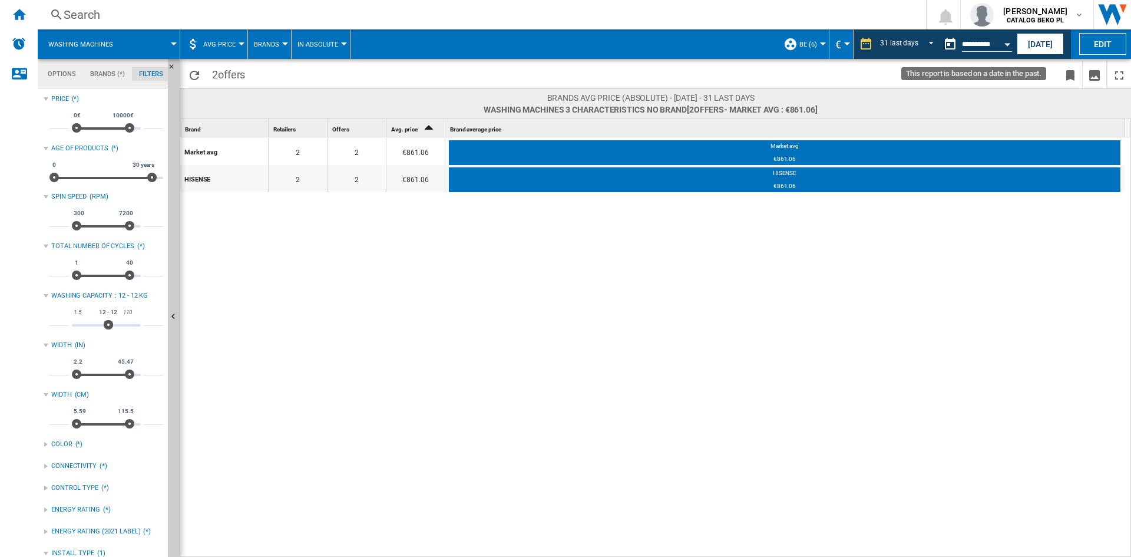
click at [1007, 51] on button "Open calendar" at bounding box center [1006, 42] width 21 height 21
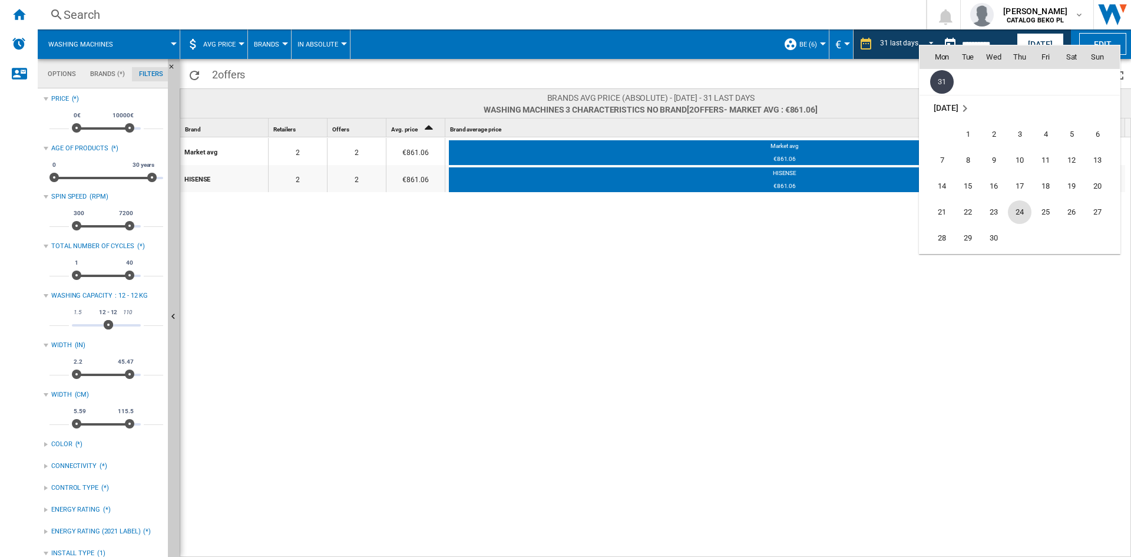
scroll to position [4858, 0]
click at [988, 190] on span "30" at bounding box center [994, 192] width 24 height 24
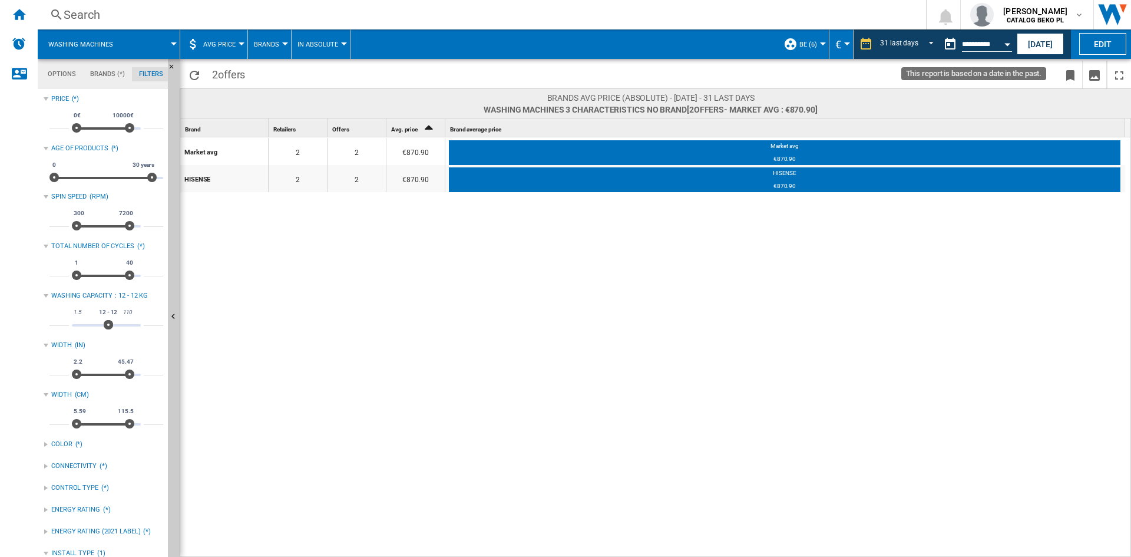
click at [1006, 46] on button "Open calendar" at bounding box center [1006, 42] width 21 height 21
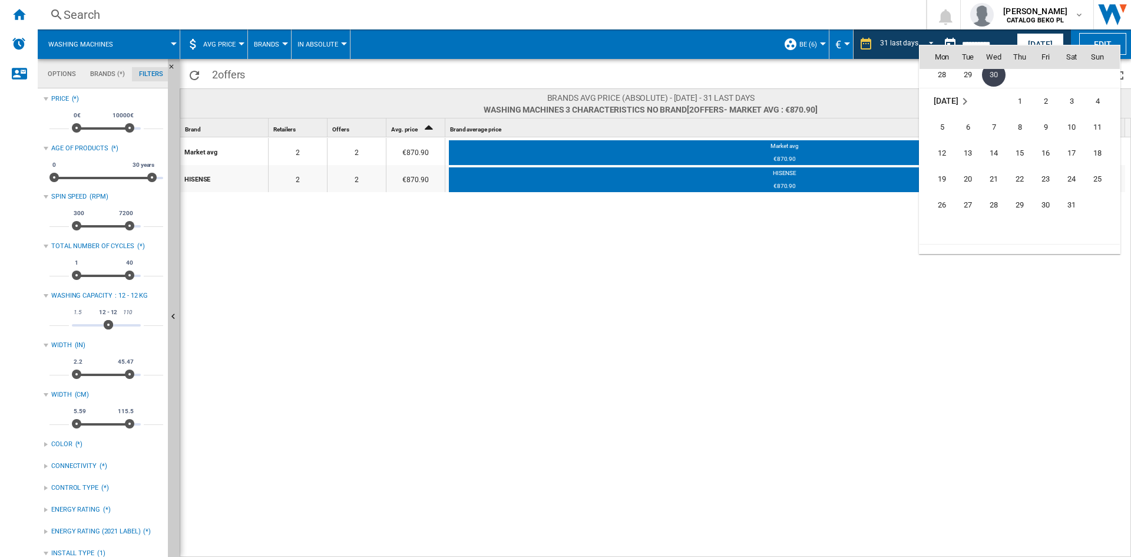
scroll to position [5014, 0]
click at [1066, 170] on span "31" at bounding box center [1071, 166] width 24 height 24
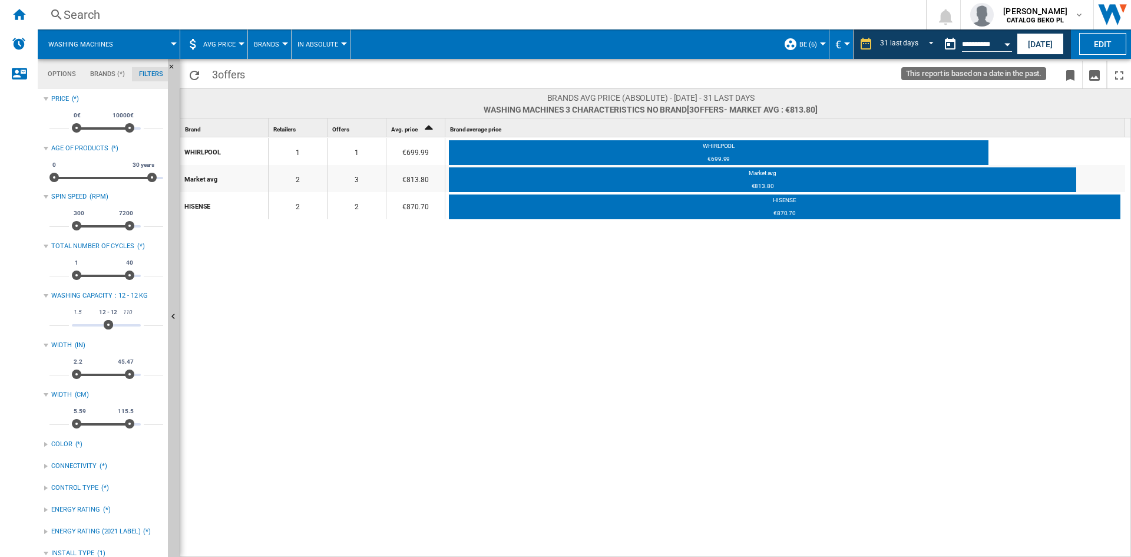
click at [1008, 47] on button "Open calendar" at bounding box center [1006, 42] width 21 height 21
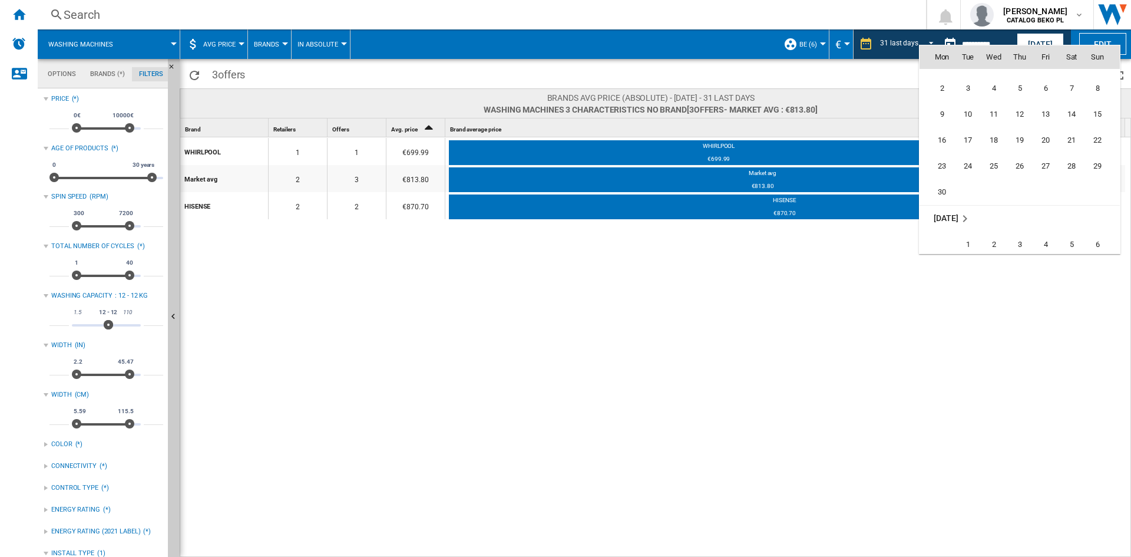
scroll to position [5170, 0]
click at [947, 188] on span "30" at bounding box center [942, 192] width 24 height 24
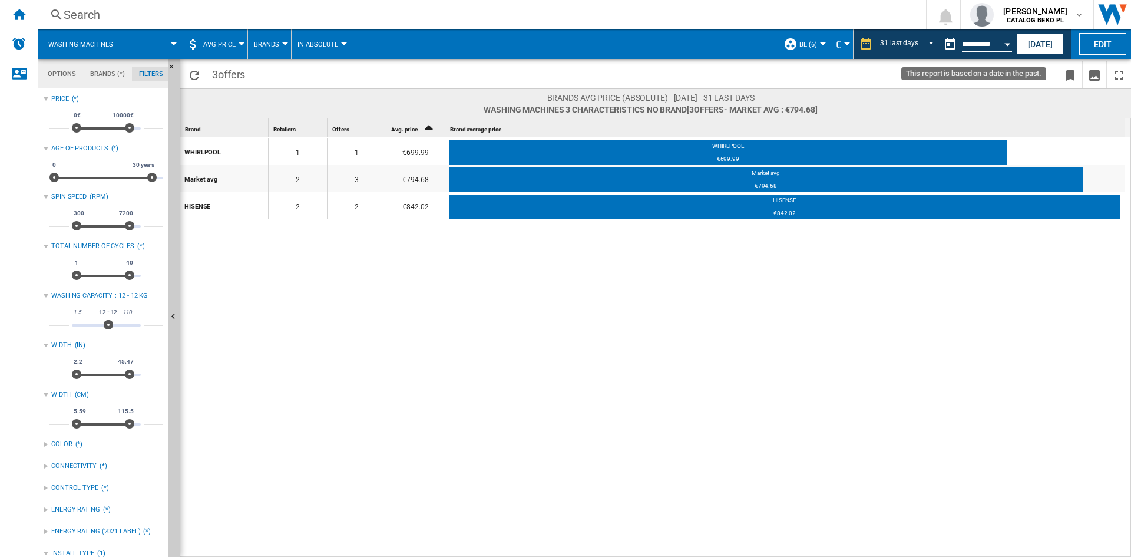
click at [1005, 42] on button "Open calendar" at bounding box center [1006, 42] width 21 height 21
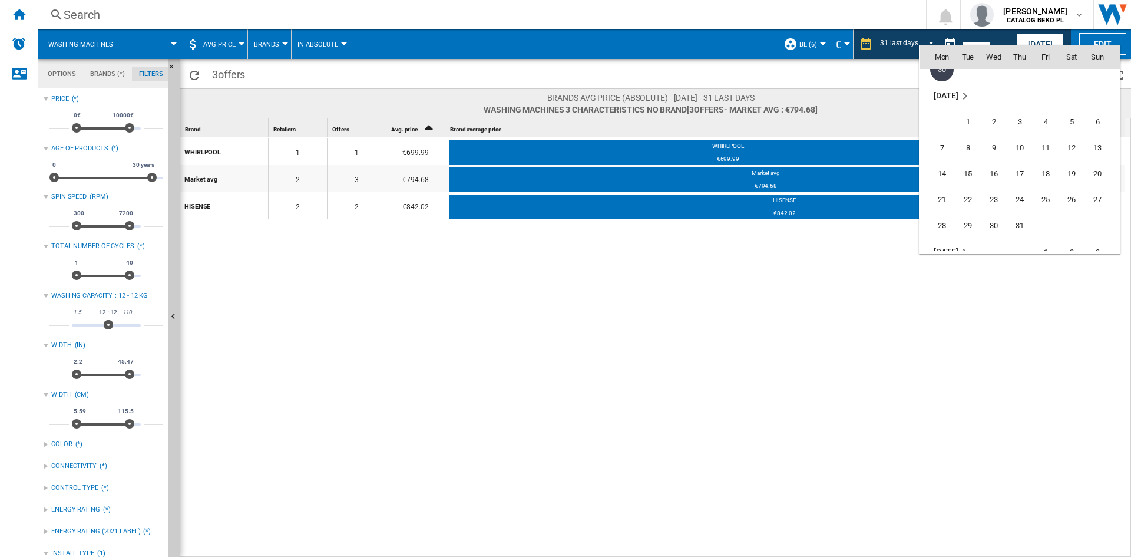
scroll to position [5327, 0]
click at [1022, 185] on span "31" at bounding box center [1020, 192] width 24 height 24
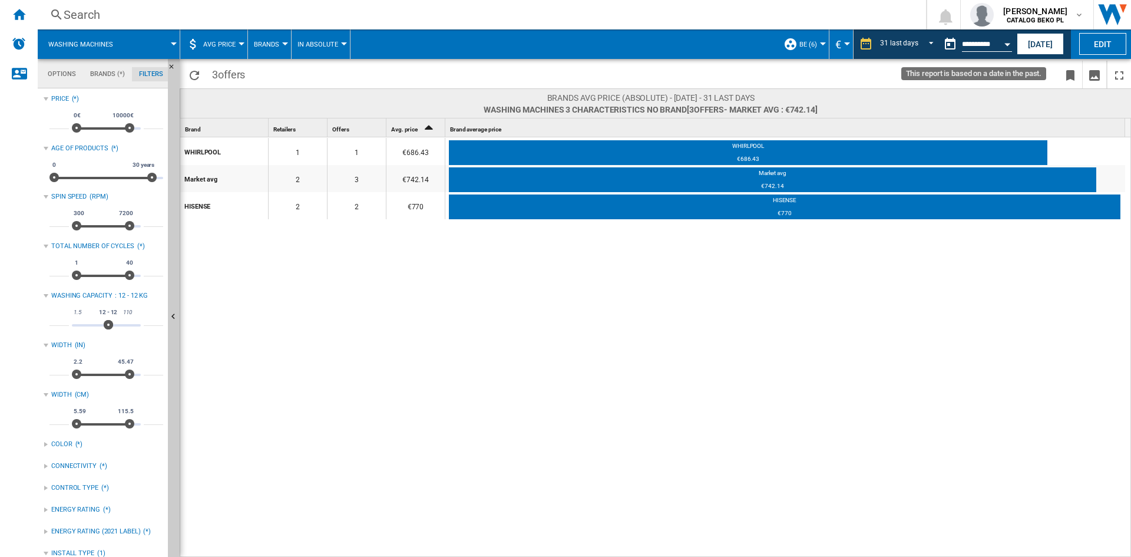
click at [1009, 43] on div "Open calendar" at bounding box center [1007, 44] width 6 height 3
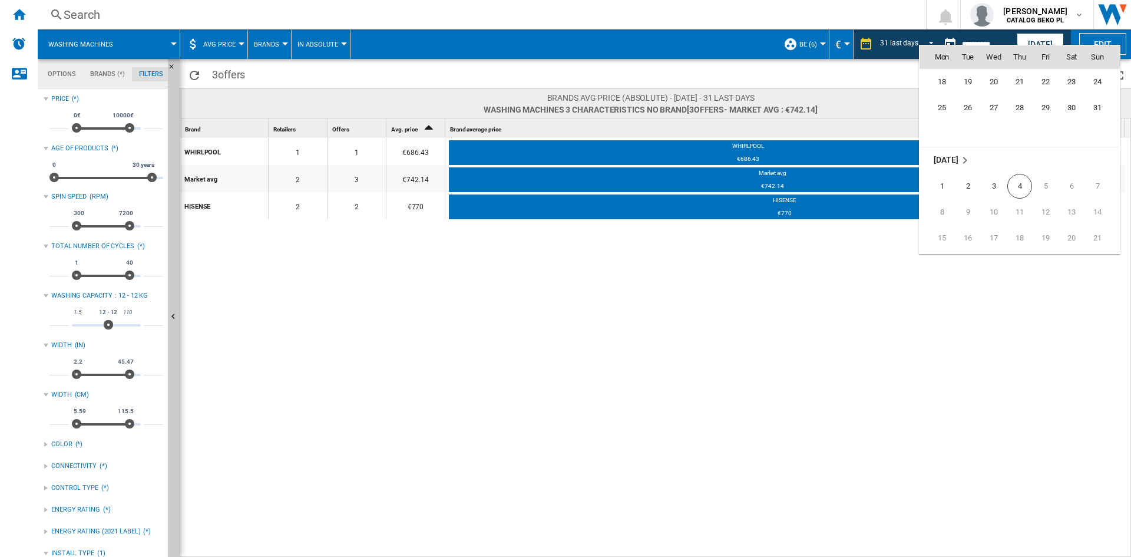
scroll to position [5541, 0]
click at [1102, 104] on span "31" at bounding box center [1097, 107] width 24 height 24
type input "**********"
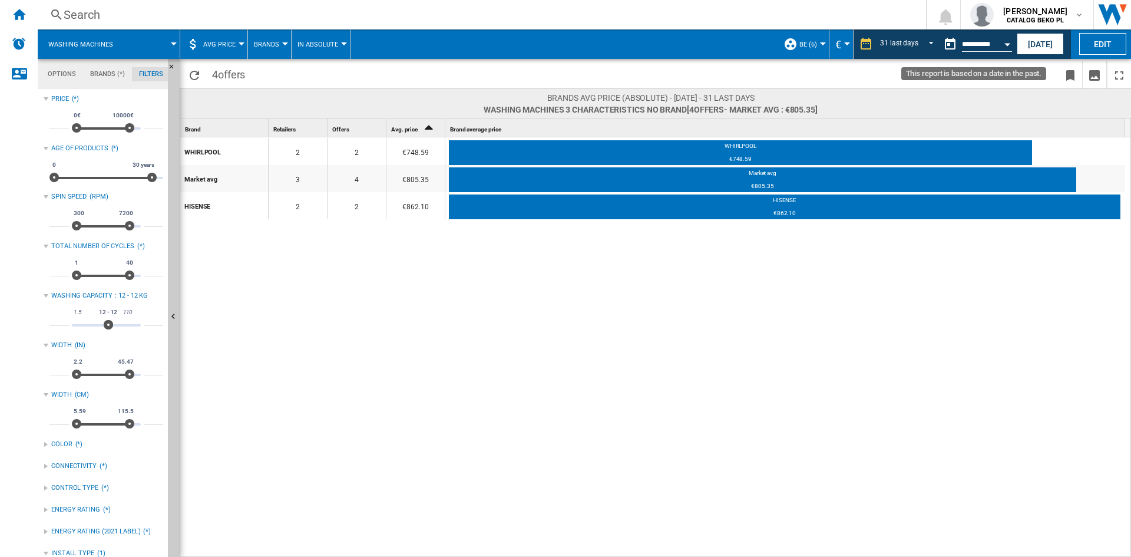
click at [1002, 40] on button "Open calendar" at bounding box center [1006, 42] width 21 height 21
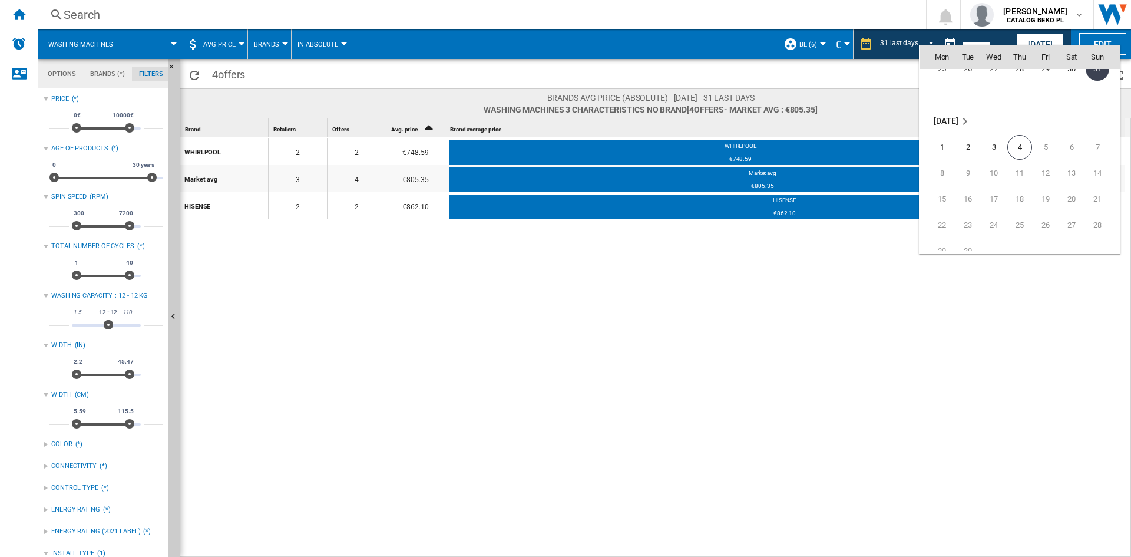
scroll to position [5580, 0]
click at [1018, 147] on span "4" at bounding box center [1019, 146] width 25 height 25
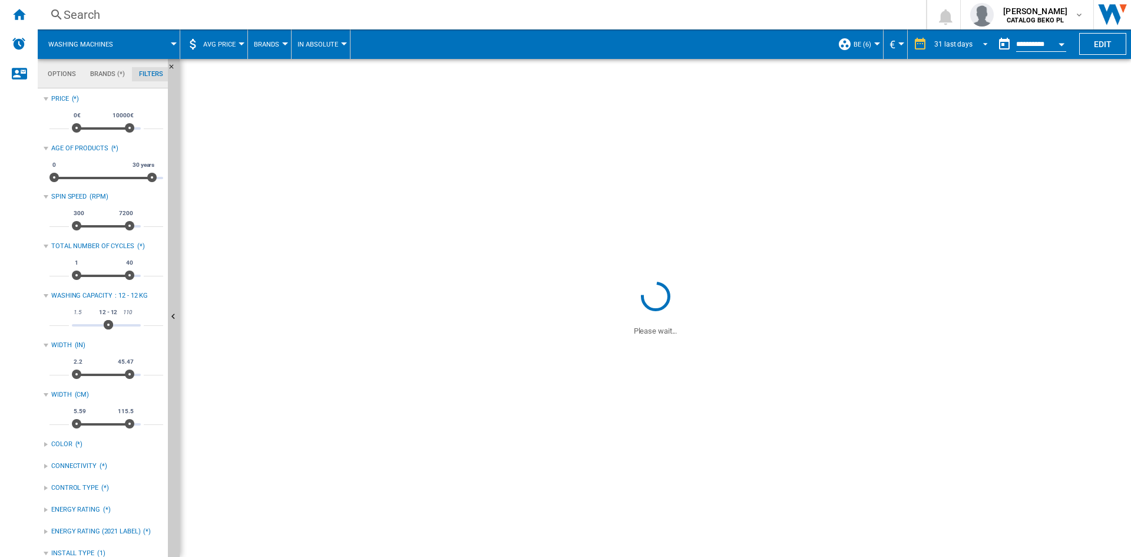
click at [975, 42] on span "REPORTS.WIZARD.STEPS.REPORT.STEPS.REPORT_OPTIONS.PERIOD: 31 last days" at bounding box center [982, 43] width 14 height 11
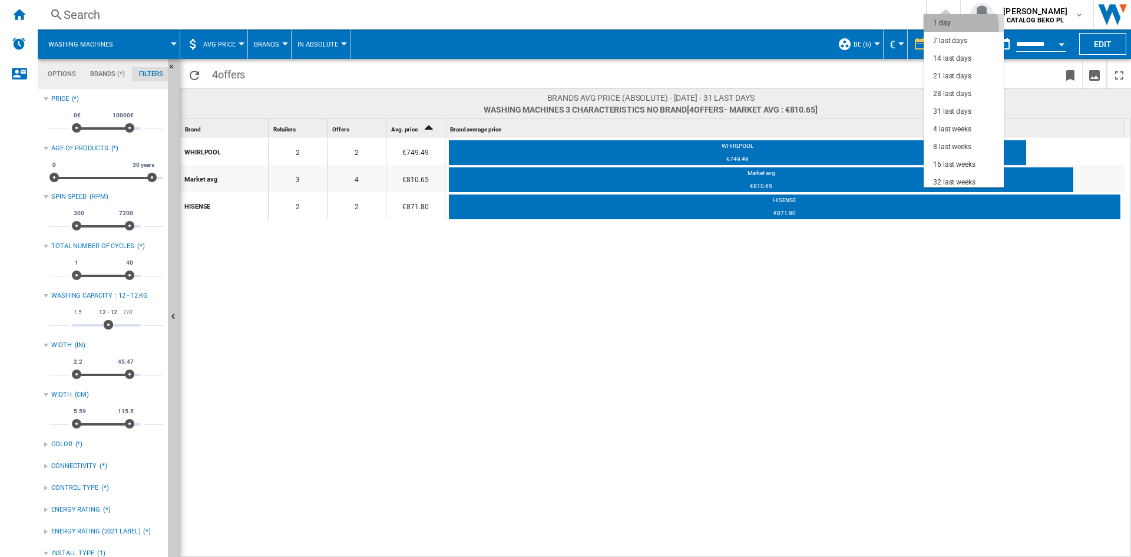
click at [950, 28] on md-option "1 day" at bounding box center [963, 23] width 80 height 18
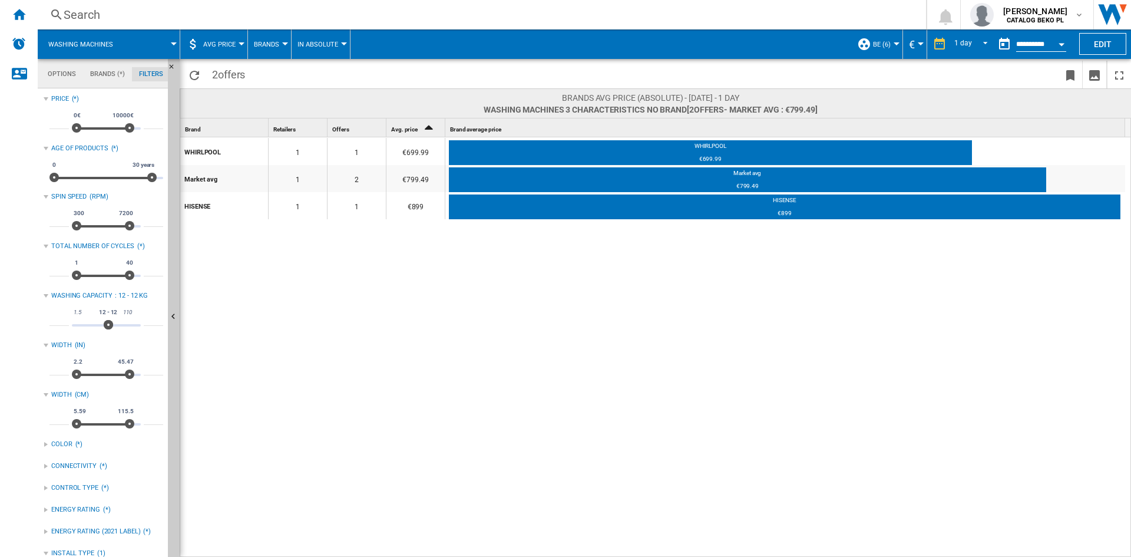
click at [565, 320] on div "WHIRLPOOL 1 1 €699.99 WHIRLPOOL €699.99 Market avg 1 2 €799.49 Market avg €799.…" at bounding box center [655, 347] width 951 height 420
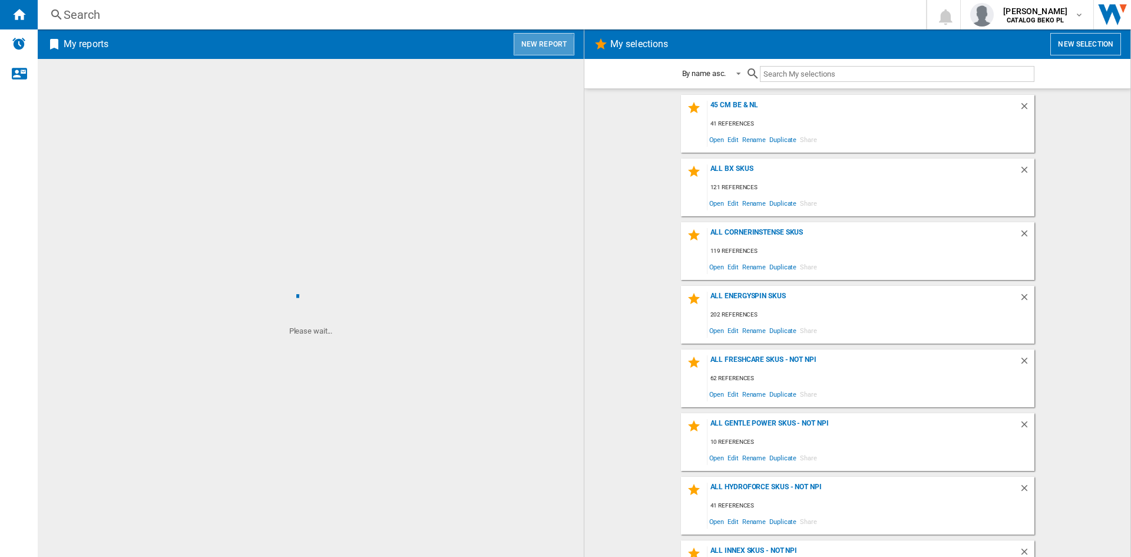
click at [525, 47] on button "New report" at bounding box center [544, 44] width 61 height 22
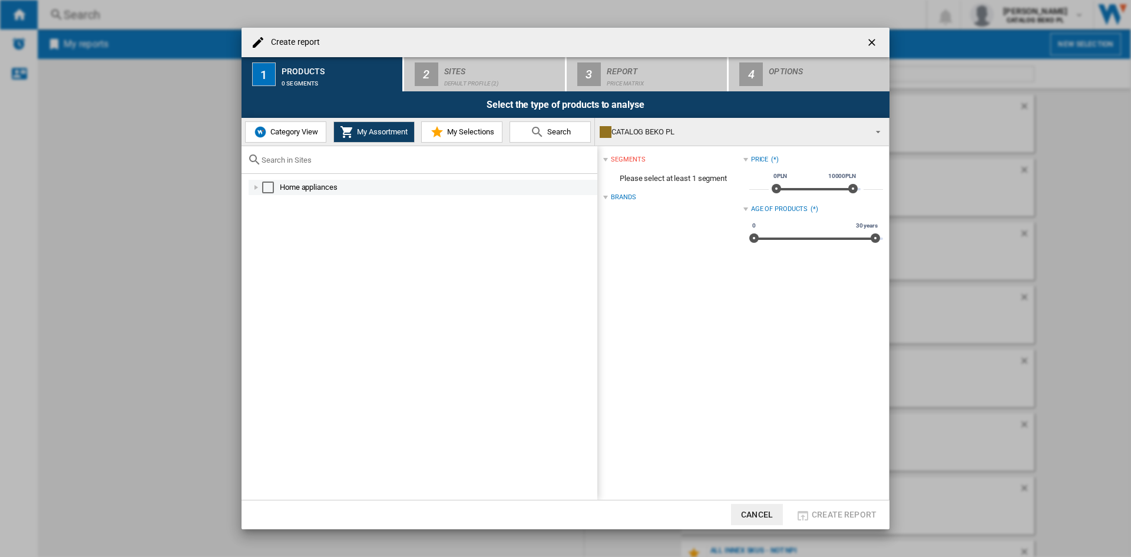
click at [253, 184] on div at bounding box center [256, 187] width 12 height 12
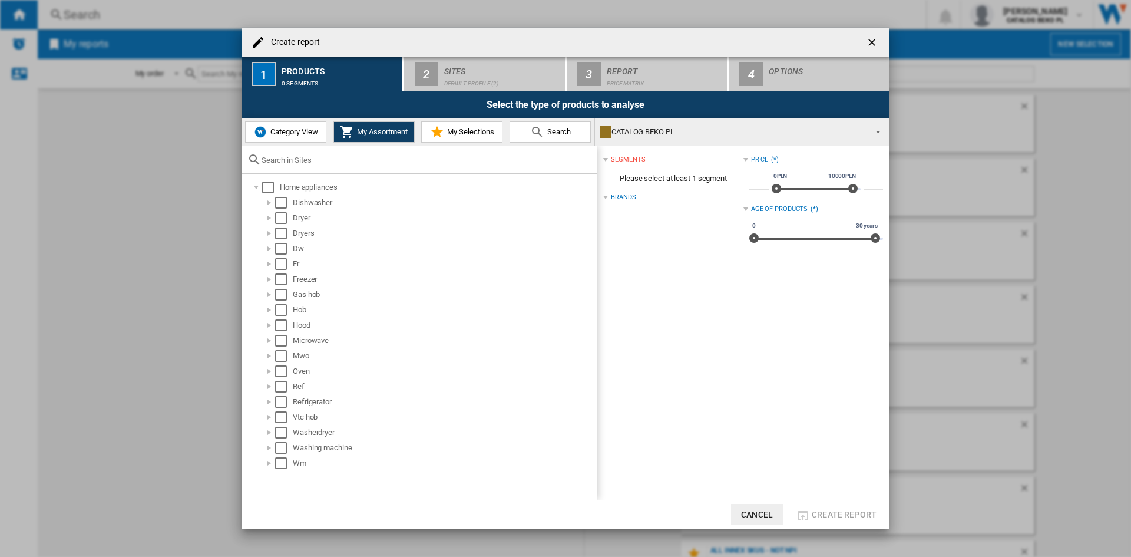
click at [299, 130] on span "Category View" at bounding box center [292, 131] width 51 height 9
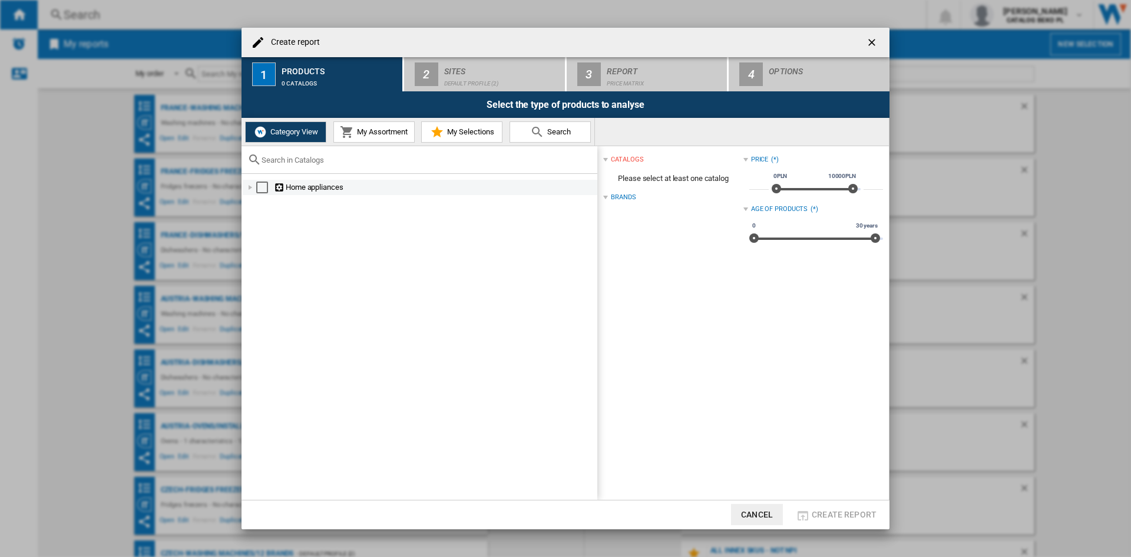
click at [253, 188] on div at bounding box center [250, 187] width 12 height 12
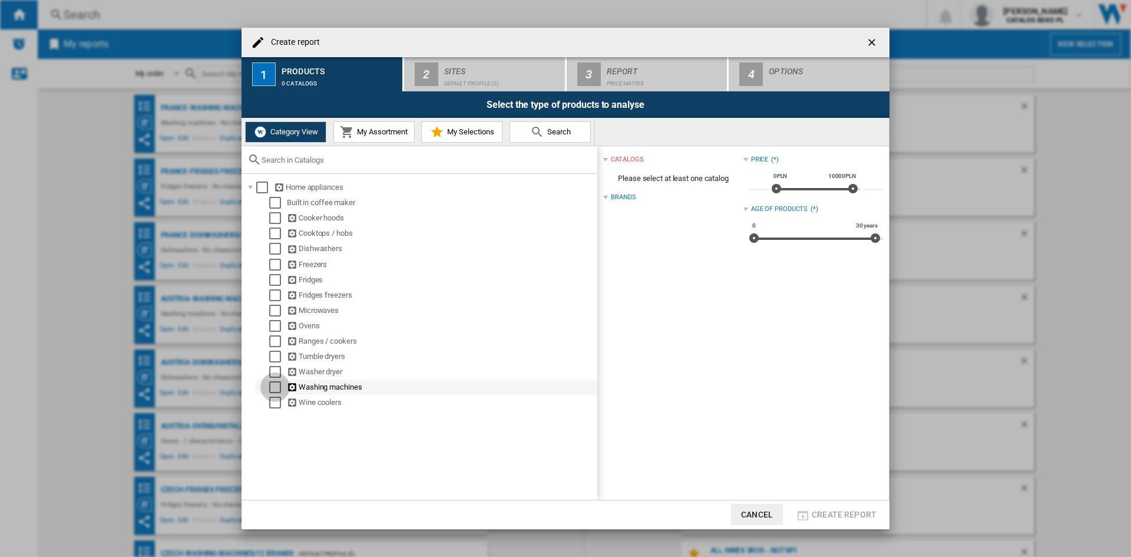
click at [274, 387] on div "Select" at bounding box center [275, 387] width 12 height 12
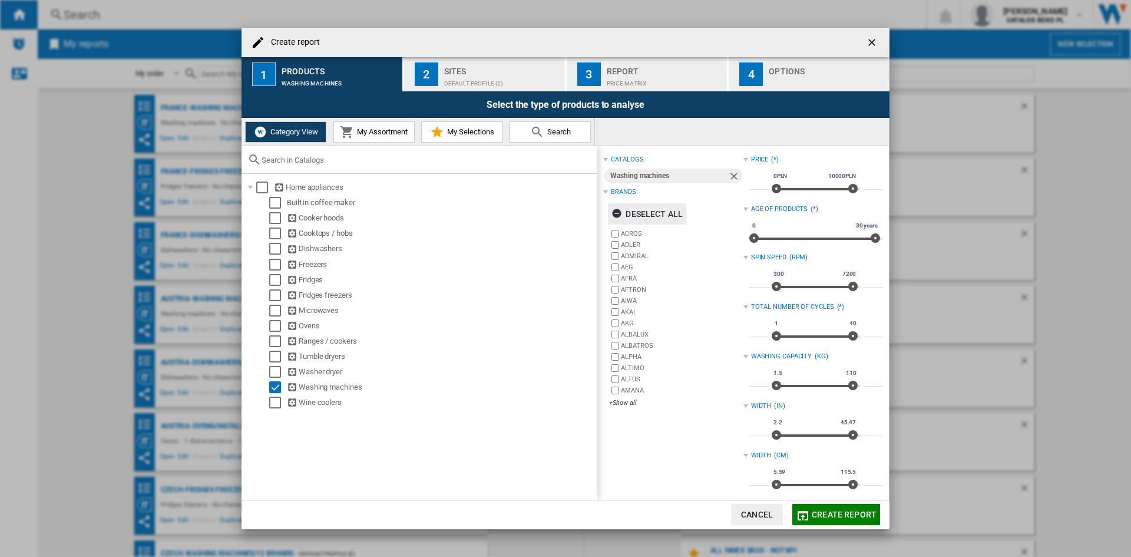
click at [670, 210] on div "Deselect all" at bounding box center [646, 213] width 71 height 21
click at [618, 405] on div "+Show all" at bounding box center [676, 402] width 134 height 9
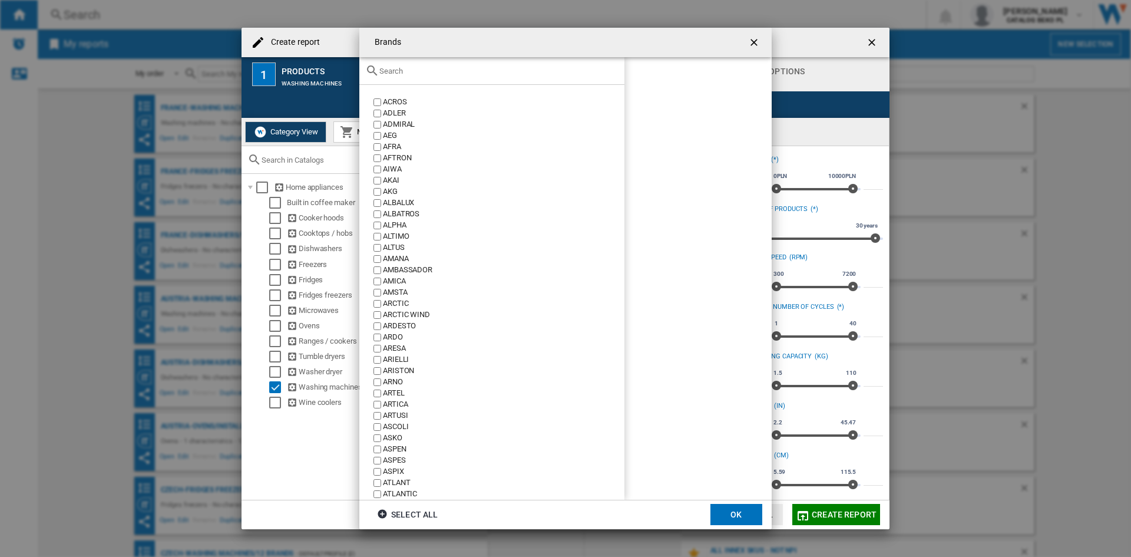
click at [462, 67] on input "text" at bounding box center [498, 71] width 239 height 9
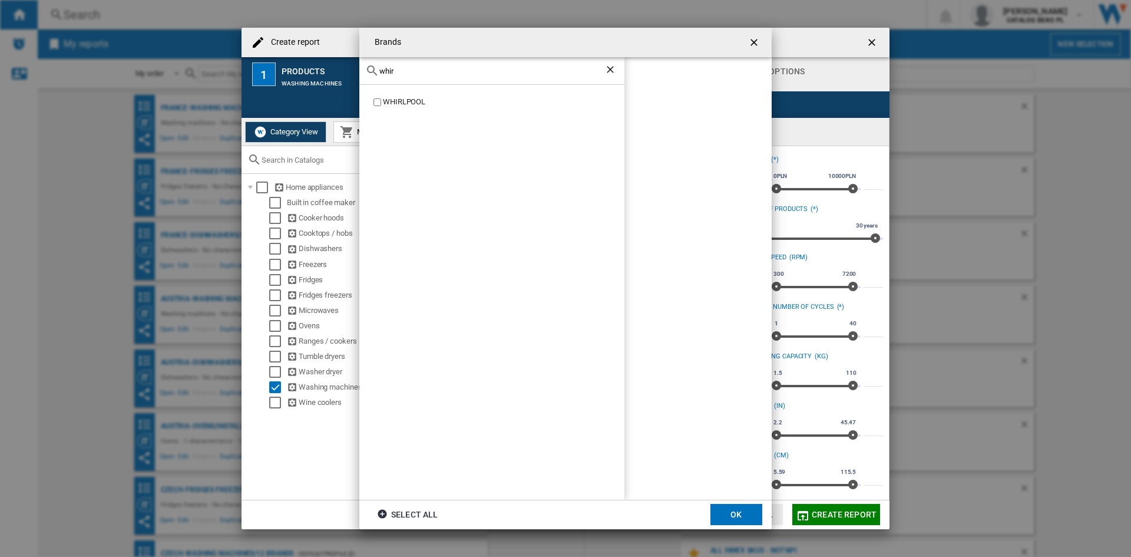
type input "whir"
click at [407, 106] on div "WHIRLPOOL" at bounding box center [503, 102] width 241 height 11
click at [744, 506] on button "OK" at bounding box center [736, 514] width 52 height 21
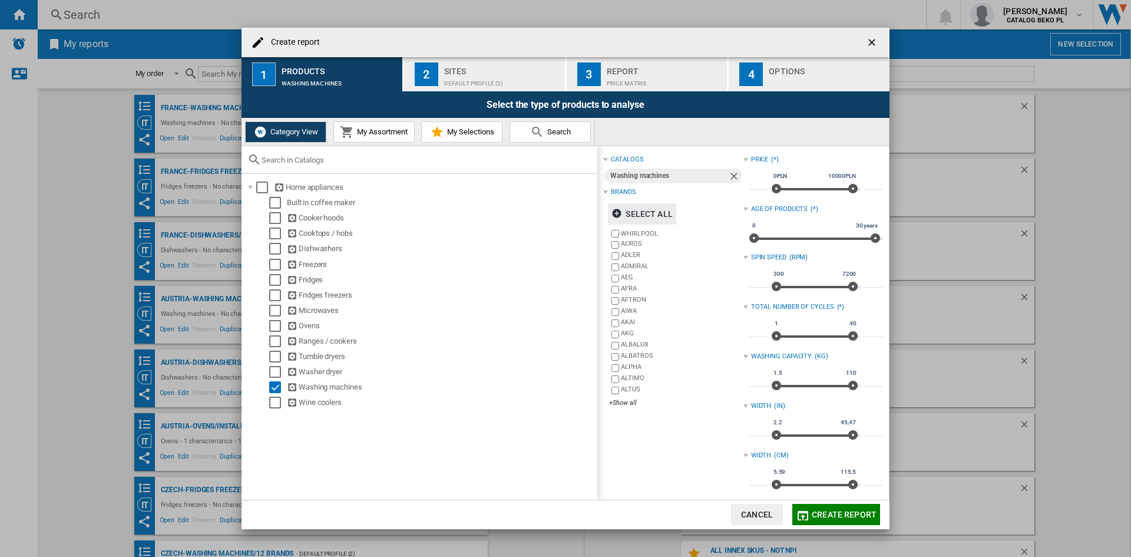
click at [753, 379] on input "***" at bounding box center [758, 381] width 19 height 12
type input "**"
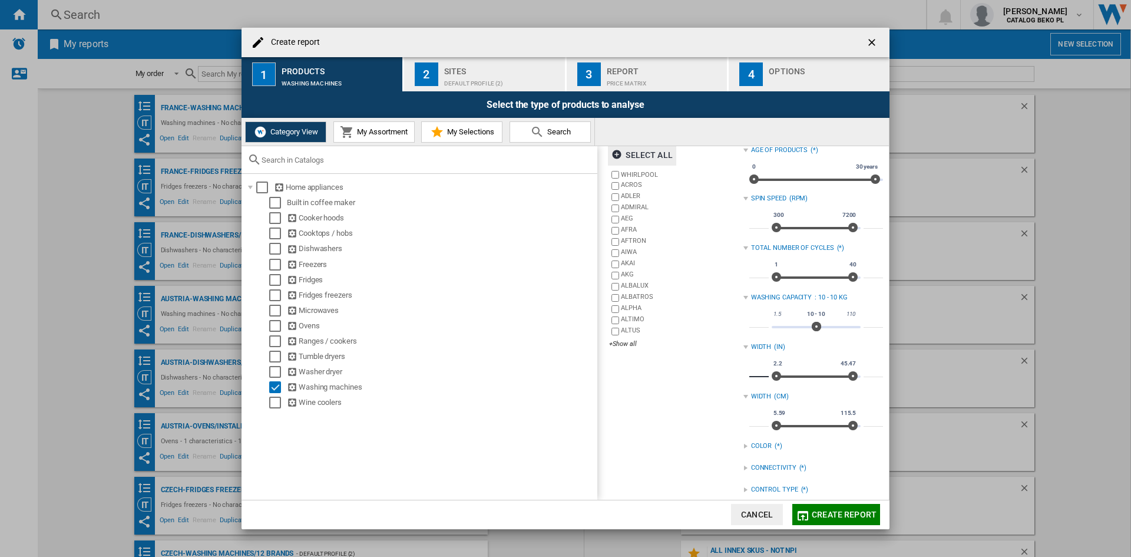
scroll to position [118, 0]
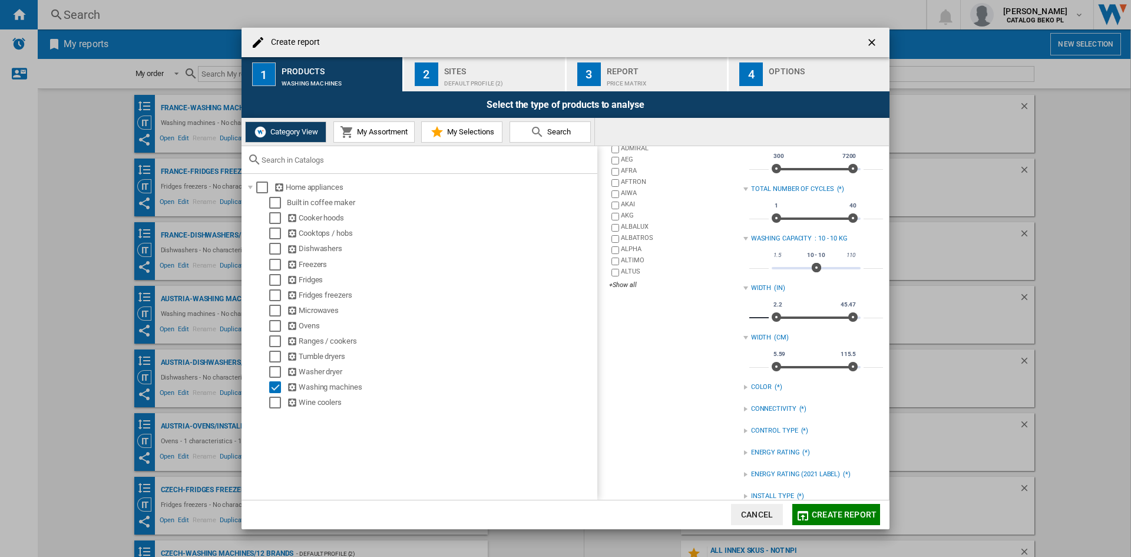
click at [668, 395] on div "catalogs Washing machines Brands Select all WHIRLPOOL ACROS [PERSON_NAME] ADMIR…" at bounding box center [673, 283] width 140 height 498
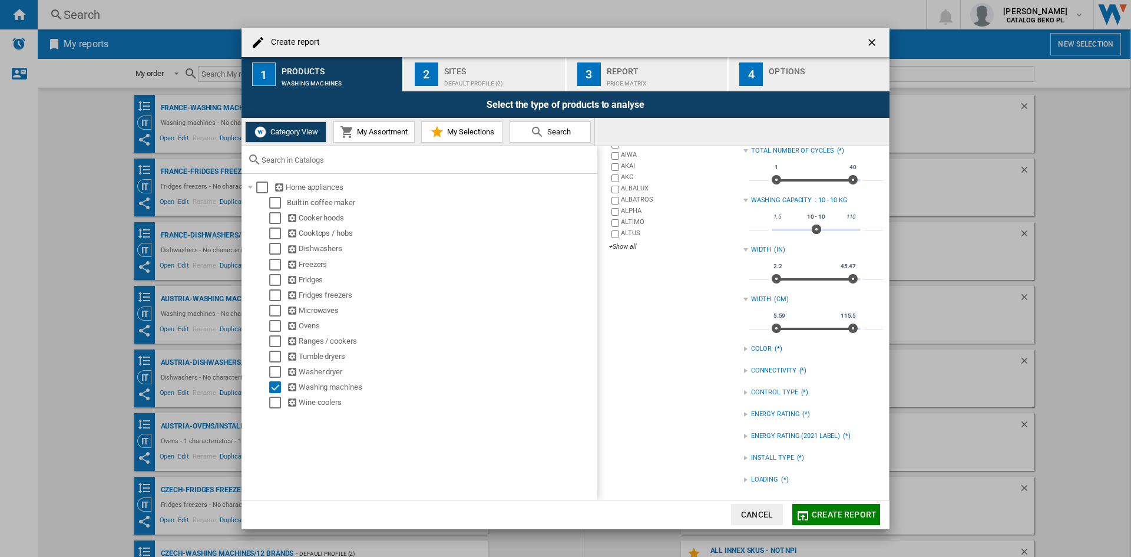
click at [773, 456] on div "INSTALL TYPE" at bounding box center [772, 457] width 43 height 9
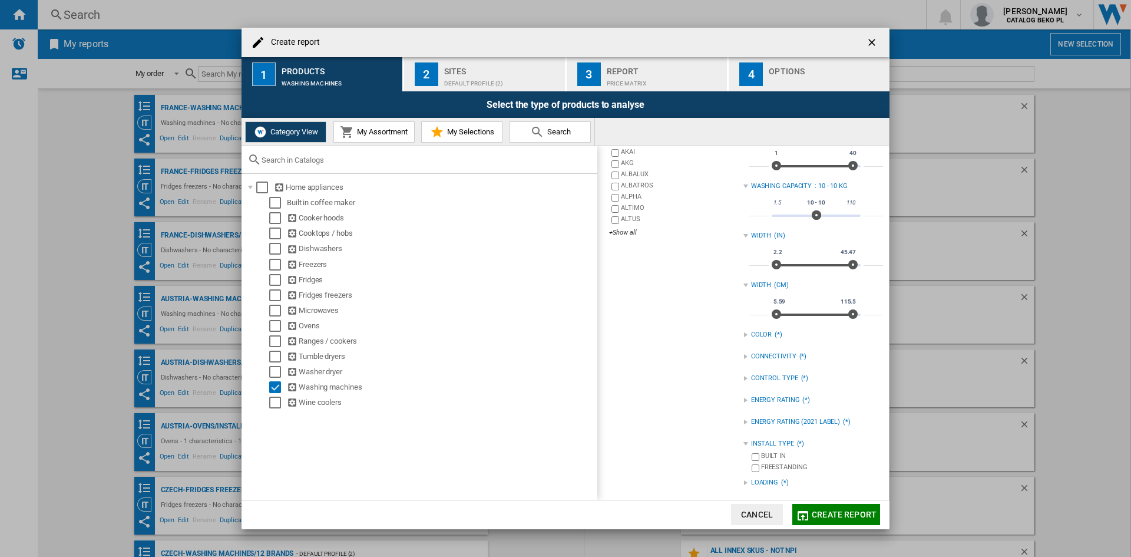
scroll to position [173, 0]
click at [773, 465] on div "FREESTANDING" at bounding box center [822, 464] width 122 height 11
click at [758, 480] on div "LOADING" at bounding box center [764, 479] width 27 height 9
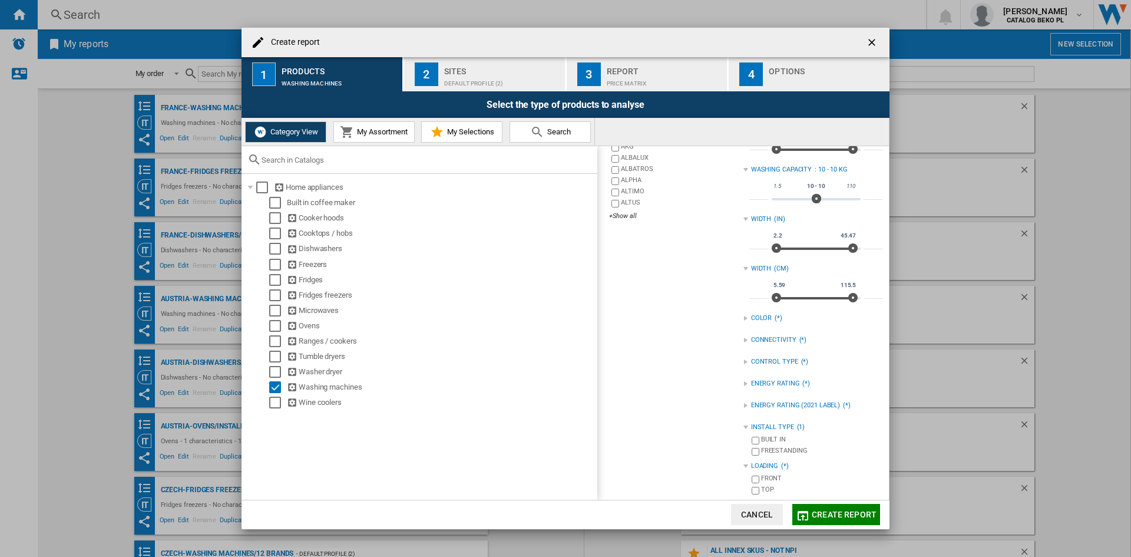
scroll to position [190, 0]
click at [761, 479] on div "FRONT" at bounding box center [822, 475] width 122 height 11
click at [712, 398] on div "catalogs Washing machines Brands Select all WHIRLPOOL ACROS [PERSON_NAME] ADMIR…" at bounding box center [673, 228] width 140 height 532
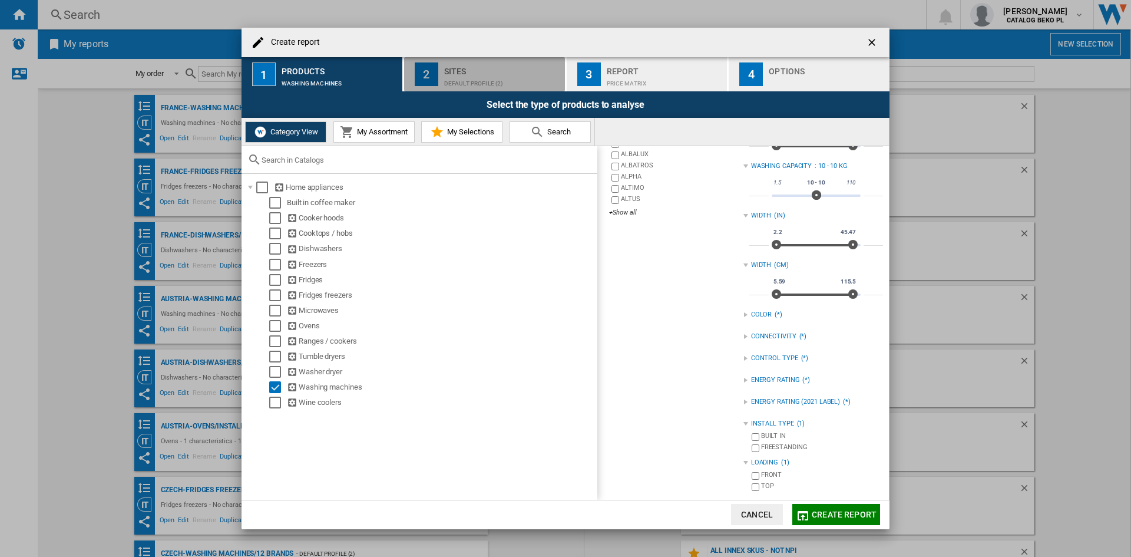
click at [468, 80] on div "Default profile (2)" at bounding box center [502, 80] width 116 height 12
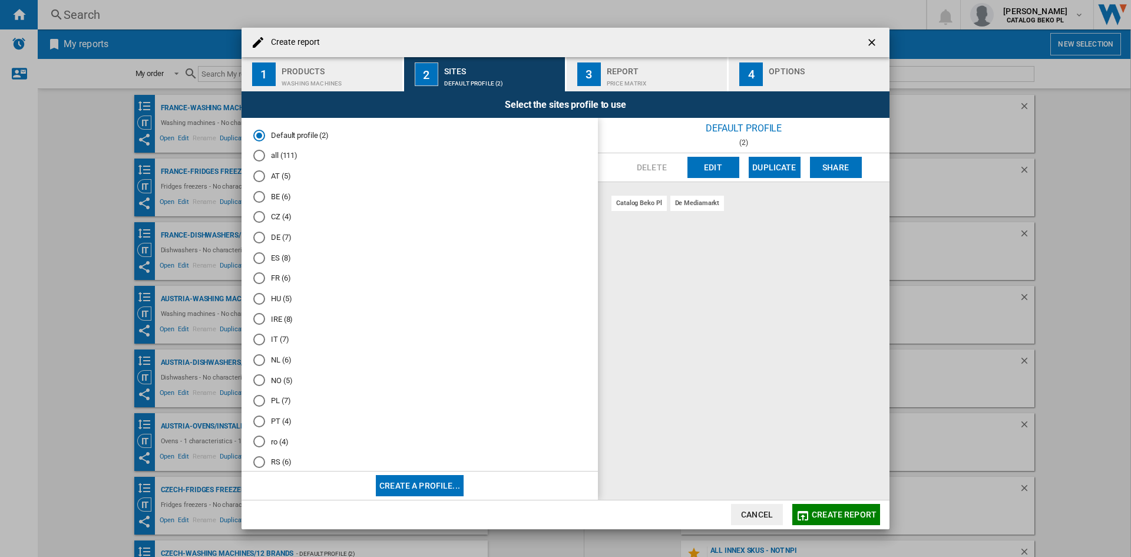
click at [267, 195] on md-radio-button "BE (6)" at bounding box center [419, 196] width 333 height 11
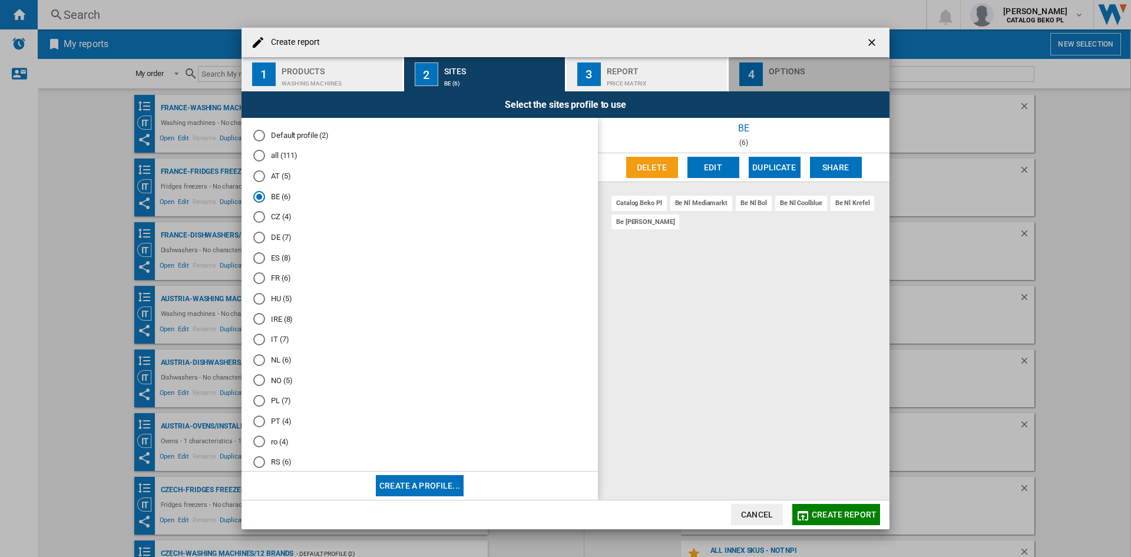
click at [790, 72] on div "Options" at bounding box center [827, 68] width 116 height 12
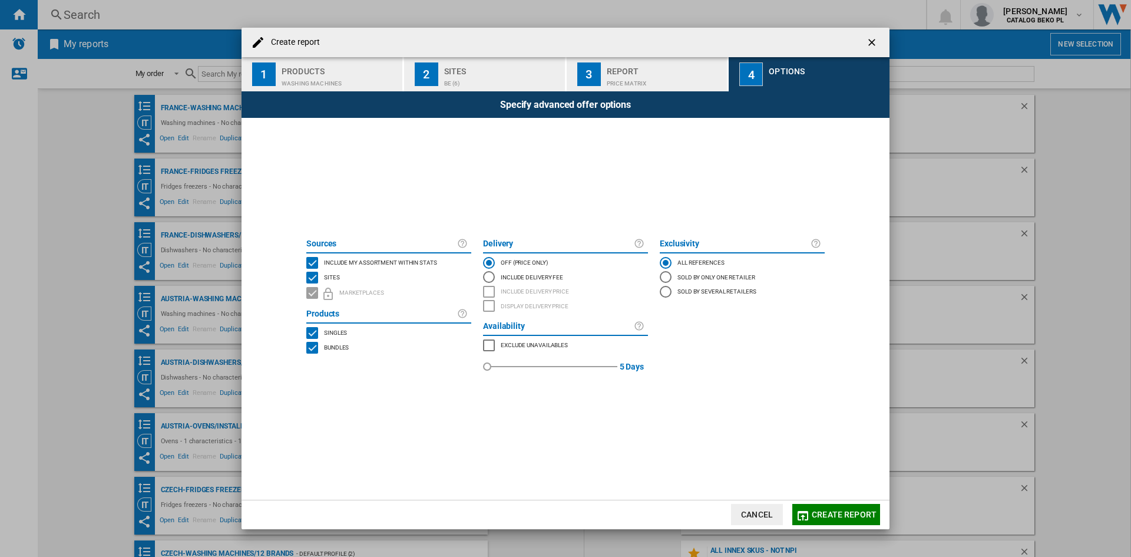
click at [389, 257] on span "Include my assortment within stats" at bounding box center [380, 261] width 113 height 8
click at [850, 514] on span "Create report" at bounding box center [843, 513] width 65 height 9
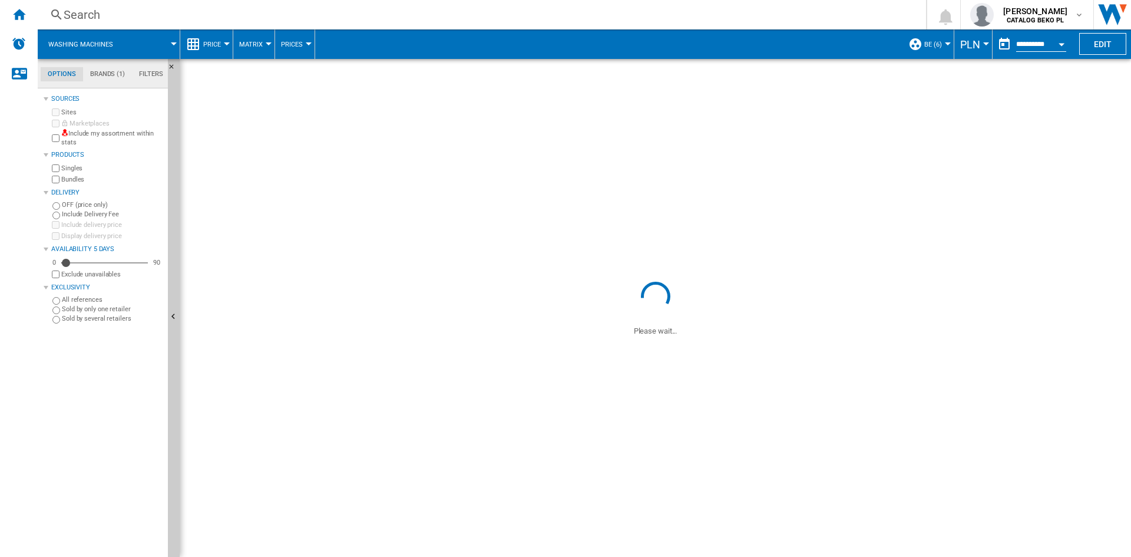
click at [969, 41] on span "PLN" at bounding box center [970, 44] width 20 height 12
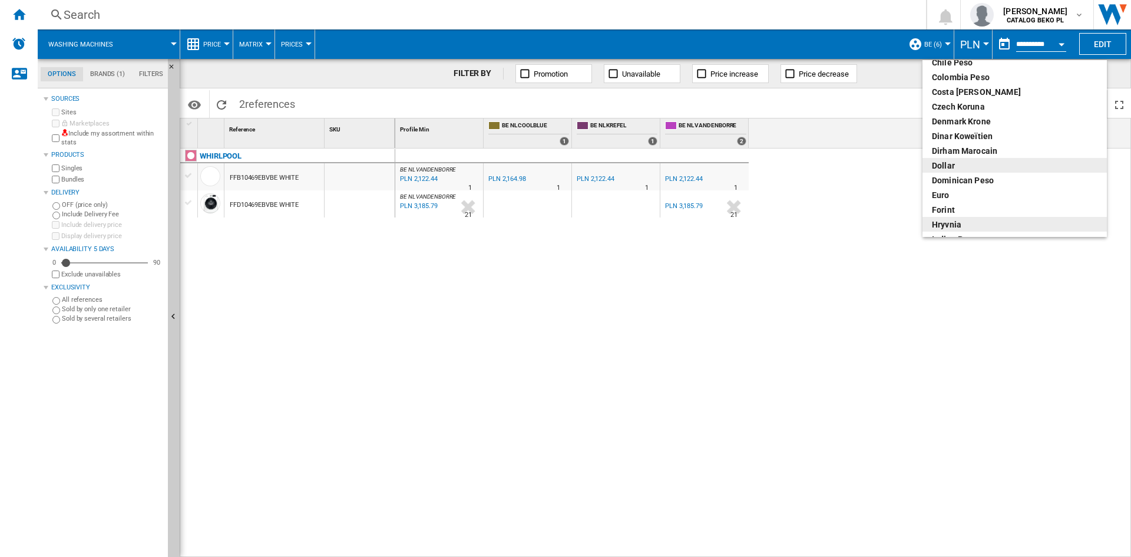
scroll to position [118, 0]
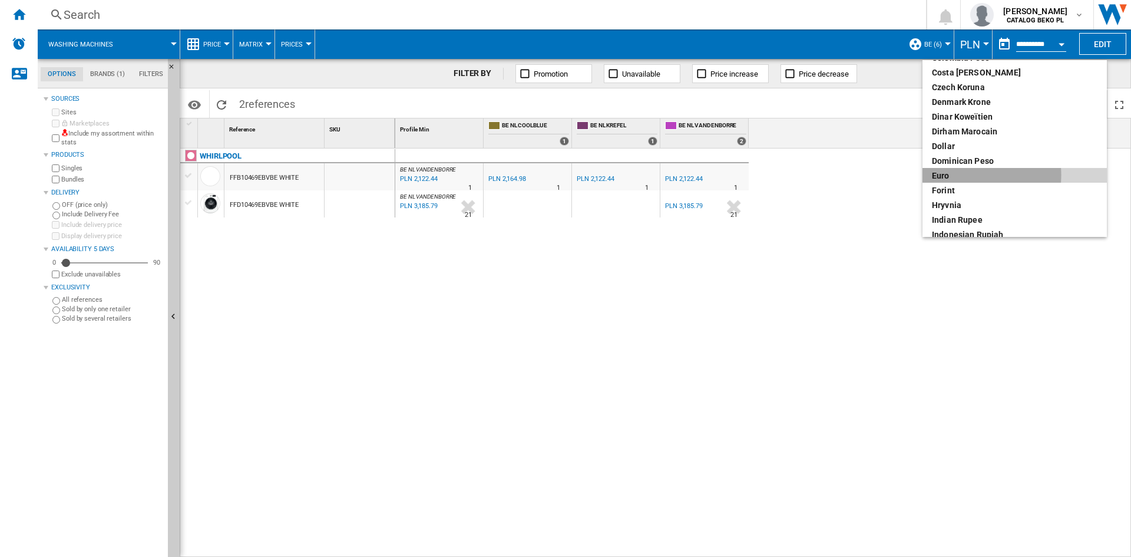
click at [949, 175] on div "euro" at bounding box center [1014, 176] width 165 height 12
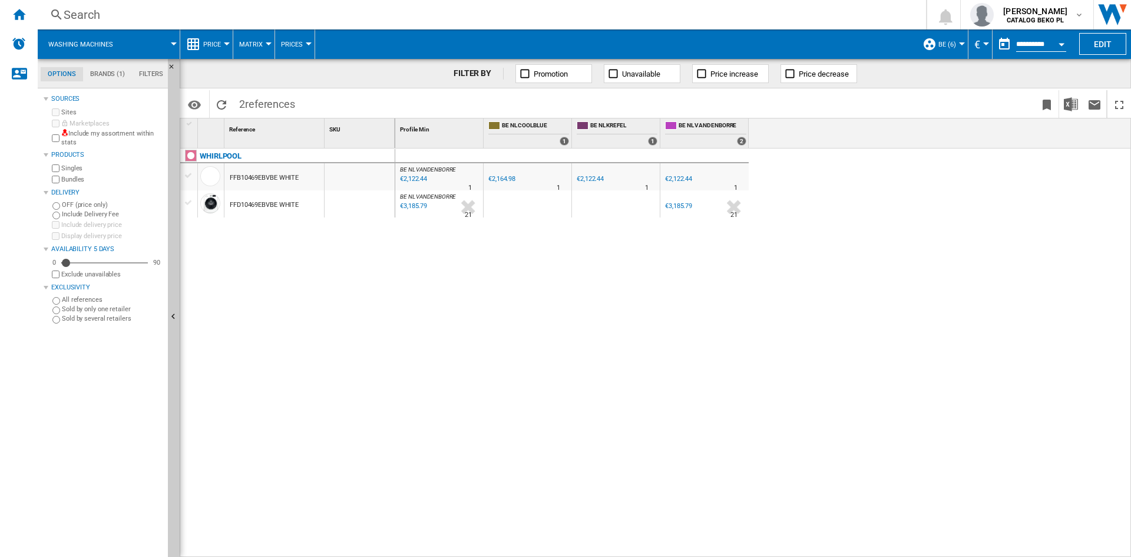
click at [220, 41] on span "Price" at bounding box center [212, 45] width 18 height 8
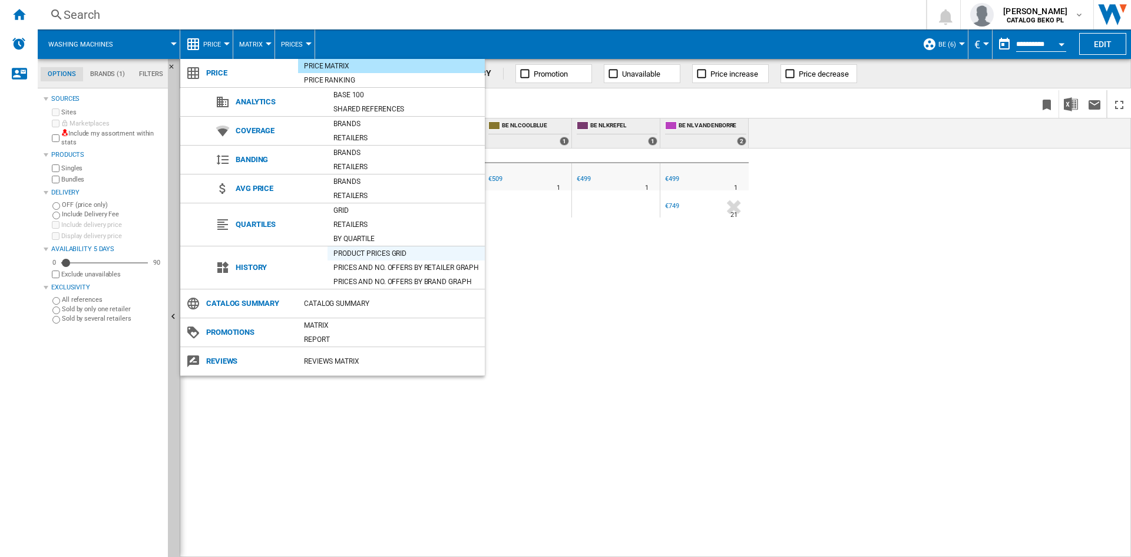
click at [369, 251] on div "Product prices grid" at bounding box center [405, 253] width 157 height 12
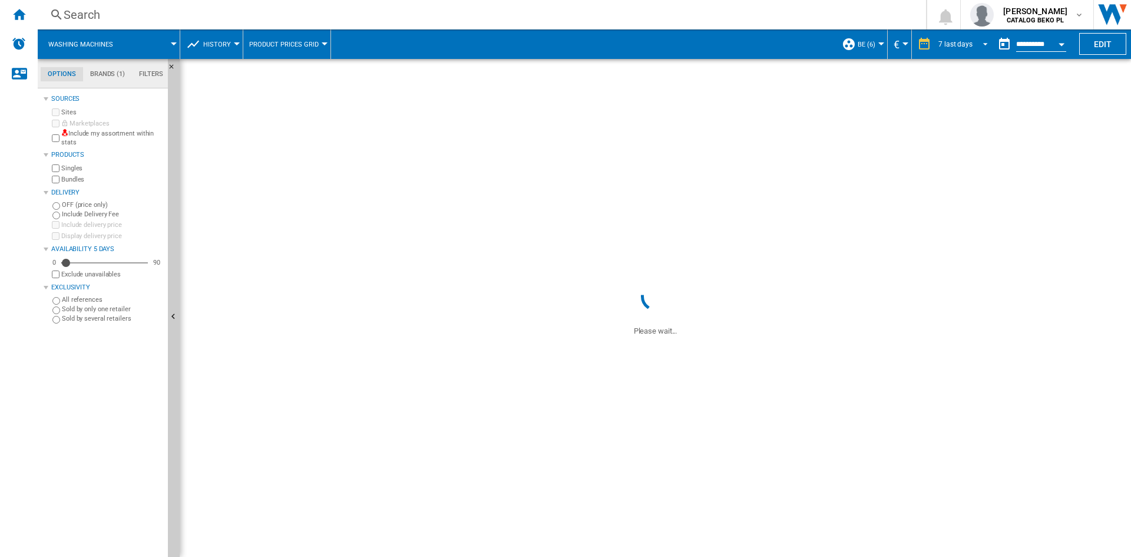
click at [942, 42] on div "7 last days" at bounding box center [955, 44] width 34 height 8
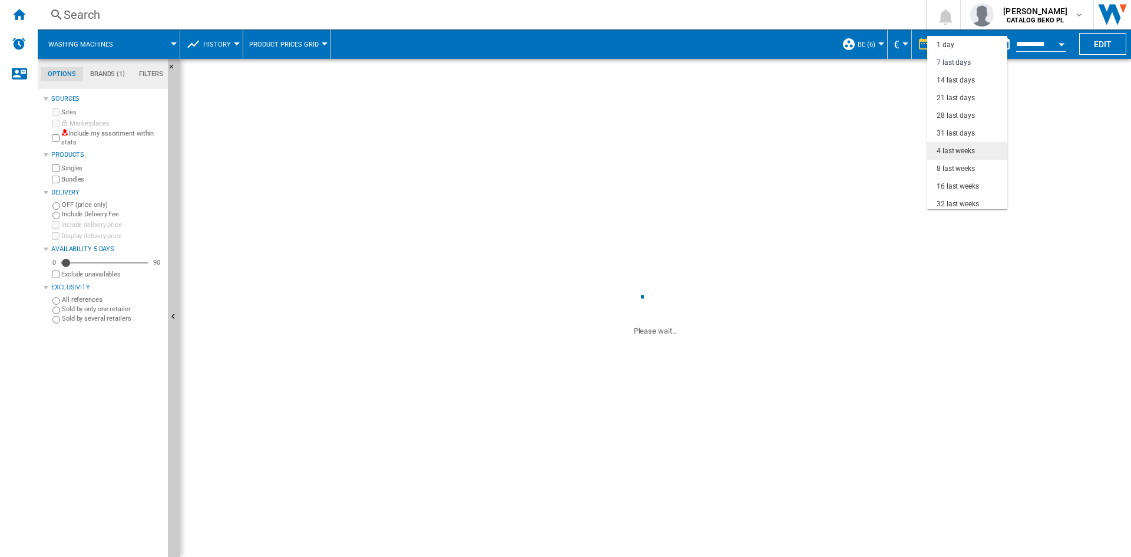
scroll to position [18, 0]
click at [954, 190] on div "32 last weeks" at bounding box center [957, 186] width 42 height 10
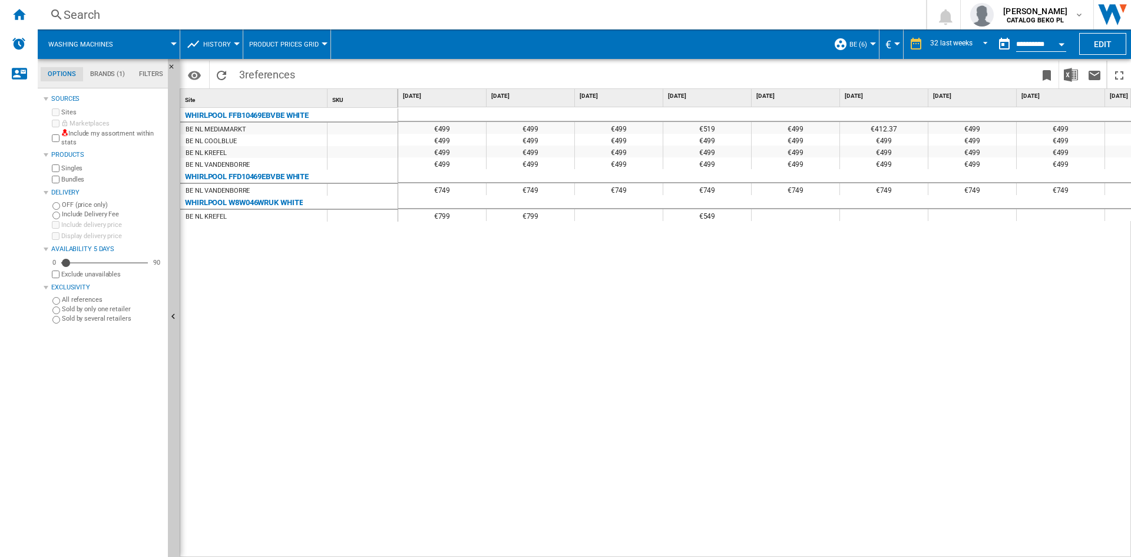
click at [689, 305] on div "€499 €499 €499 €519 €499 €412.37 €499 €499 €499 €499 €499 €499 €499 €499 €499 €…" at bounding box center [764, 332] width 733 height 450
click at [1072, 75] on img "Download in Excel" at bounding box center [1071, 75] width 14 height 14
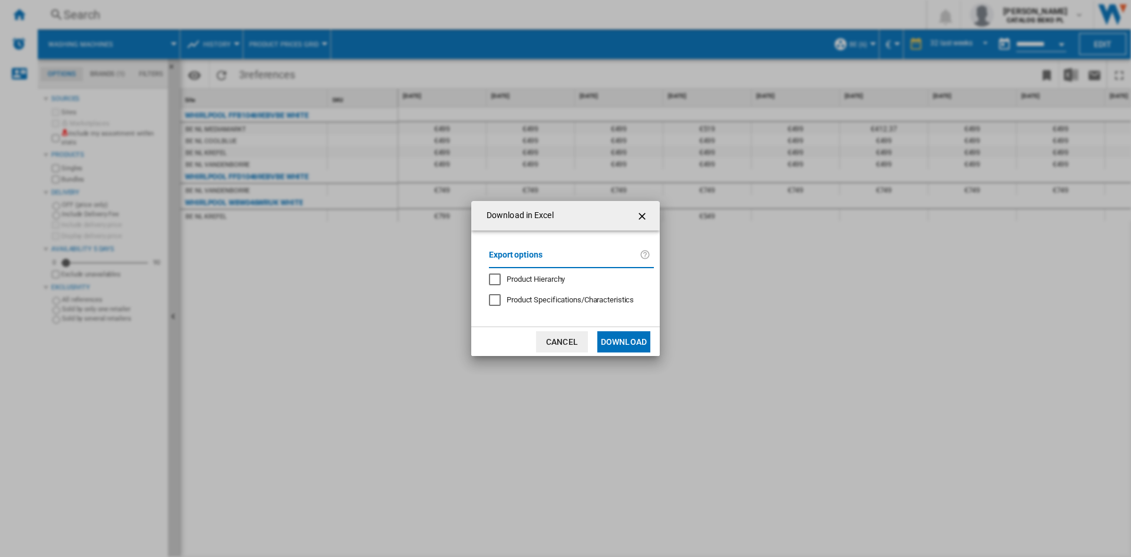
click at [616, 335] on button "Download" at bounding box center [623, 341] width 53 height 21
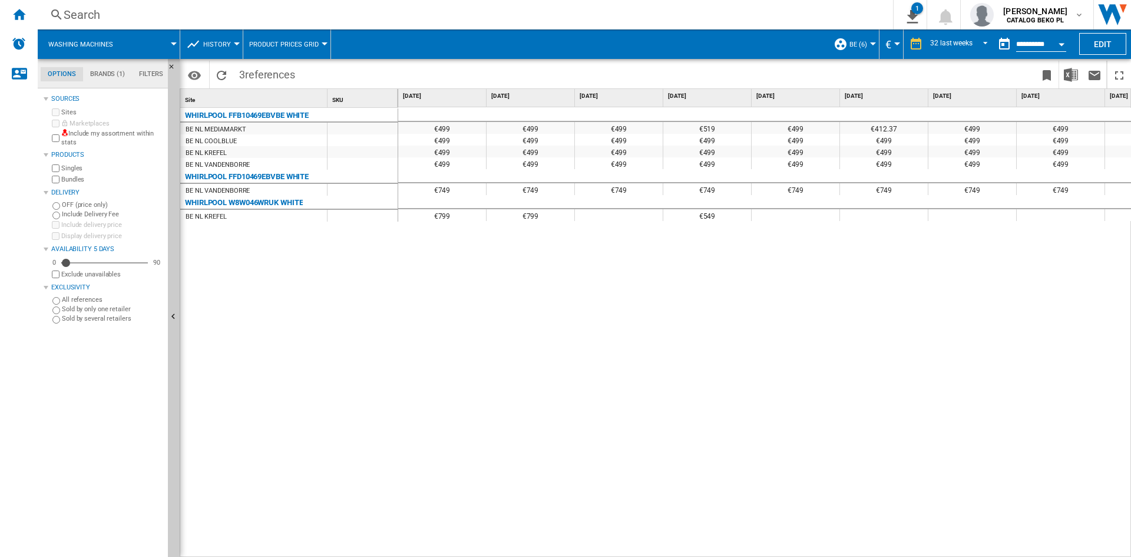
click at [588, 315] on div "€499 €499 €499 €519 €499 €412.37 €499 €499 €499 €499 €499 €499 €499 €499 €499 €…" at bounding box center [764, 332] width 733 height 450
click at [657, 325] on div "€499 €499 €499 €519 €499 €412.37 €499 €499 €499 €499 €499 €499 €499 €499 €499 €…" at bounding box center [764, 332] width 733 height 450
click at [631, 501] on div "€499 €499 €499 €519 €499 €412.37 €499 €499 €499 €499 €499 €499 €499 €499 €499 €…" at bounding box center [764, 332] width 733 height 450
click at [143, 71] on md-tab-item "Filters" at bounding box center [151, 74] width 38 height 14
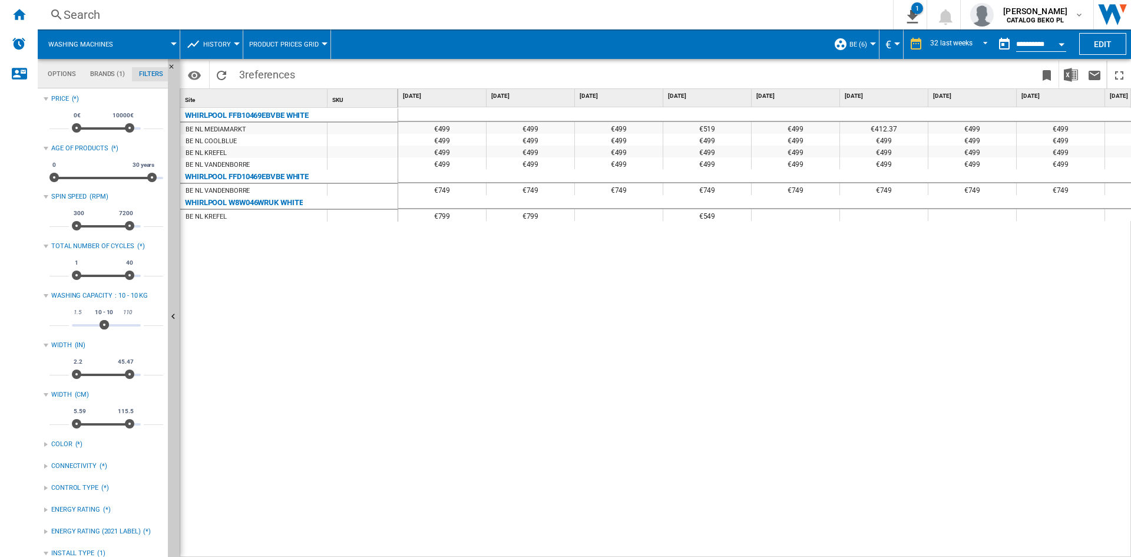
scroll to position [77, 0]
click at [145, 318] on input "**" at bounding box center [153, 320] width 19 height 12
type input "**"
click at [58, 319] on input "**" at bounding box center [58, 320] width 19 height 12
type input "**"
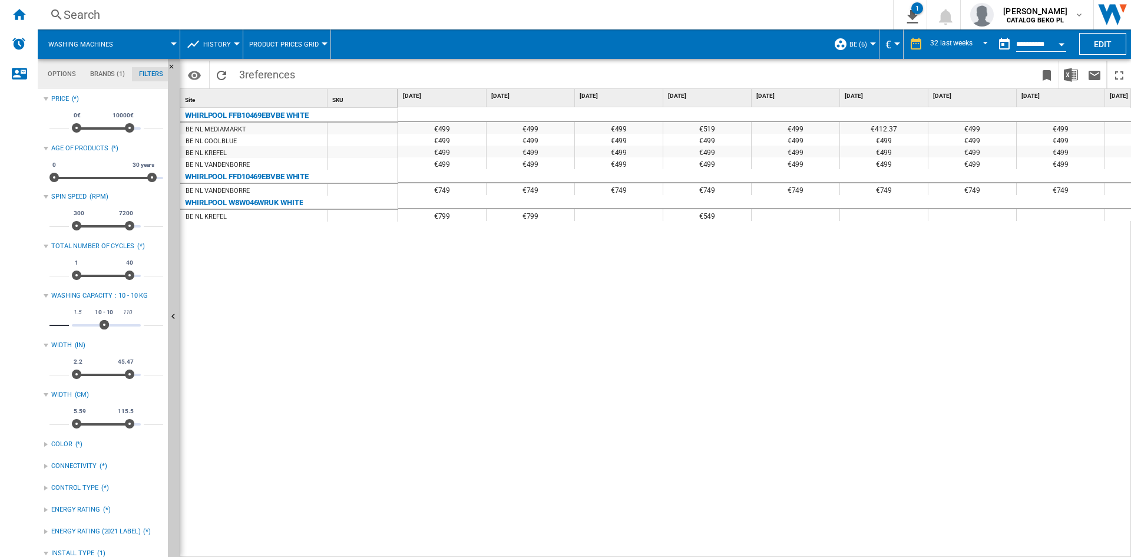
click at [313, 339] on div "WHIRLPOOL FFB10469EBVBE WHITE BE NL MEDIAMARKT BE NL COOLBLUE BE NL KREFEL BE […" at bounding box center [289, 329] width 218 height 443
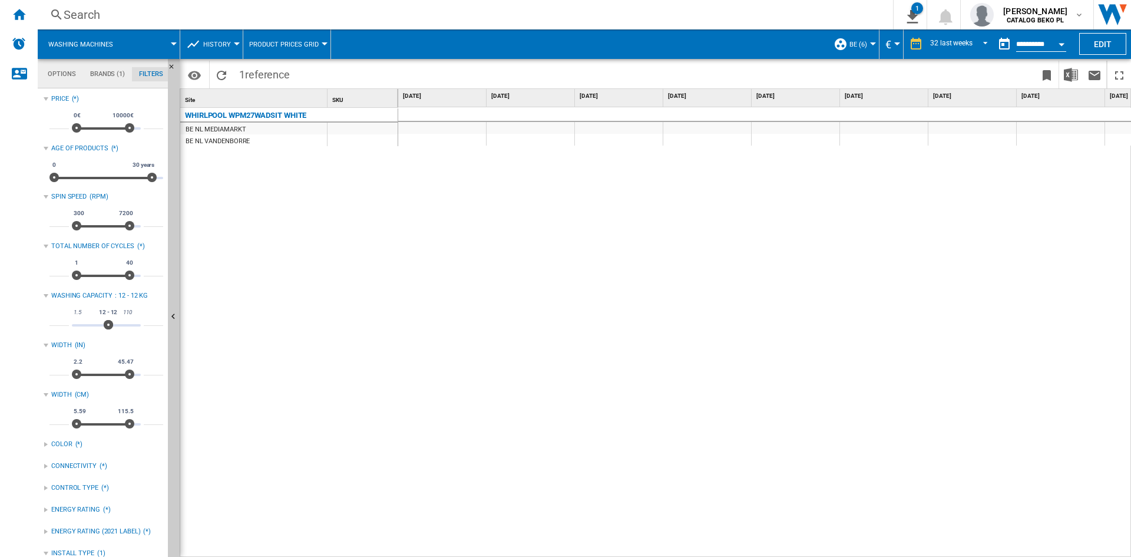
click at [216, 49] on button "History" at bounding box center [220, 43] width 34 height 29
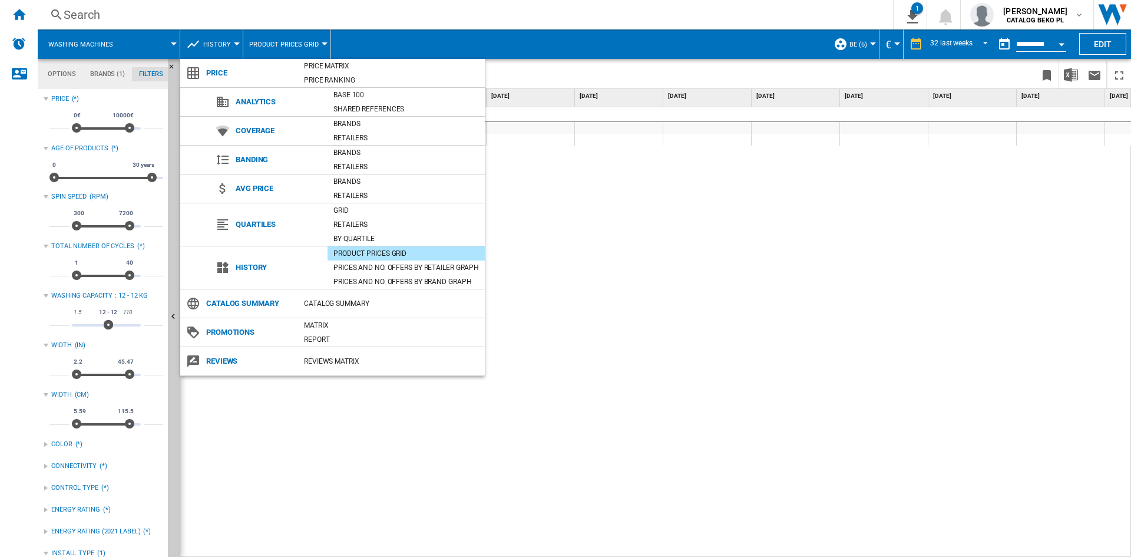
click at [834, 223] on md-backdrop at bounding box center [565, 278] width 1131 height 557
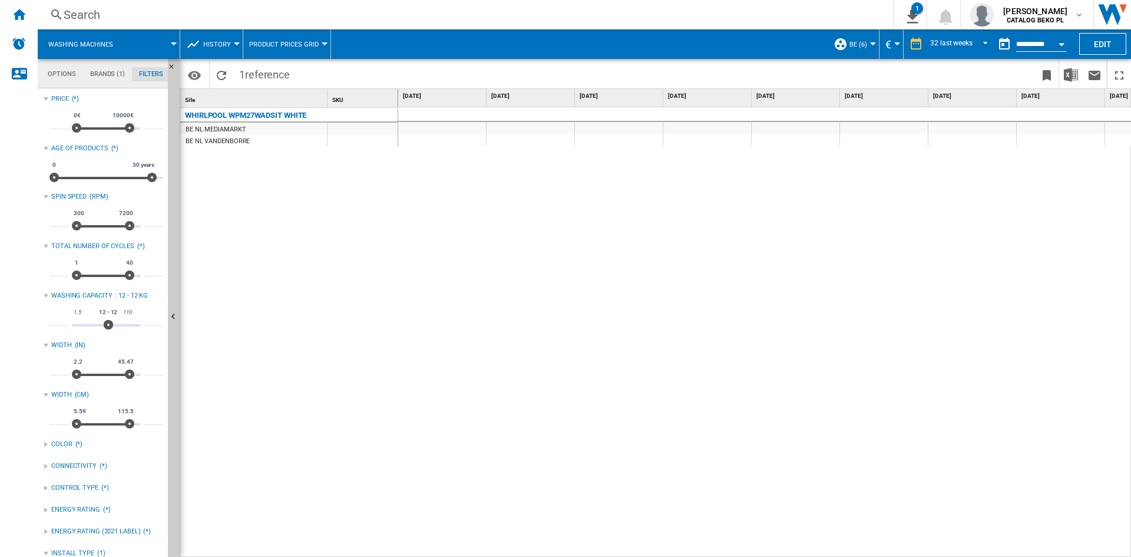
click at [455, 257] on div at bounding box center [764, 332] width 733 height 450
click at [27, 4] on div "Home" at bounding box center [19, 14] width 38 height 29
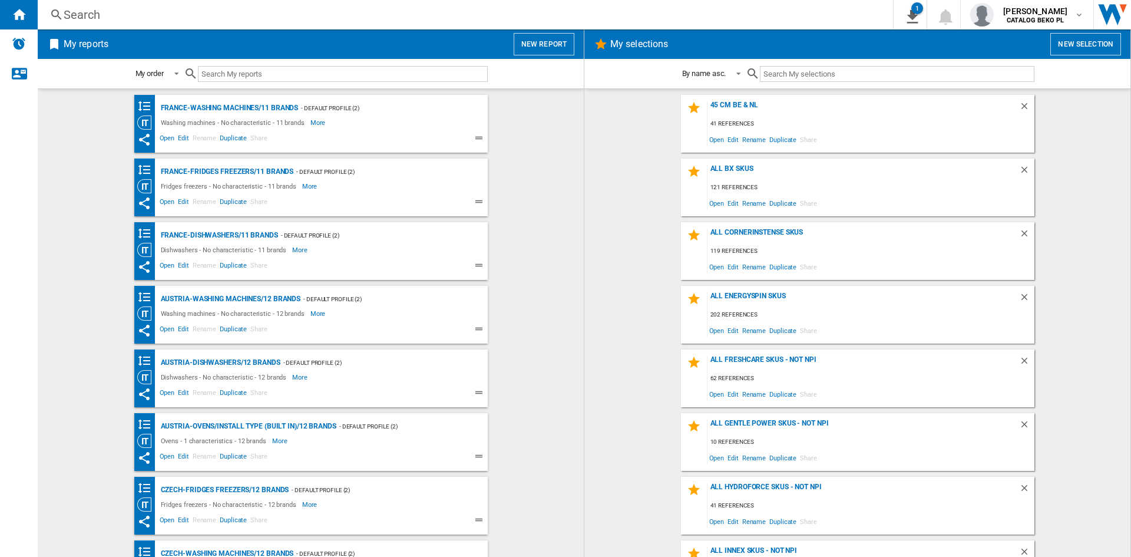
click at [552, 40] on button "New report" at bounding box center [544, 44] width 61 height 22
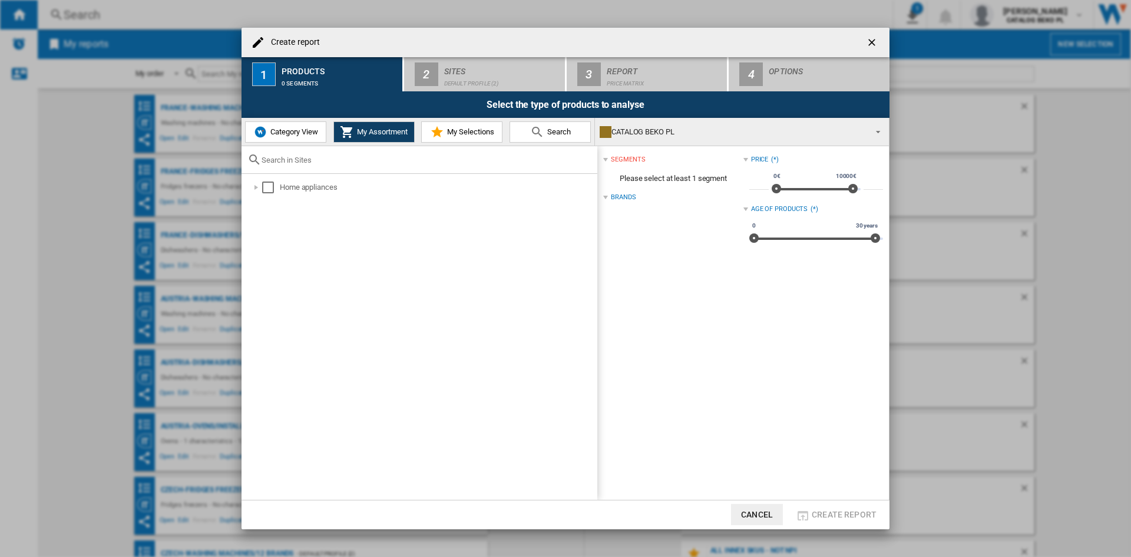
click at [451, 135] on span "My Selections" at bounding box center [469, 131] width 50 height 9
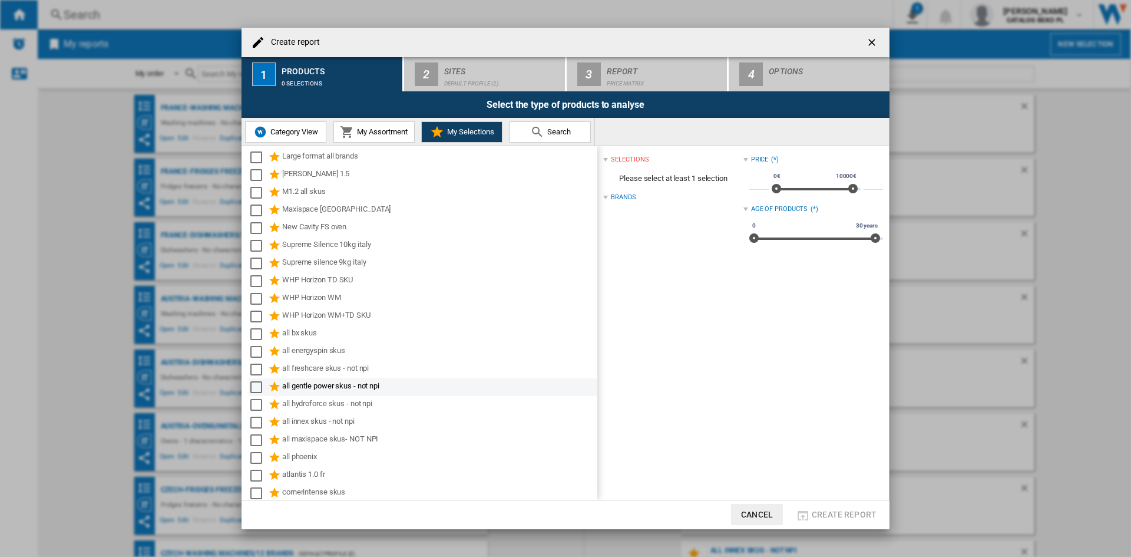
scroll to position [359, 0]
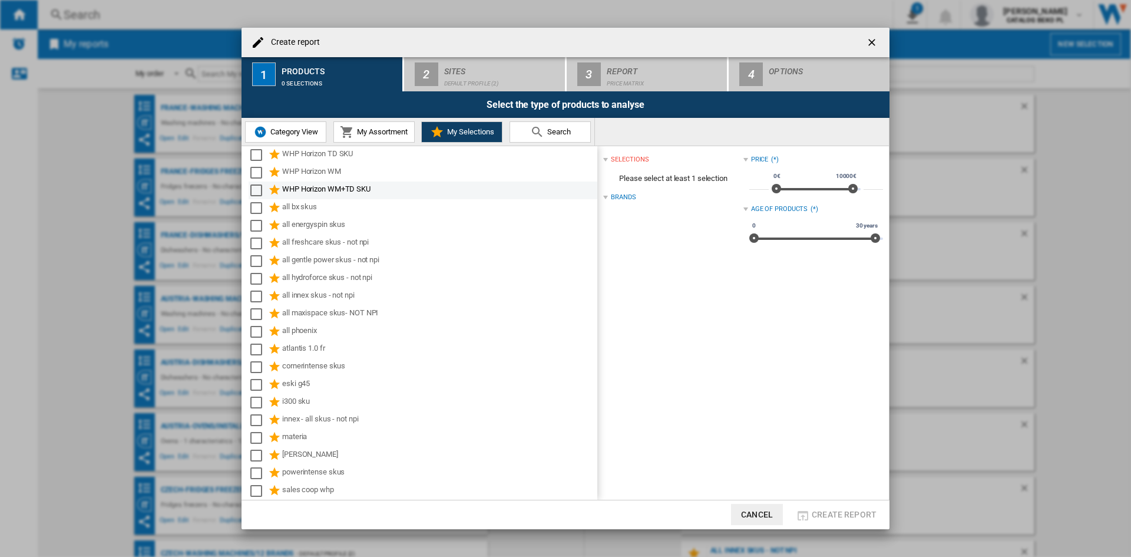
click at [362, 185] on div "WHP Horizon WM+TD SKU" at bounding box center [438, 190] width 313 height 14
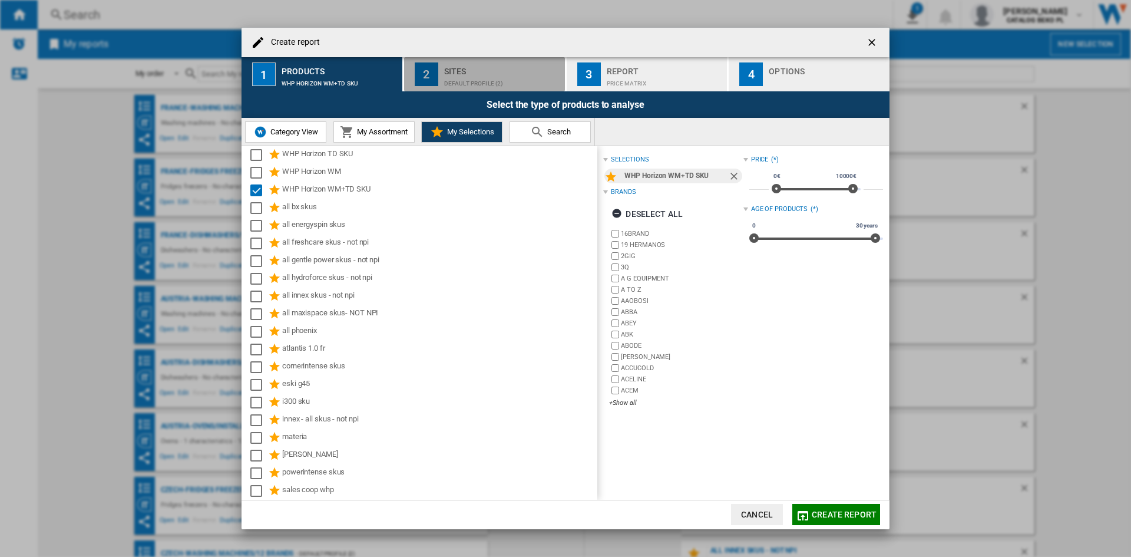
click at [499, 69] on div "Sites" at bounding box center [502, 68] width 116 height 12
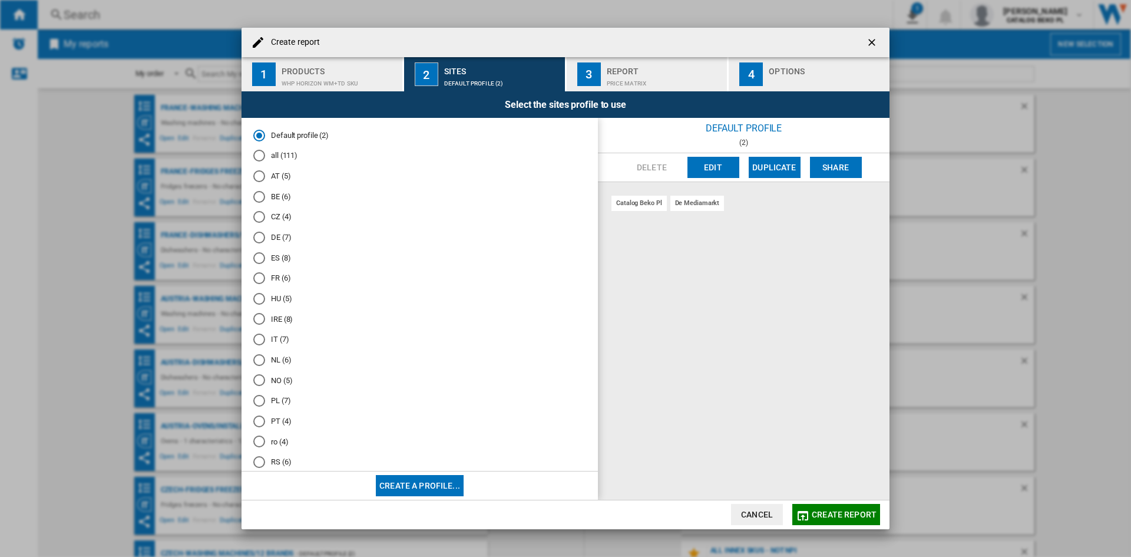
click at [281, 362] on md-radio-button "NL (6)" at bounding box center [419, 359] width 333 height 11
click at [769, 79] on div "Create report ..." at bounding box center [827, 80] width 116 height 12
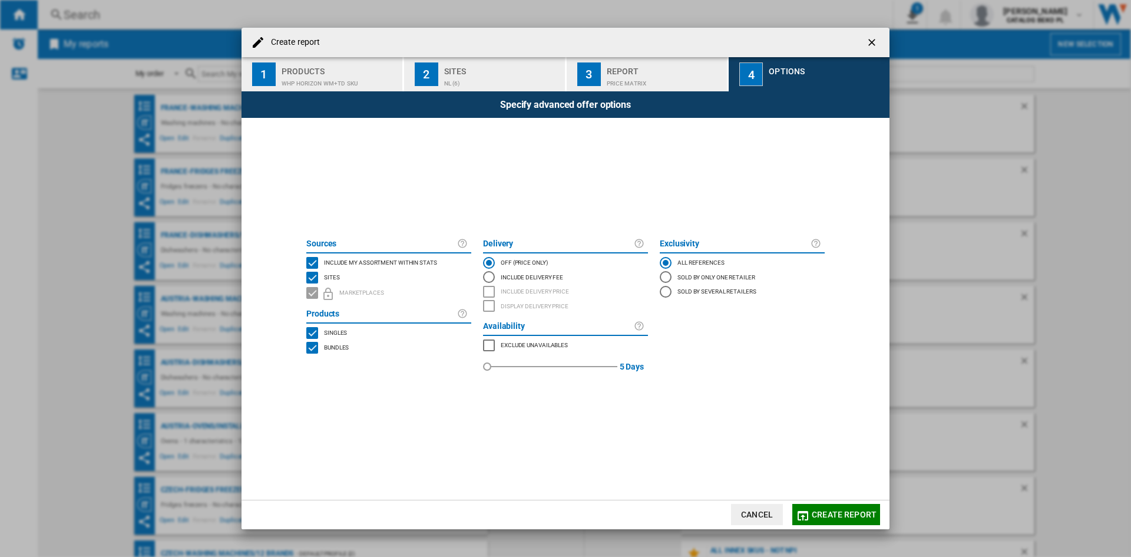
click at [396, 257] on span "Include my assortment within stats" at bounding box center [380, 261] width 113 height 8
click at [825, 506] on button "Create report" at bounding box center [836, 514] width 88 height 21
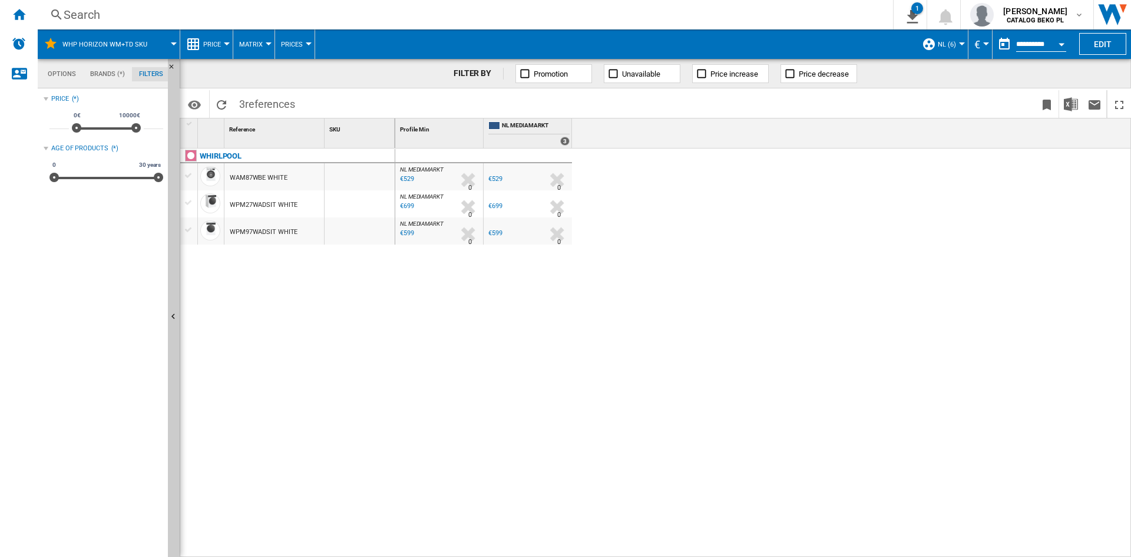
click at [199, 44] on ng-md-icon at bounding box center [193, 44] width 14 height 14
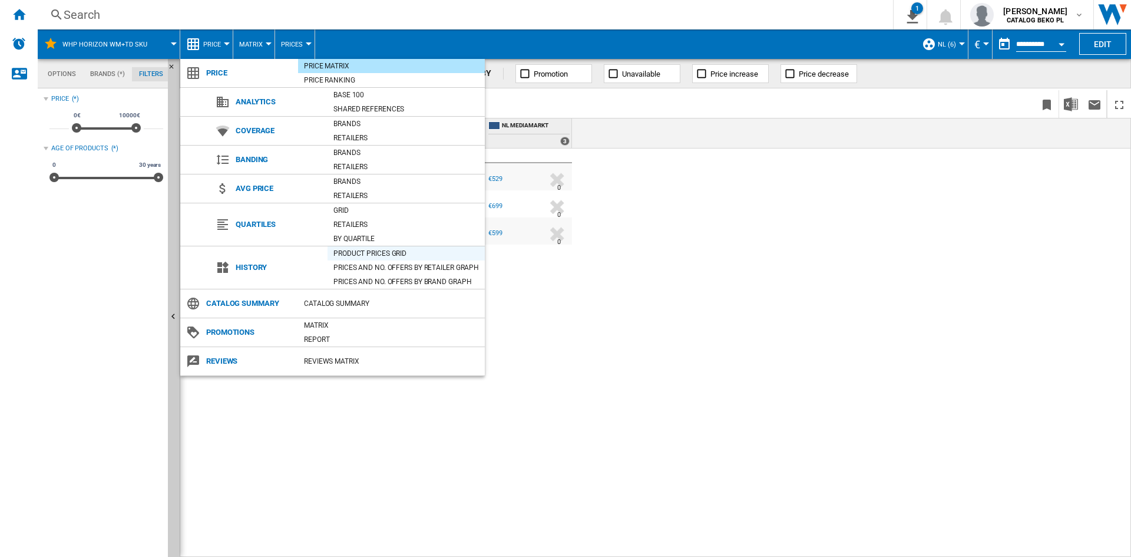
click at [380, 256] on div "Product prices grid" at bounding box center [405, 253] width 157 height 12
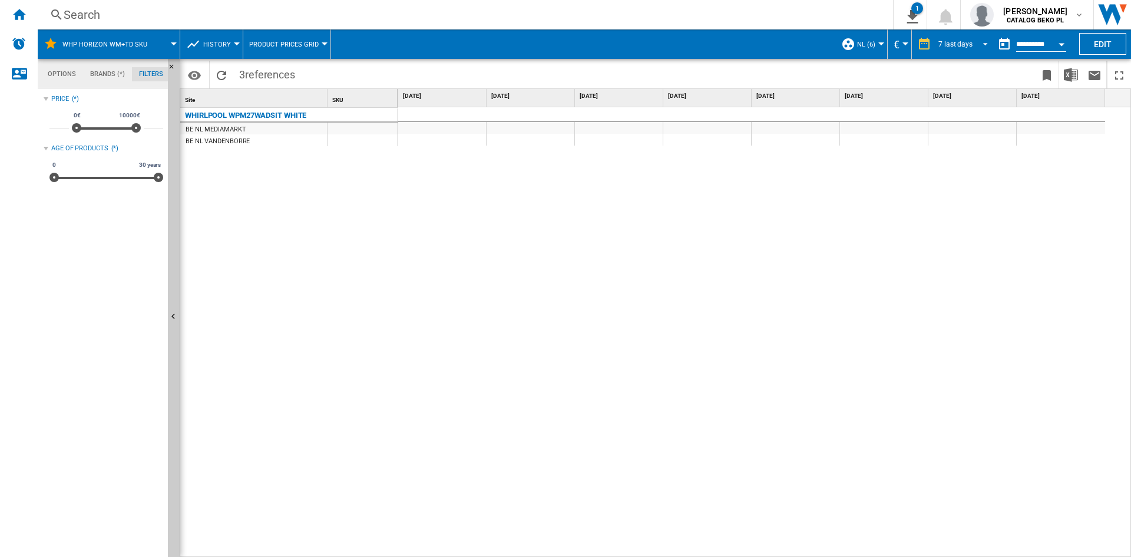
click at [984, 43] on span "REPORTS.WIZARD.STEPS.REPORT.STEPS.REPORT_OPTIONS.PERIOD: 7 last days" at bounding box center [982, 43] width 14 height 11
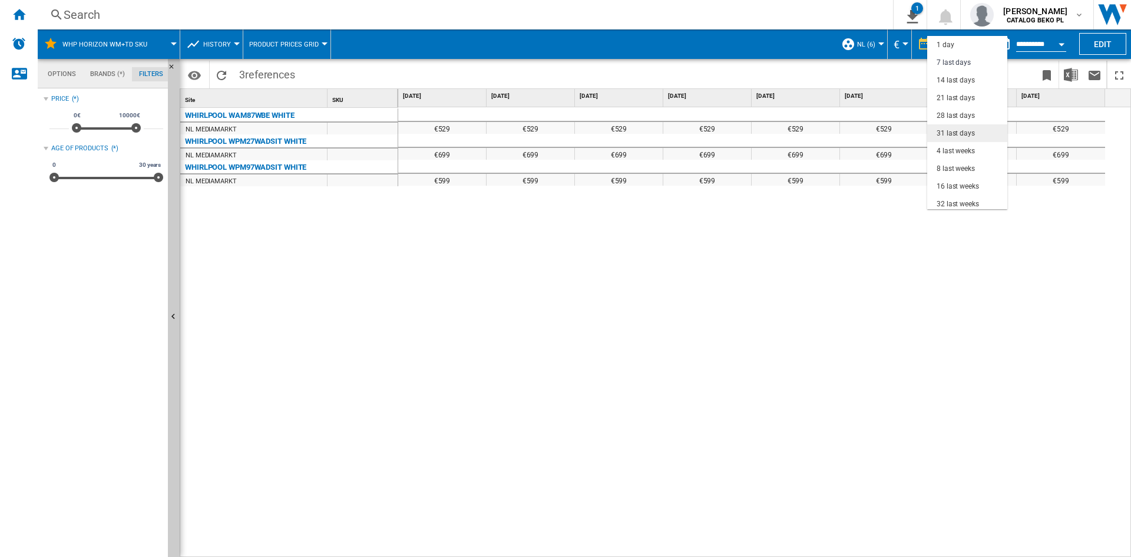
scroll to position [18, 0]
click at [947, 183] on div "32 last weeks" at bounding box center [957, 186] width 42 height 10
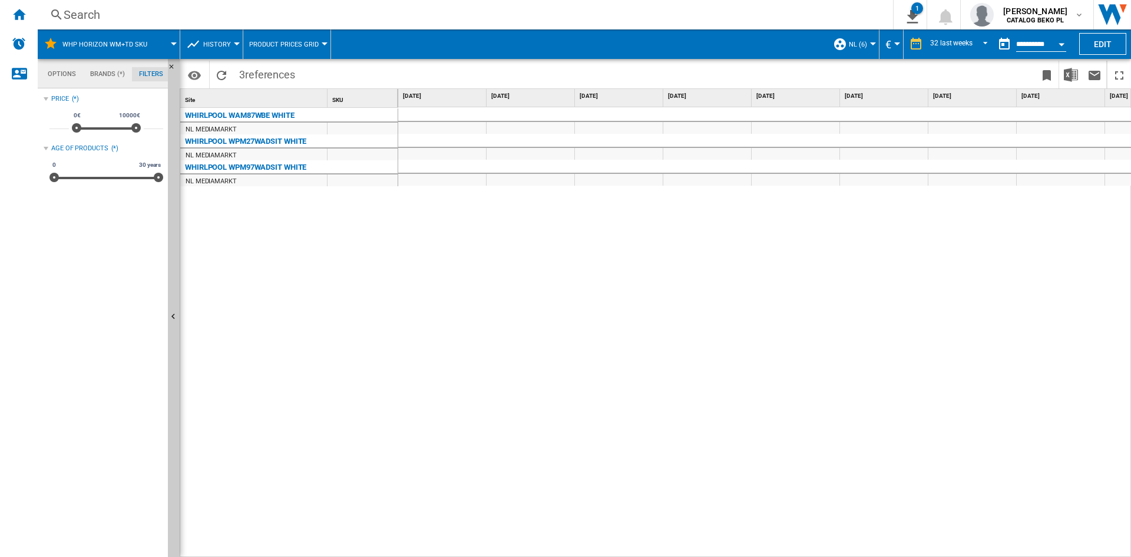
click at [495, 260] on div at bounding box center [764, 332] width 733 height 450
click at [1068, 76] on img "Download in Excel" at bounding box center [1071, 75] width 14 height 14
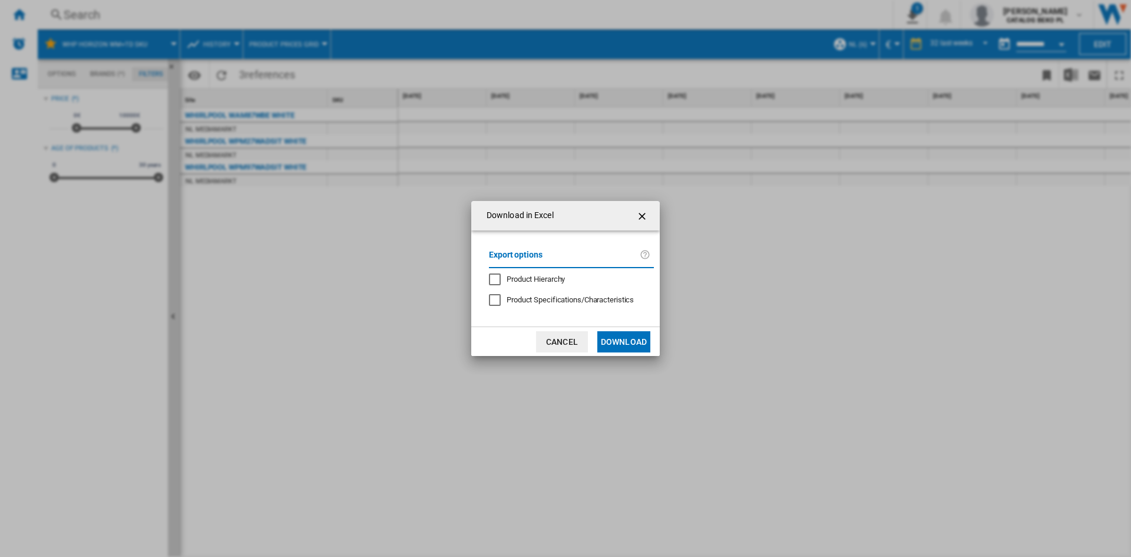
click at [622, 345] on button "Download" at bounding box center [623, 341] width 53 height 21
